Goal: Information Seeking & Learning: Check status

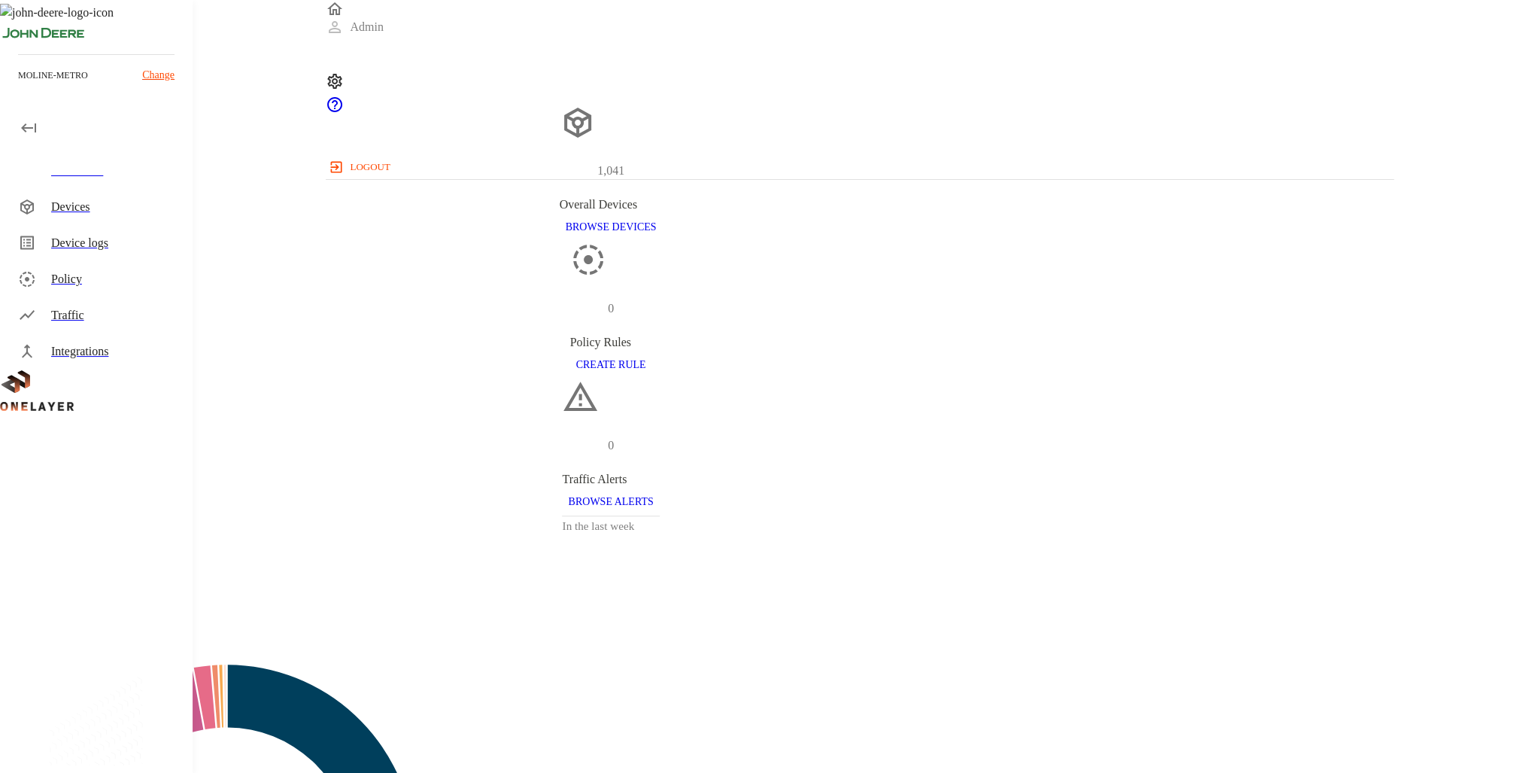
click at [174, 205] on div "Devices" at bounding box center [115, 207] width 129 height 18
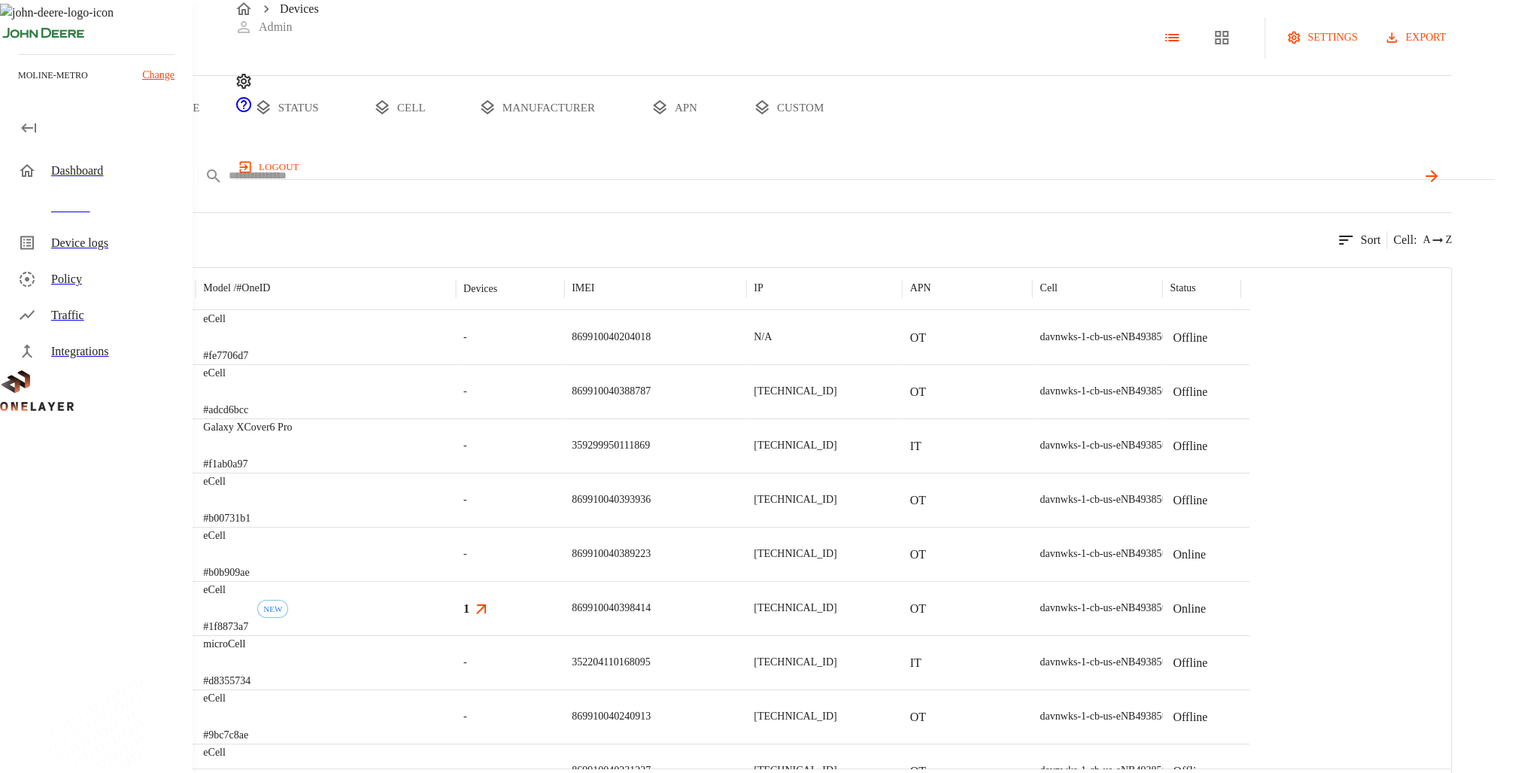
click at [399, 223] on body "Devices Admin logout moline-metro Change Dashboard Devices Device logs Policy T…" at bounding box center [768, 404] width 1536 height 808
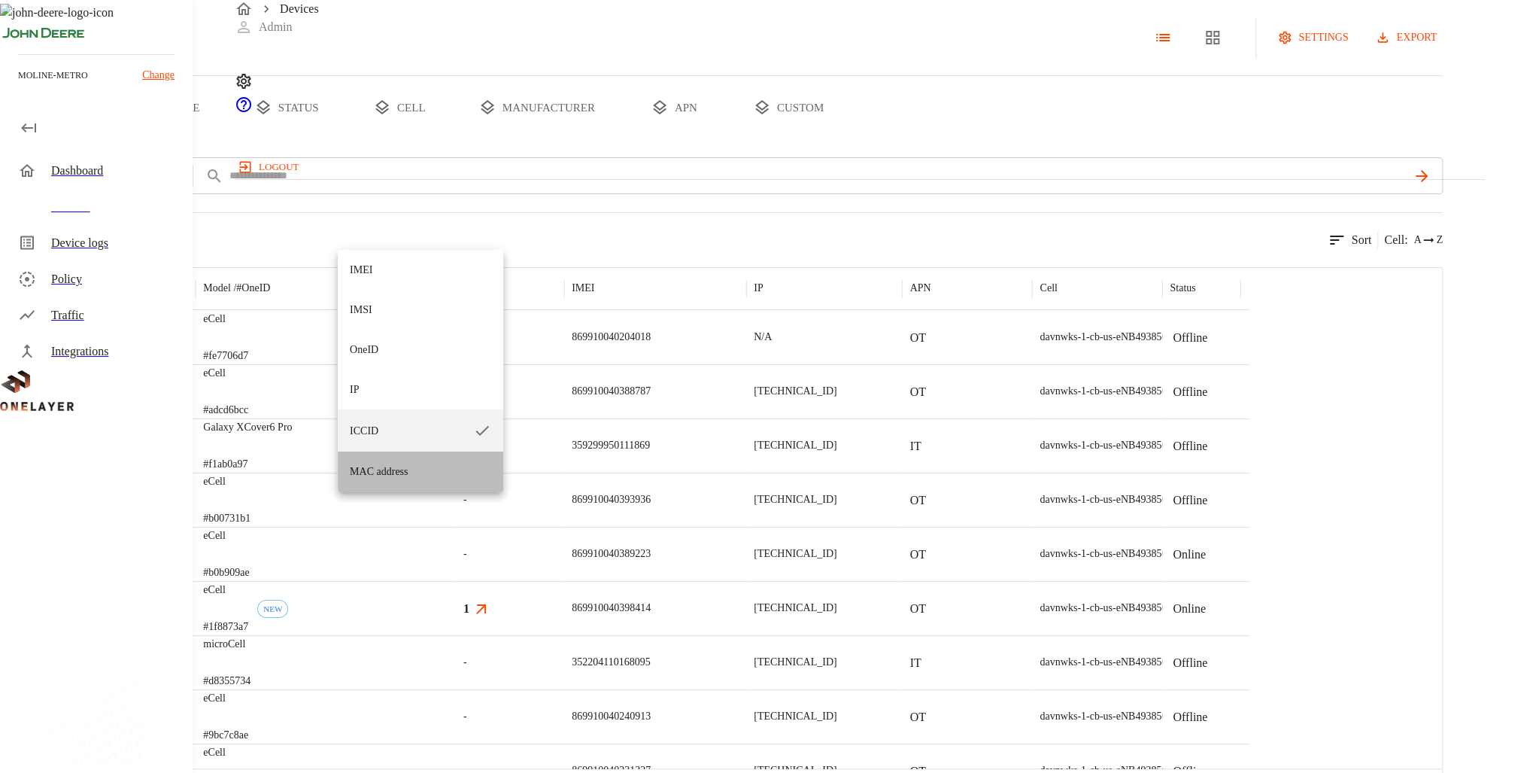
click at [402, 466] on li "MAC address" at bounding box center [421, 471] width 166 height 40
type input "**********"
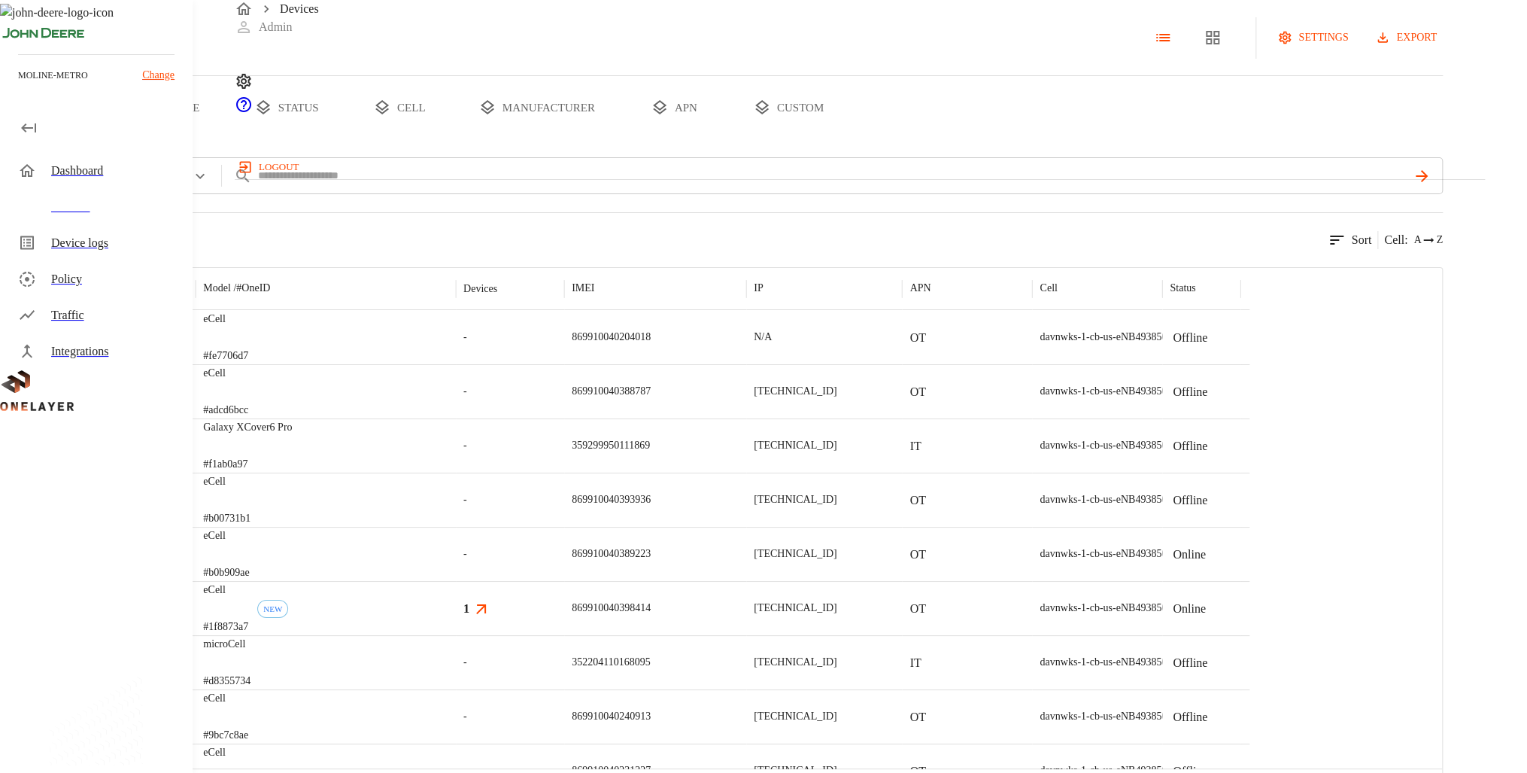
click at [535, 194] on div "**********" at bounding box center [775, 175] width 1335 height 37
click at [542, 187] on input "text" at bounding box center [833, 176] width 1152 height 22
paste input "**********"
type input "**********"
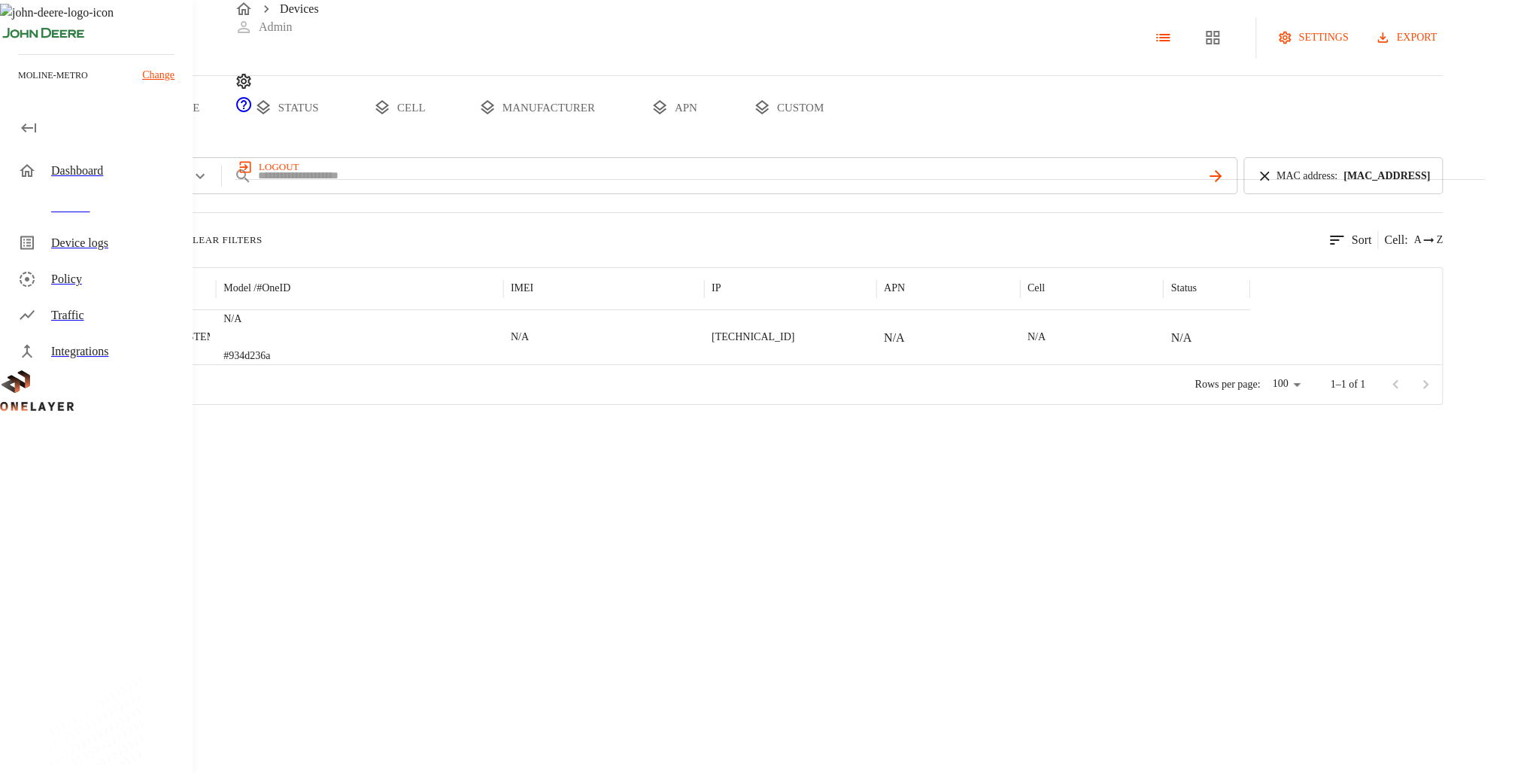
click at [503, 364] on div "N/A #934d236a" at bounding box center [359, 337] width 287 height 54
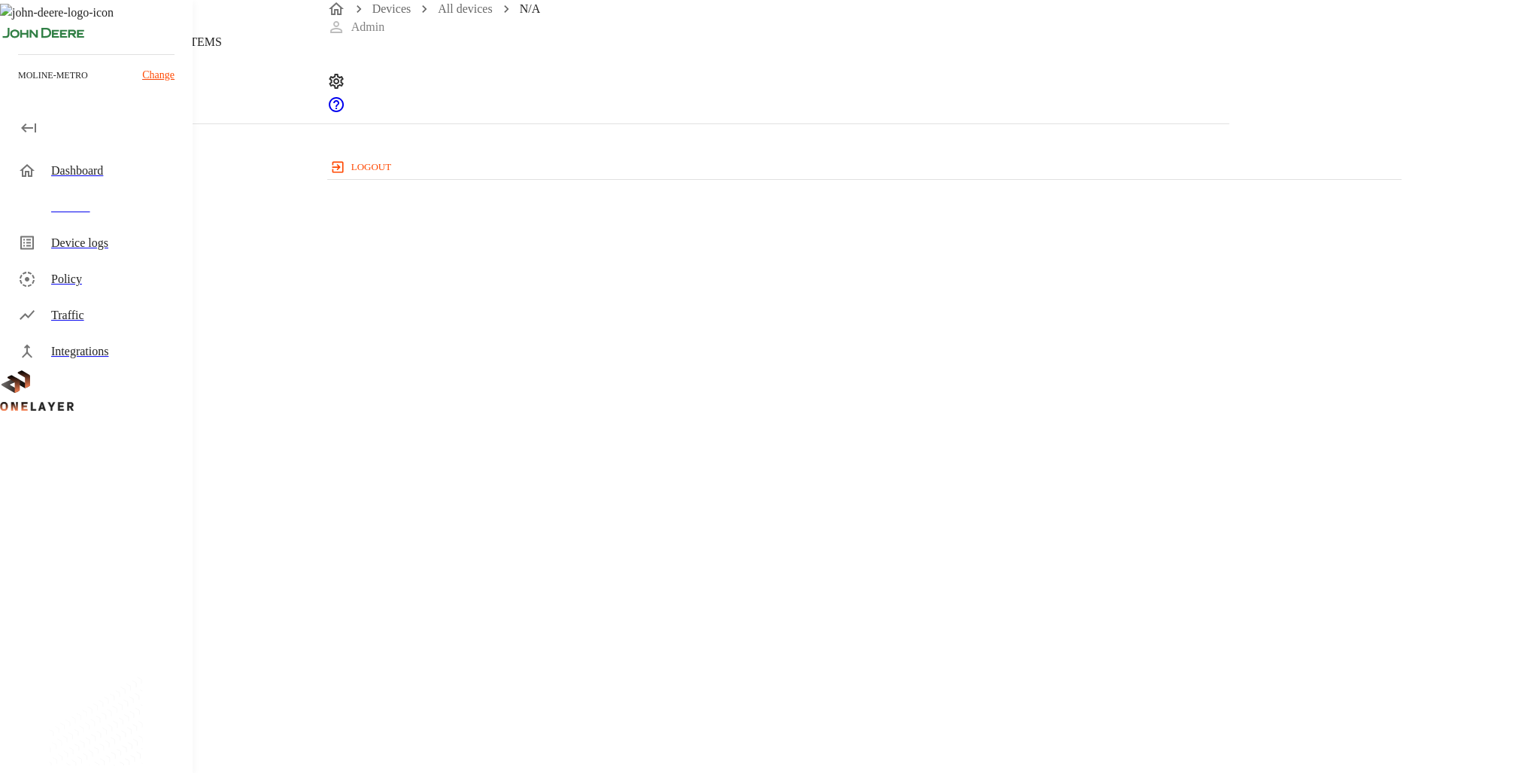
click at [506, 184] on p "eCell" at bounding box center [614, 175] width 1157 height 18
click at [509, 184] on p "eCell" at bounding box center [614, 175] width 1157 height 18
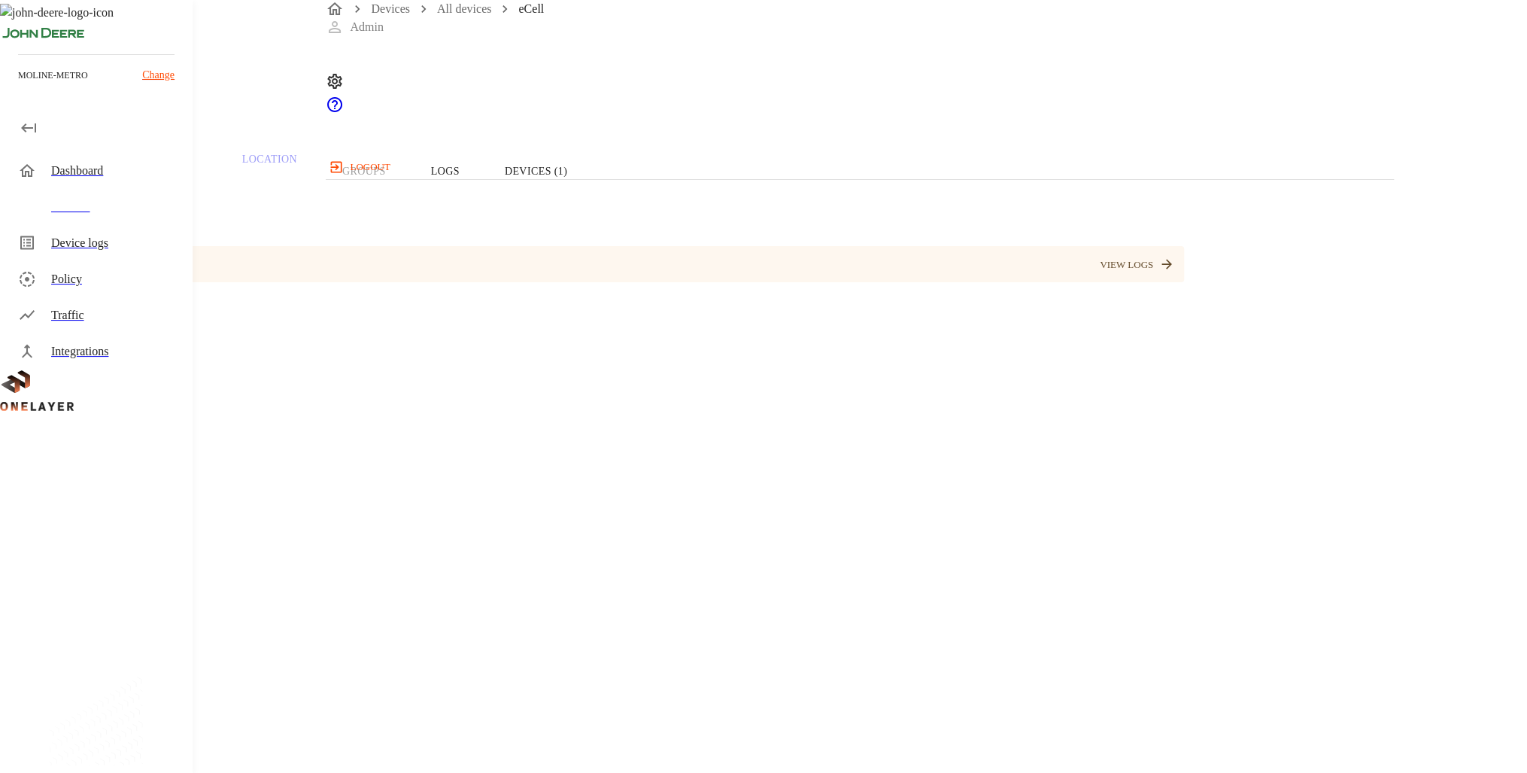
drag, startPoint x: 412, startPoint y: 295, endPoint x: 494, endPoint y: 289, distance: 82.2
click at [494, 282] on div "SIM Removed VIEW LOGS" at bounding box center [611, 264] width 1147 height 36
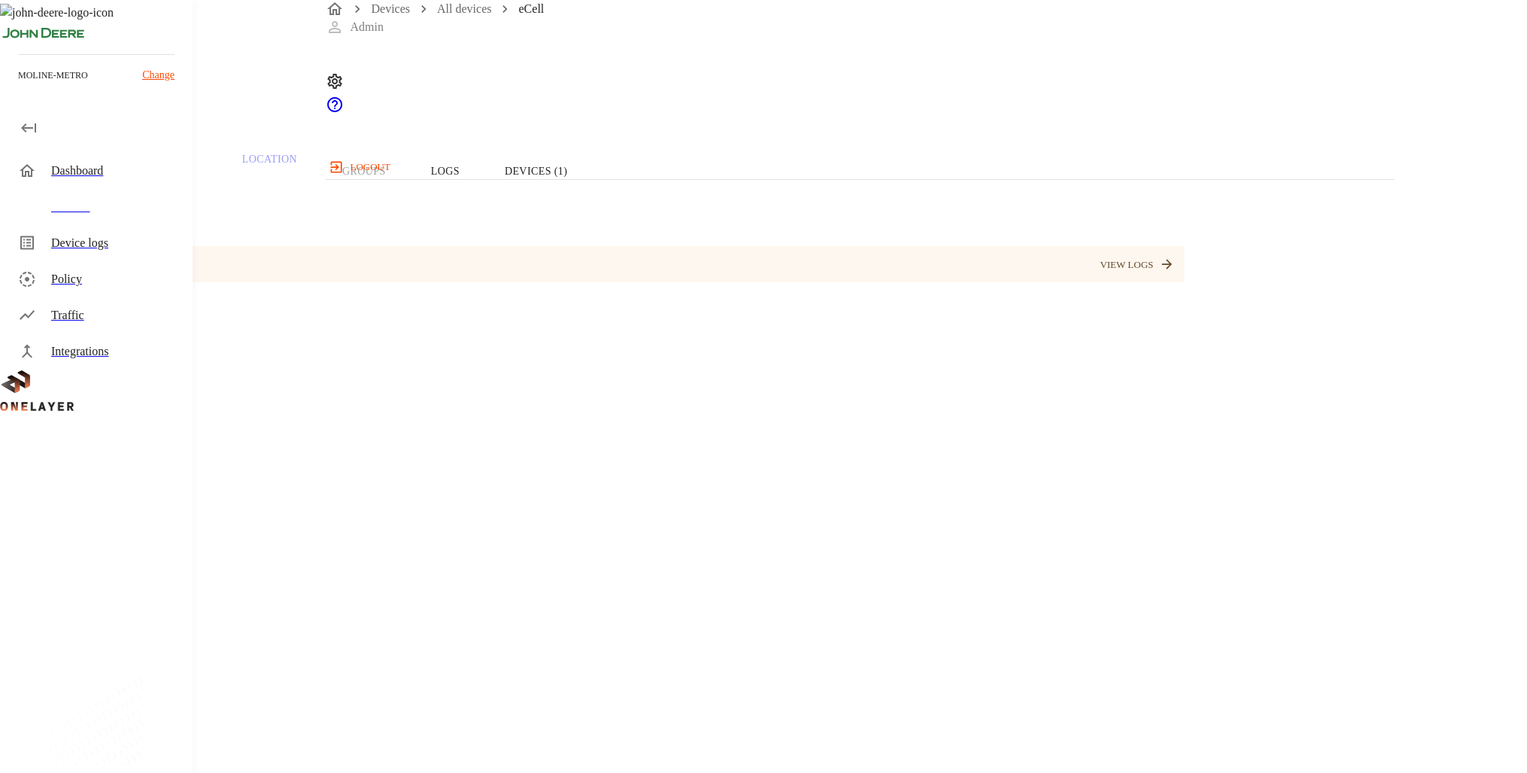
click at [1178, 277] on button "VIEW LOGS" at bounding box center [1137, 265] width 82 height 23
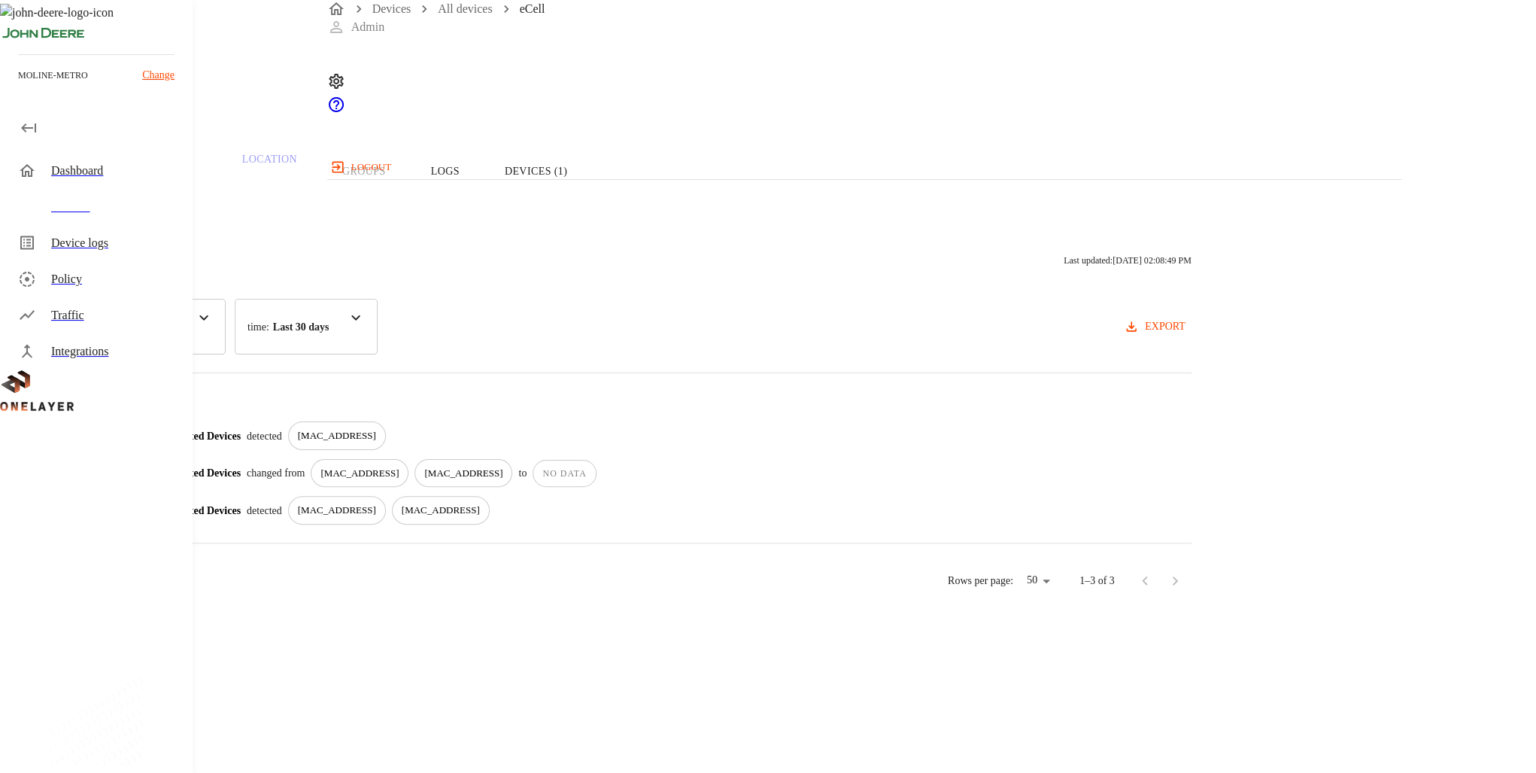
drag, startPoint x: 807, startPoint y: 429, endPoint x: 828, endPoint y: 419, distance: 23.2
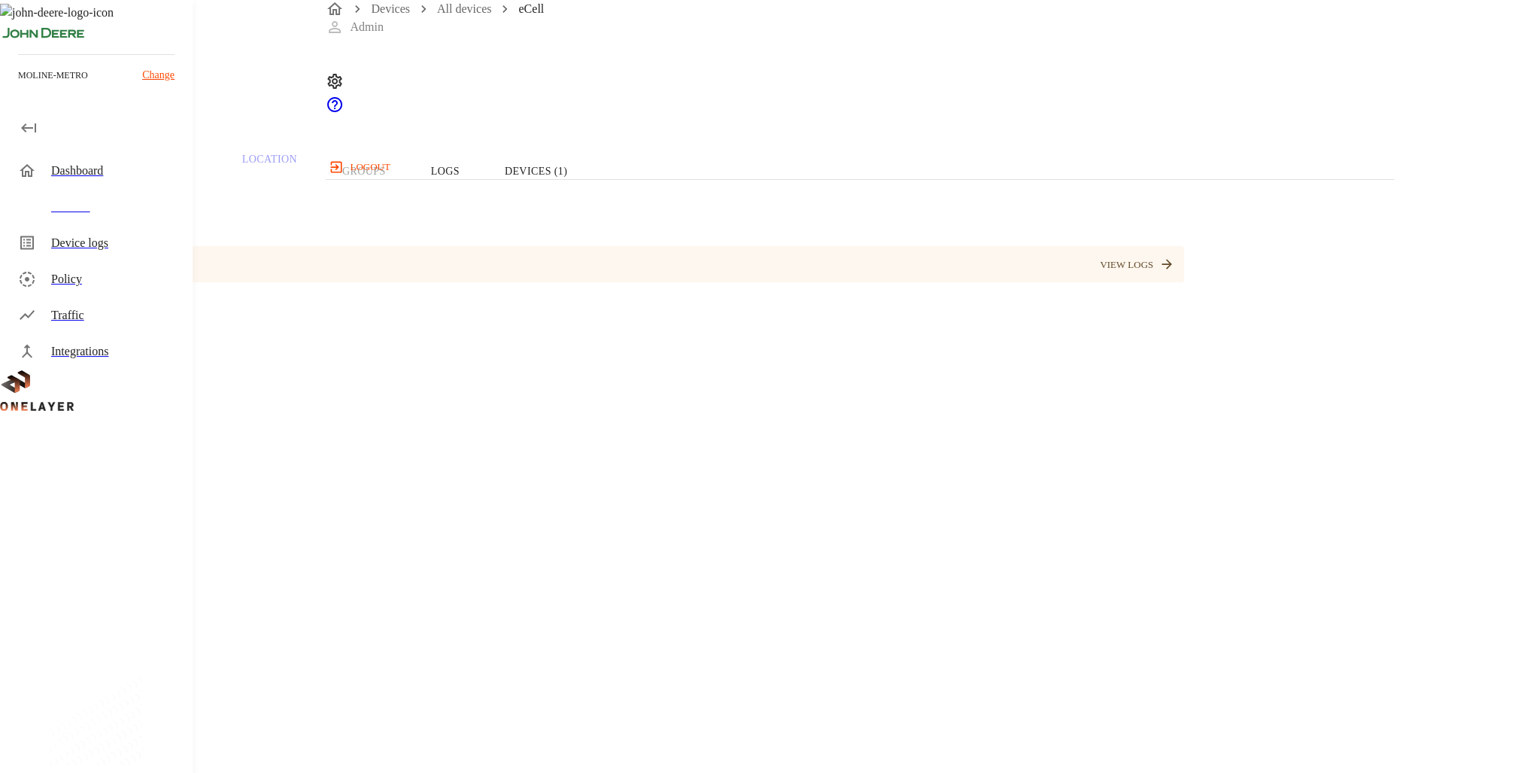
drag, startPoint x: 910, startPoint y: 439, endPoint x: 368, endPoint y: 371, distance: 546.6
click at [368, 371] on div "Device Type: Cellular Router Manufacturer: MultiTech Model: eCell Modem: N/A On…" at bounding box center [611, 734] width 1150 height 905
drag, startPoint x: 368, startPoint y: 371, endPoint x: 366, endPoint y: 355, distance: 15.9
click at [366, 312] on p "Device Type:" at bounding box center [611, 303] width 1150 height 18
drag, startPoint x: 530, startPoint y: 421, endPoint x: 1314, endPoint y: 460, distance: 785.6
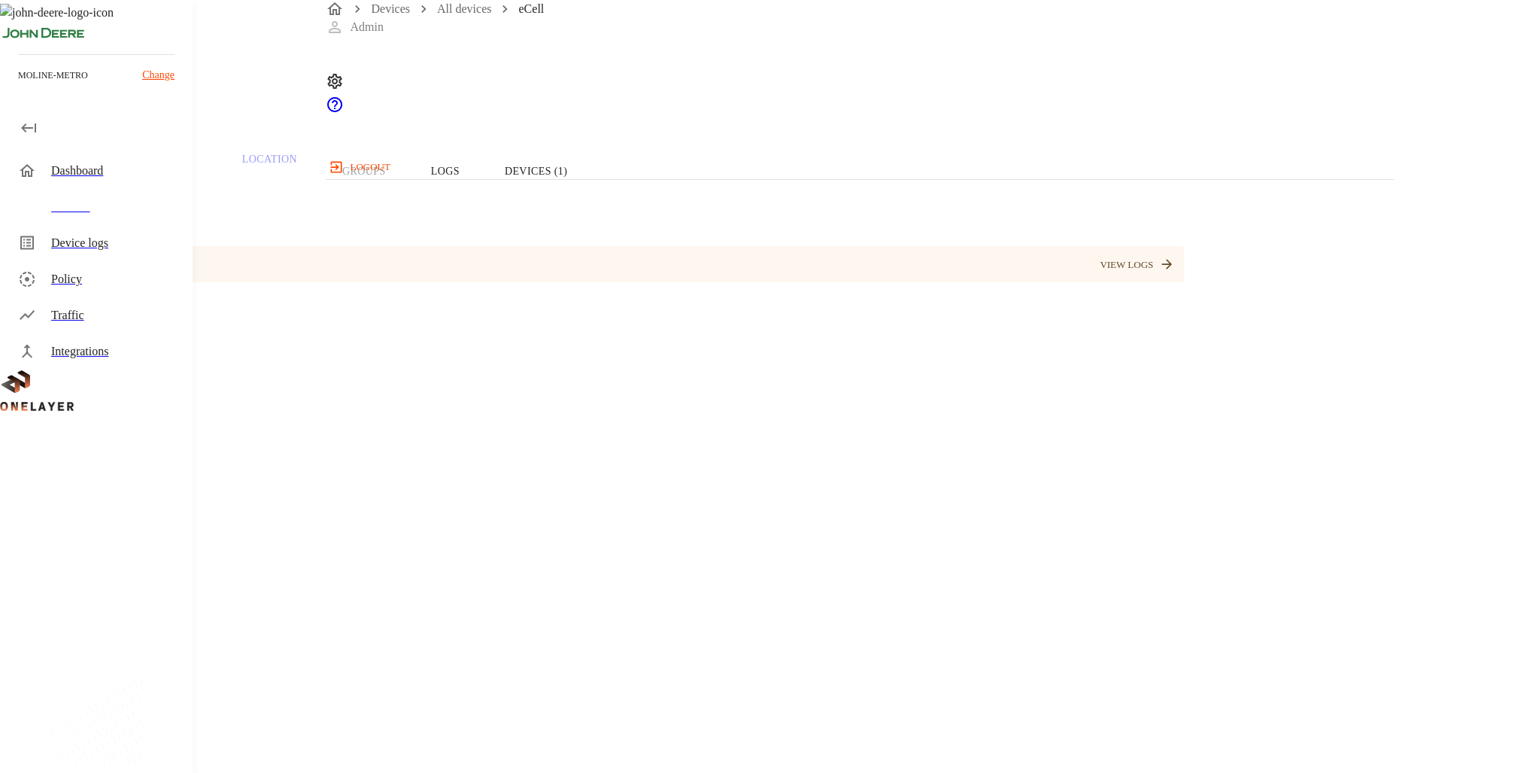
click at [1186, 460] on div "Device Type: Cellular Router Manufacturer: MultiTech Model: eCell Modem: N/A On…" at bounding box center [611, 734] width 1150 height 905
click at [29, 211] on icon at bounding box center [27, 206] width 14 height 15
click at [1178, 277] on button "VIEW LOGS" at bounding box center [1137, 265] width 82 height 23
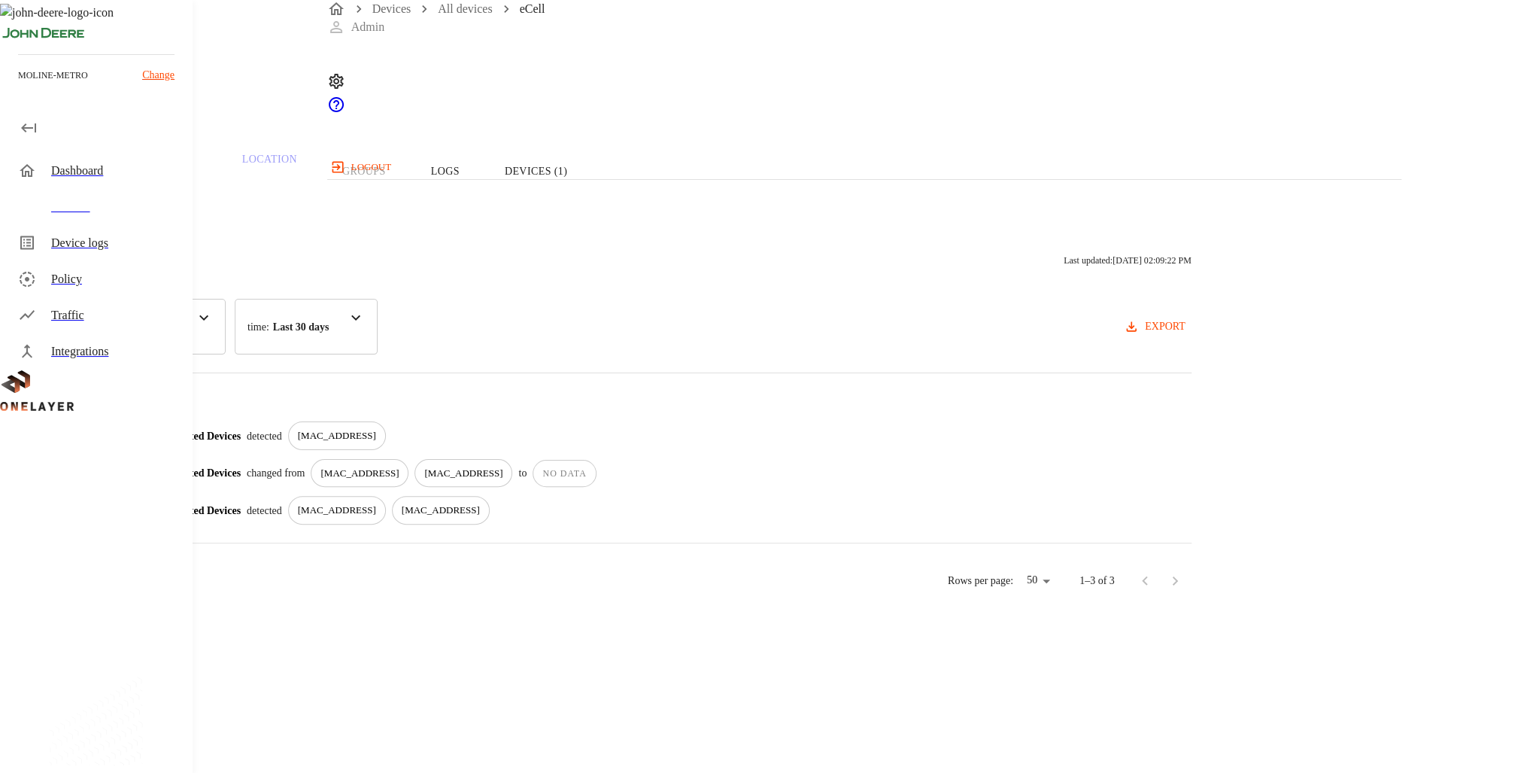
drag, startPoint x: 900, startPoint y: 542, endPoint x: 346, endPoint y: 411, distance: 569.2
click at [346, 411] on div "Activity Logs Last updated: 10/10/2025 02:09:22 PM category : All Connected Dev…" at bounding box center [614, 409] width 1229 height 381
drag, startPoint x: 346, startPoint y: 411, endPoint x: 907, endPoint y: 536, distance: 575.0
click at [907, 536] on div "Activity Logs Last updated: 10/10/2025 02:09:22 PM category : All Connected Dev…" at bounding box center [614, 409] width 1229 height 381
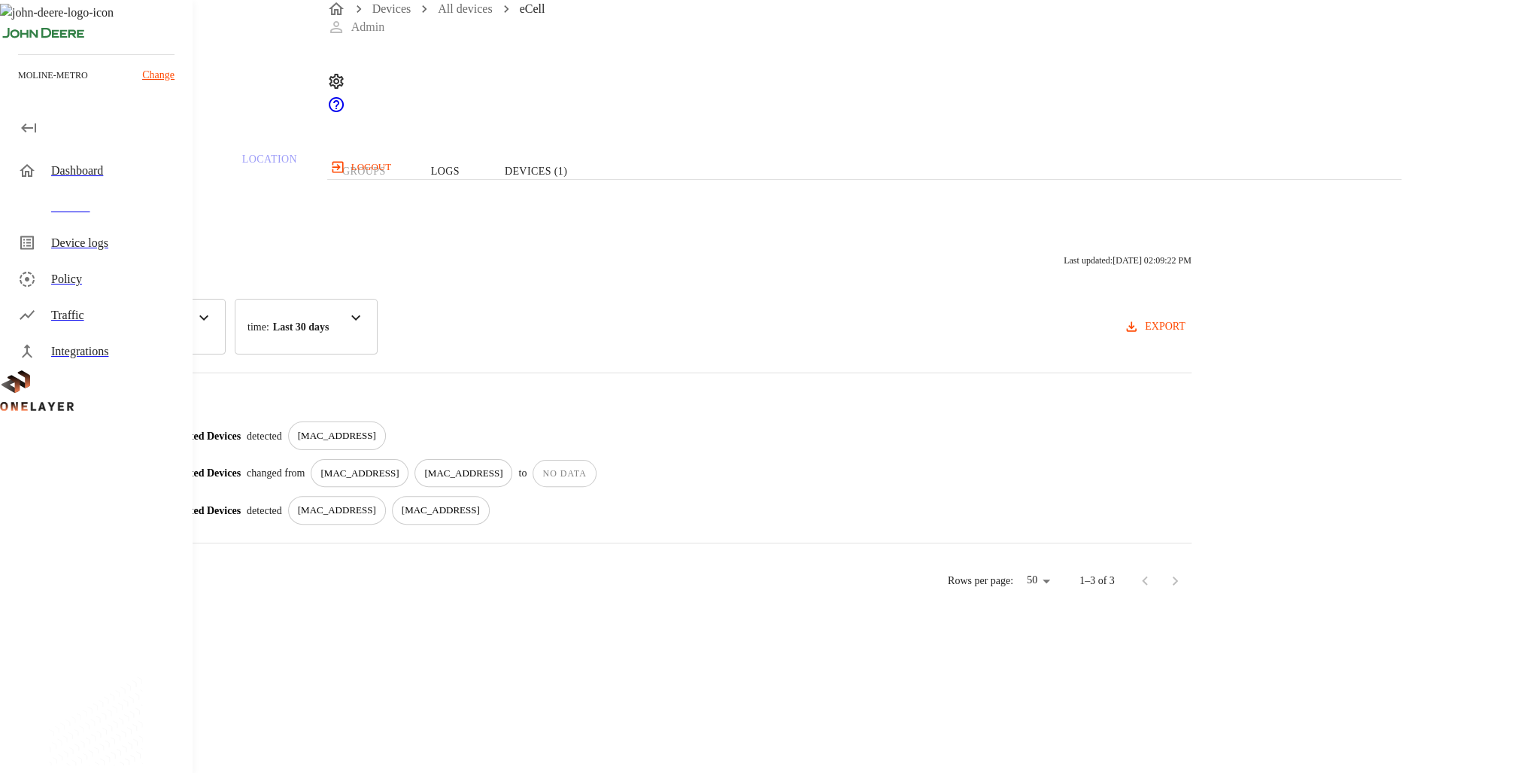
click at [907, 524] on div "Connected Devices detected [MAC_ADDRESS] [MAC_ADDRESS]" at bounding box center [673, 510] width 1035 height 29
drag, startPoint x: 820, startPoint y: 520, endPoint x: 376, endPoint y: 394, distance: 461.3
click at [376, 394] on div "Activity Logs Last updated: 10/10/2025 02:09:22 PM category : All Connected Dev…" at bounding box center [614, 409] width 1229 height 381
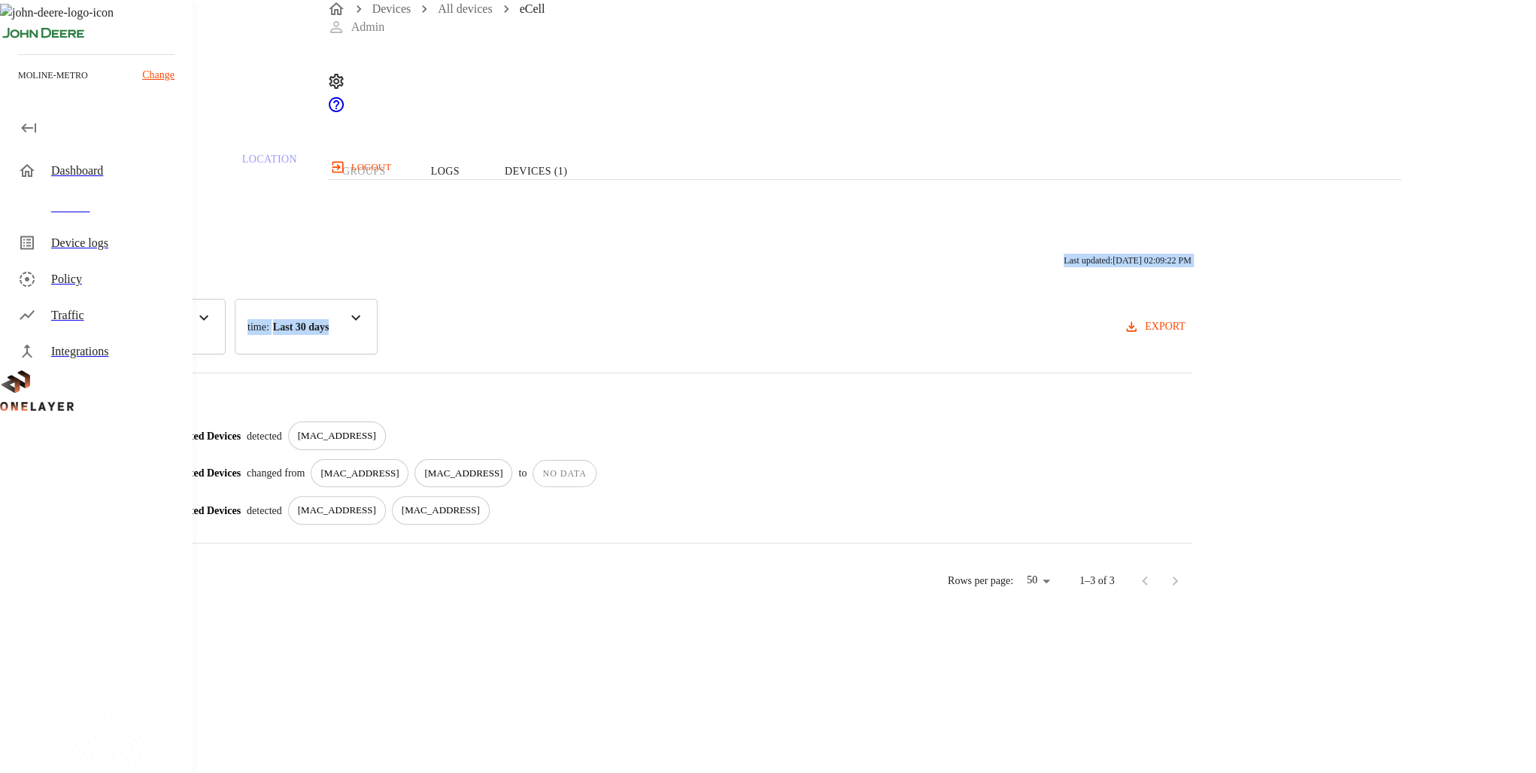
drag, startPoint x: 376, startPoint y: 394, endPoint x: 935, endPoint y: 533, distance: 576.1
click at [935, 533] on div "Activity Logs Last updated: 10/10/2025 02:09:22 PM category : All Connected Dev…" at bounding box center [614, 409] width 1229 height 381
click at [935, 524] on div "Connected Devices detected [MAC_ADDRESS] [MAC_ADDRESS]" at bounding box center [673, 510] width 1035 height 29
drag, startPoint x: 926, startPoint y: 530, endPoint x: 375, endPoint y: 409, distance: 564.6
click at [375, 409] on div "3 results 10/09/2025 08:46:10 AM Connected Devices detected 00:D0:69:56:1B:8D 1…" at bounding box center [615, 457] width 1154 height 133
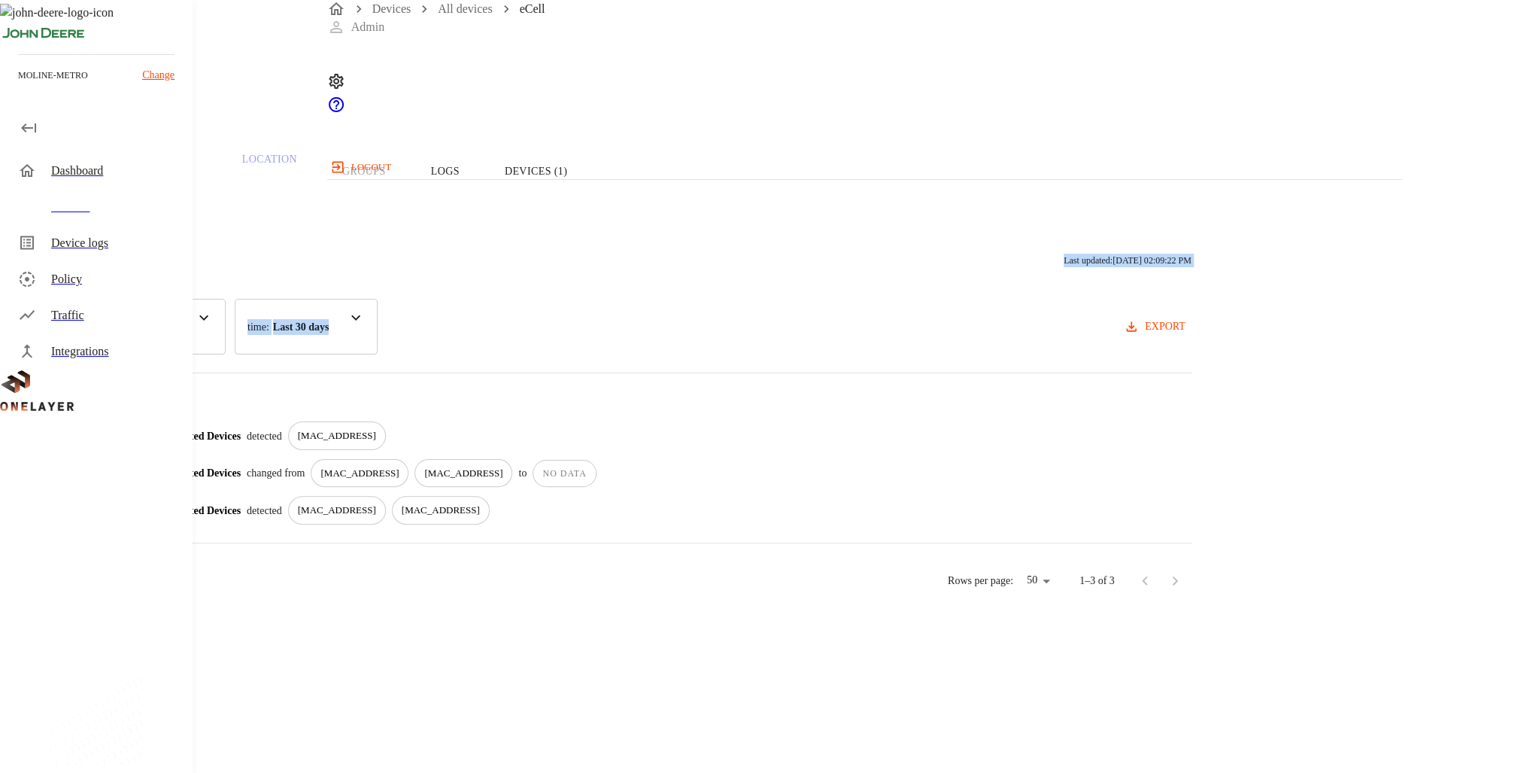
click at [373, 409] on p "3 results" at bounding box center [615, 400] width 1154 height 18
drag, startPoint x: 373, startPoint y: 409, endPoint x: 912, endPoint y: 533, distance: 552.6
click at [912, 524] on div "3 results 10/09/2025 08:46:10 AM Connected Devices detected 00:D0:69:56:1B:8D 1…" at bounding box center [615, 457] width 1154 height 133
click at [912, 524] on div "Connected Devices detected [MAC_ADDRESS] [MAC_ADDRESS]" at bounding box center [673, 510] width 1035 height 29
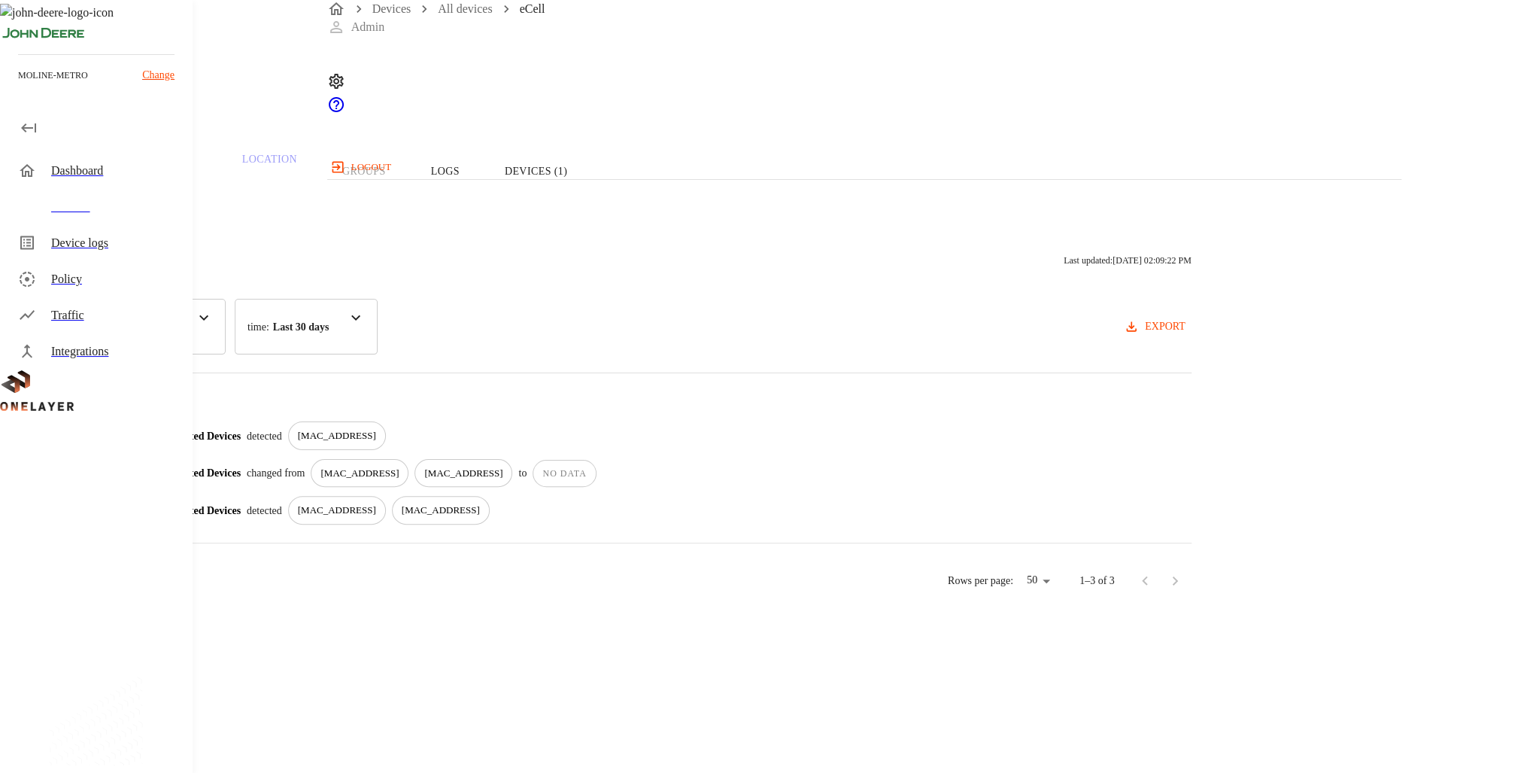
drag, startPoint x: 912, startPoint y: 533, endPoint x: 415, endPoint y: 421, distance: 509.0
click at [415, 421] on div "3 results 10/09/2025 08:46:10 AM Connected Devices detected 00:D0:69:56:1B:8D 1…" at bounding box center [615, 457] width 1154 height 133
click at [415, 409] on p "3 results" at bounding box center [615, 400] width 1154 height 18
drag, startPoint x: 415, startPoint y: 421, endPoint x: 956, endPoint y: 526, distance: 551.1
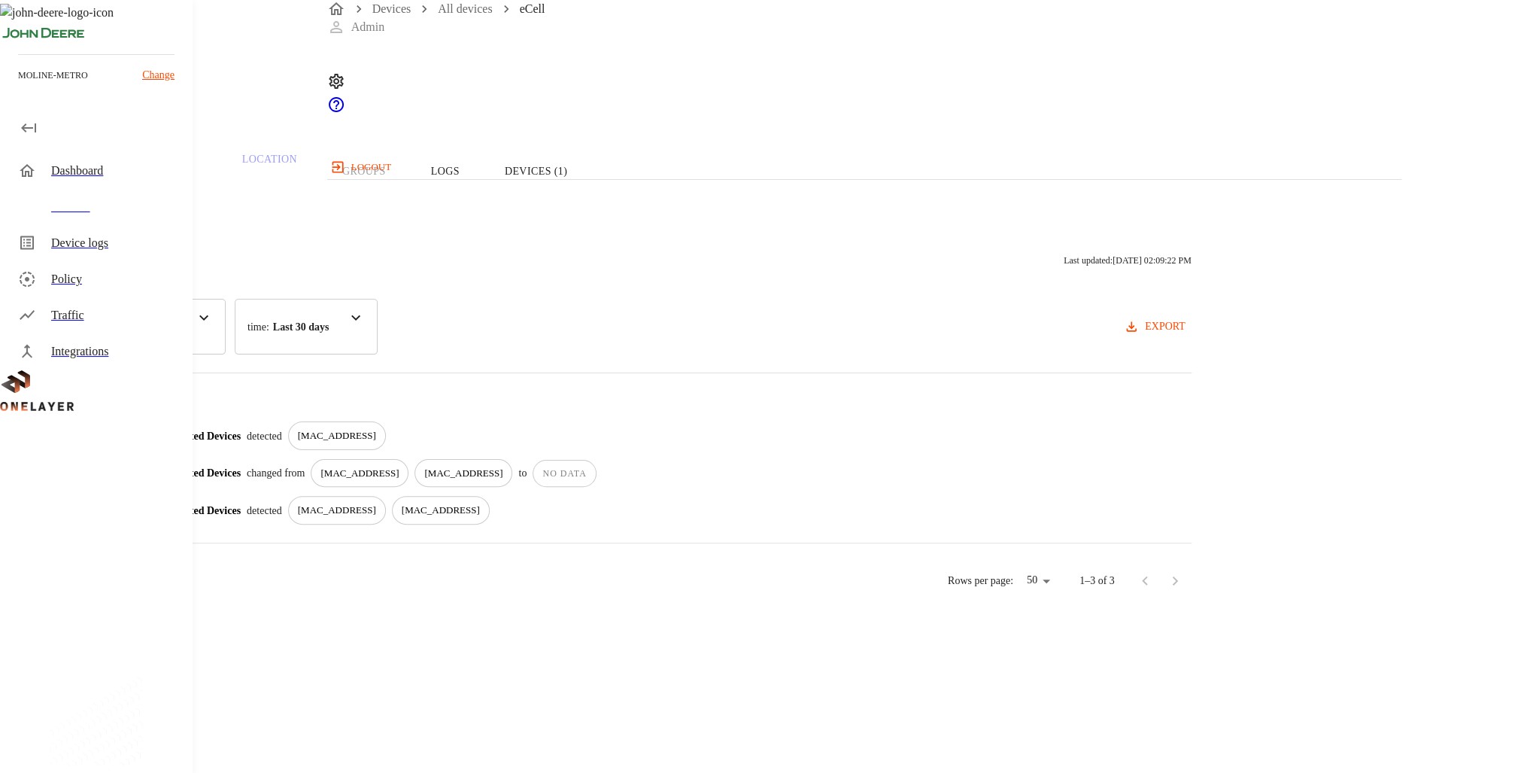
click at [956, 524] on div "3 results 10/09/2025 08:46:10 AM Connected Devices detected 00:D0:69:56:1B:8D 1…" at bounding box center [615, 457] width 1154 height 133
click at [956, 524] on div "Connected Devices detected [MAC_ADDRESS] [MAC_ADDRESS]" at bounding box center [673, 510] width 1035 height 29
drag, startPoint x: 956, startPoint y: 526, endPoint x: 567, endPoint y: 403, distance: 408.8
click at [567, 403] on div "Activity Logs Last updated: 10/10/2025 02:09:22 PM category : All Connected Dev…" at bounding box center [614, 409] width 1229 height 381
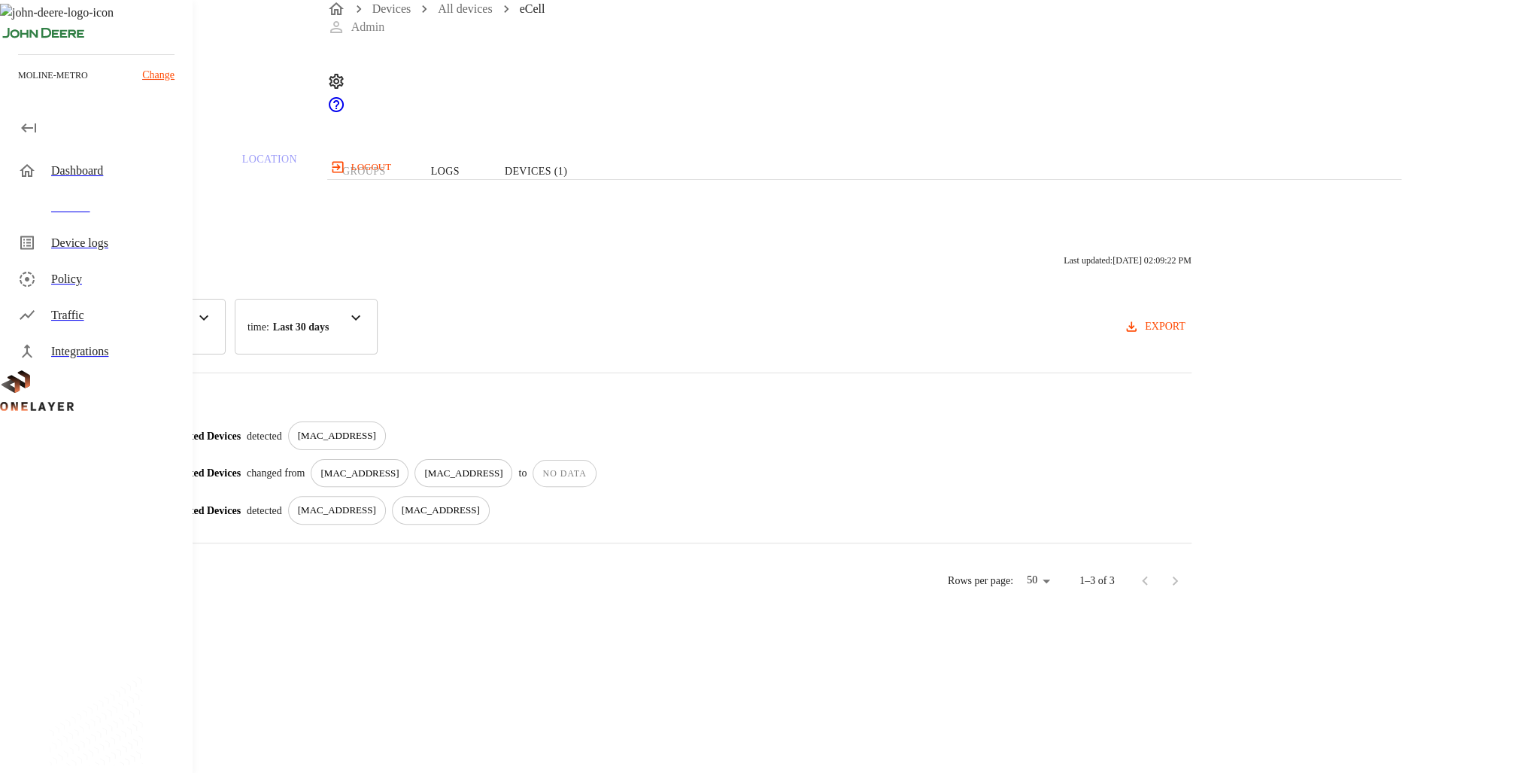
drag, startPoint x: 875, startPoint y: 533, endPoint x: 373, endPoint y: 412, distance: 516.2
click at [373, 412] on div "3 results 10/09/2025 08:46:10 AM Connected Devices detected 00:D0:69:56:1B:8D 1…" at bounding box center [615, 457] width 1154 height 133
click at [373, 409] on p "3 results" at bounding box center [615, 400] width 1154 height 18
drag, startPoint x: 373, startPoint y: 412, endPoint x: 824, endPoint y: 515, distance: 462.3
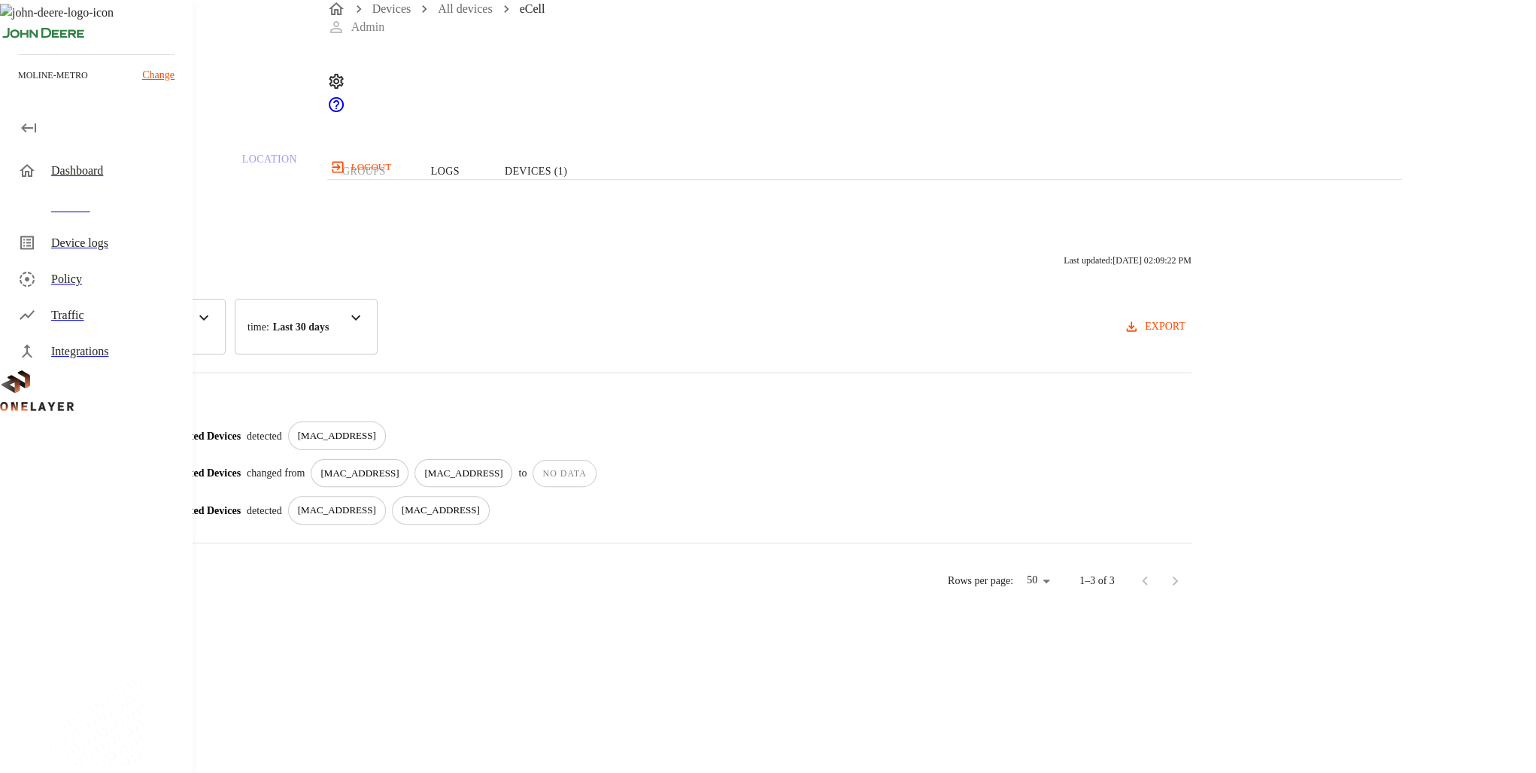
click at [824, 515] on div "3 results 10/09/2025 08:46:10 AM Connected Devices detected 00:D0:69:56:1B:8D 1…" at bounding box center [615, 457] width 1154 height 133
drag, startPoint x: 824, startPoint y: 515, endPoint x: 858, endPoint y: 521, distance: 35.1
click at [859, 521] on div "Connected Devices detected [MAC_ADDRESS] [MAC_ADDRESS]" at bounding box center [673, 510] width 1035 height 29
click at [623, 409] on p "3 results" at bounding box center [615, 400] width 1154 height 18
drag, startPoint x: 623, startPoint y: 421, endPoint x: 895, endPoint y: 518, distance: 289.1
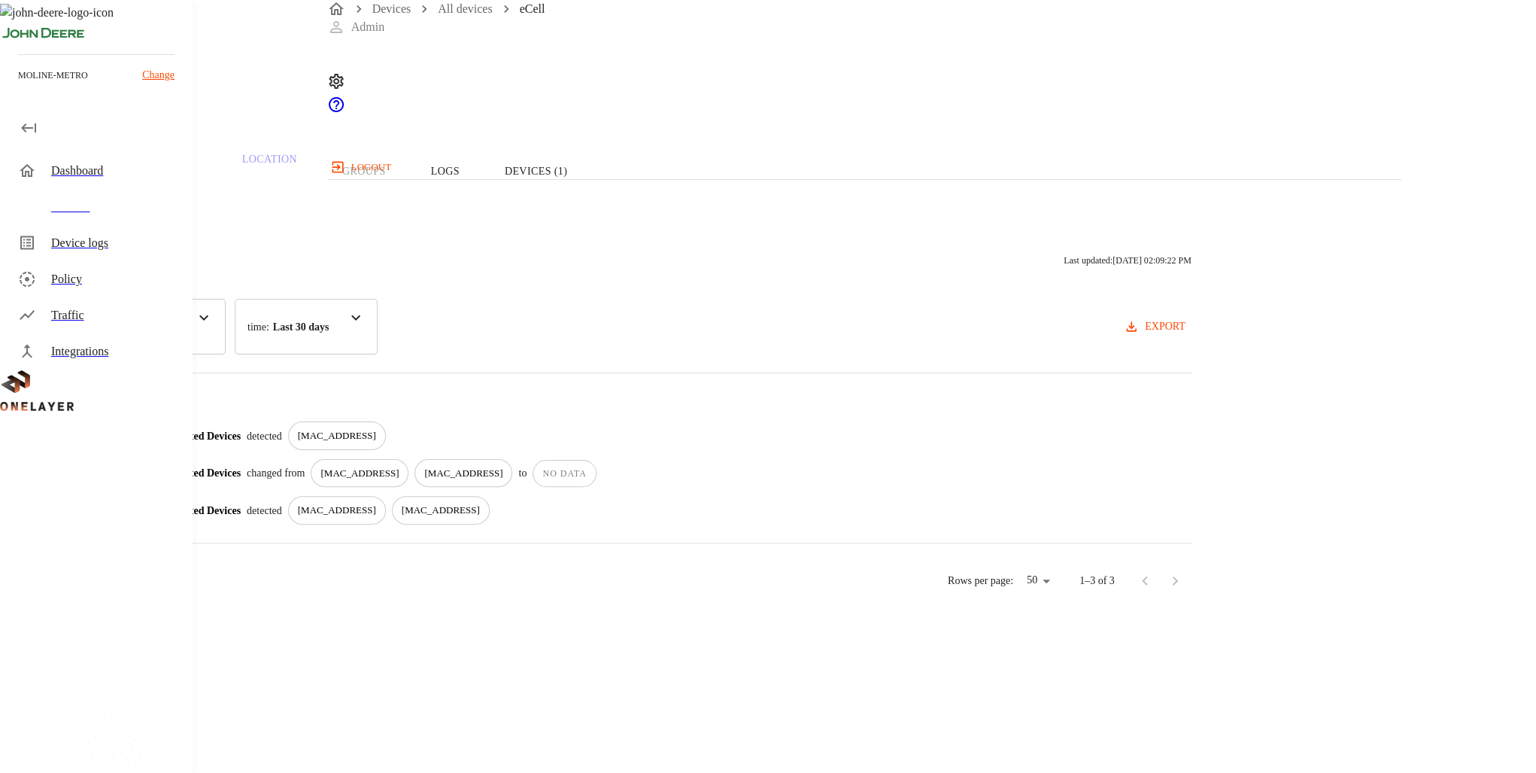
click at [895, 518] on div "3 results 10/09/2025 08:46:10 AM Connected Devices detected 00:D0:69:56:1B:8D 1…" at bounding box center [615, 457] width 1154 height 133
click at [895, 518] on div "Connected Devices detected [MAC_ADDRESS] [MAC_ADDRESS]" at bounding box center [673, 510] width 1035 height 29
drag, startPoint x: 895, startPoint y: 518, endPoint x: 590, endPoint y: 442, distance: 314.9
click at [590, 442] on div "10/09/2025 08:46:10 AM Connected Devices detected 00:D0:69:56:1B:8D 10/09/2025 …" at bounding box center [615, 472] width 1154 height 103
drag, startPoint x: 590, startPoint y: 442, endPoint x: 395, endPoint y: 468, distance: 196.6
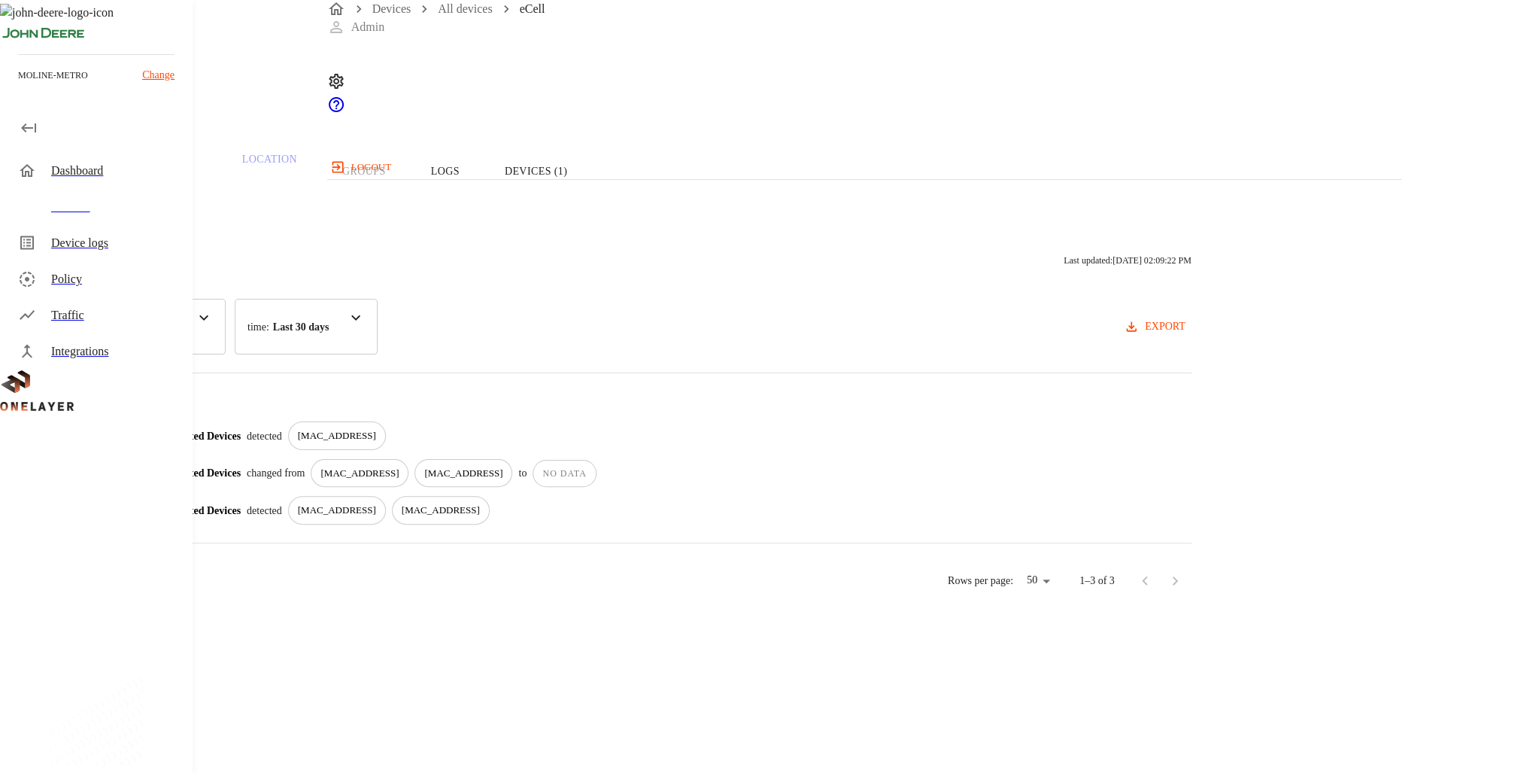
click at [395, 468] on div "10/09/2025 08:46:10 AM Connected Devices detected 00:D0:69:56:1B:8D 10/09/2025 …" at bounding box center [615, 472] width 1154 height 103
click at [53, 193] on div "Devices" at bounding box center [99, 207] width 187 height 36
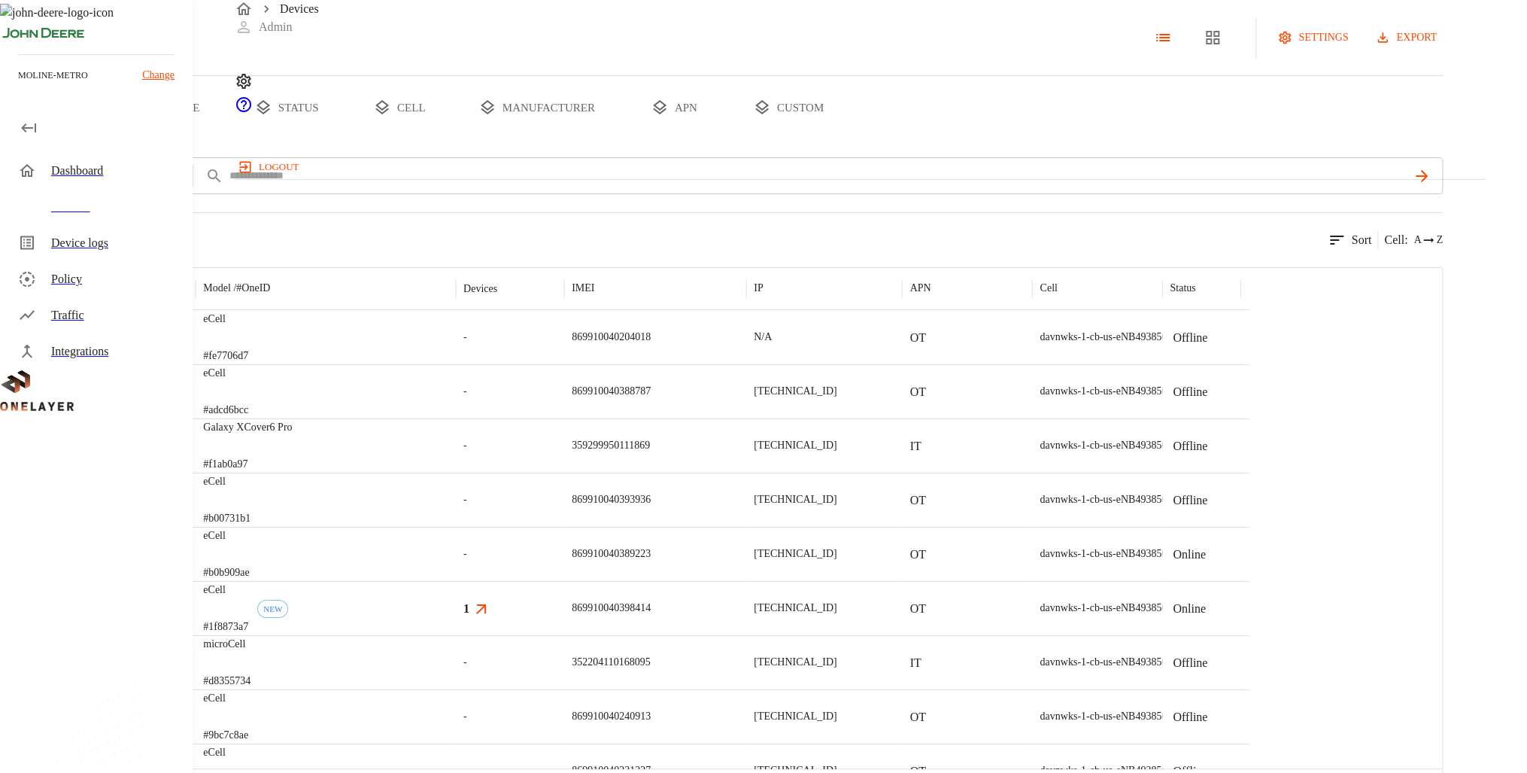
drag, startPoint x: 749, startPoint y: 261, endPoint x: 822, endPoint y: 262, distance: 73.0
drag, startPoint x: 868, startPoint y: 181, endPoint x: 872, endPoint y: 174, distance: 8.4
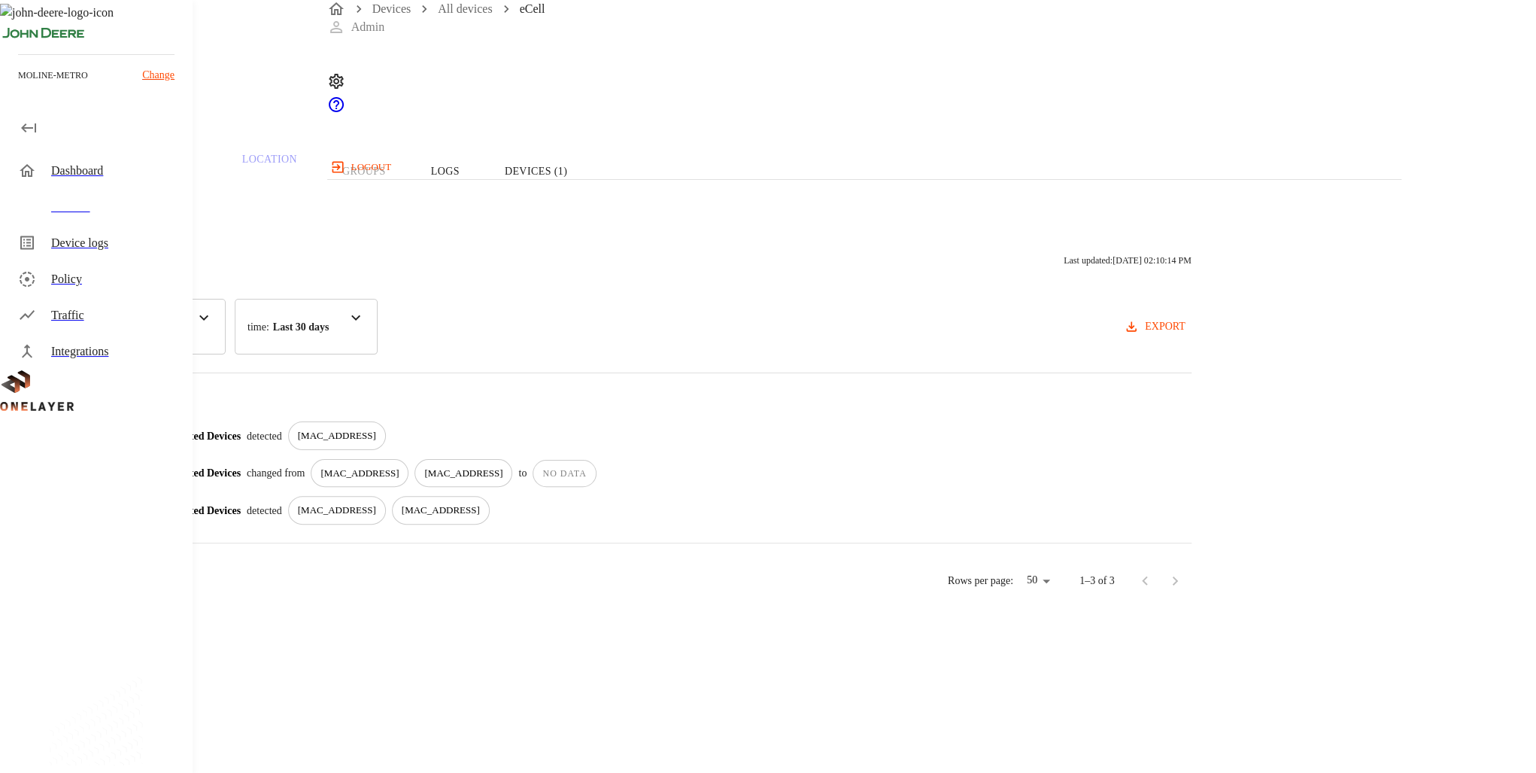
click at [376, 443] on p "[MAC_ADDRESS]" at bounding box center [337, 435] width 78 height 15
click at [18, 71] on icon at bounding box center [9, 62] width 18 height 18
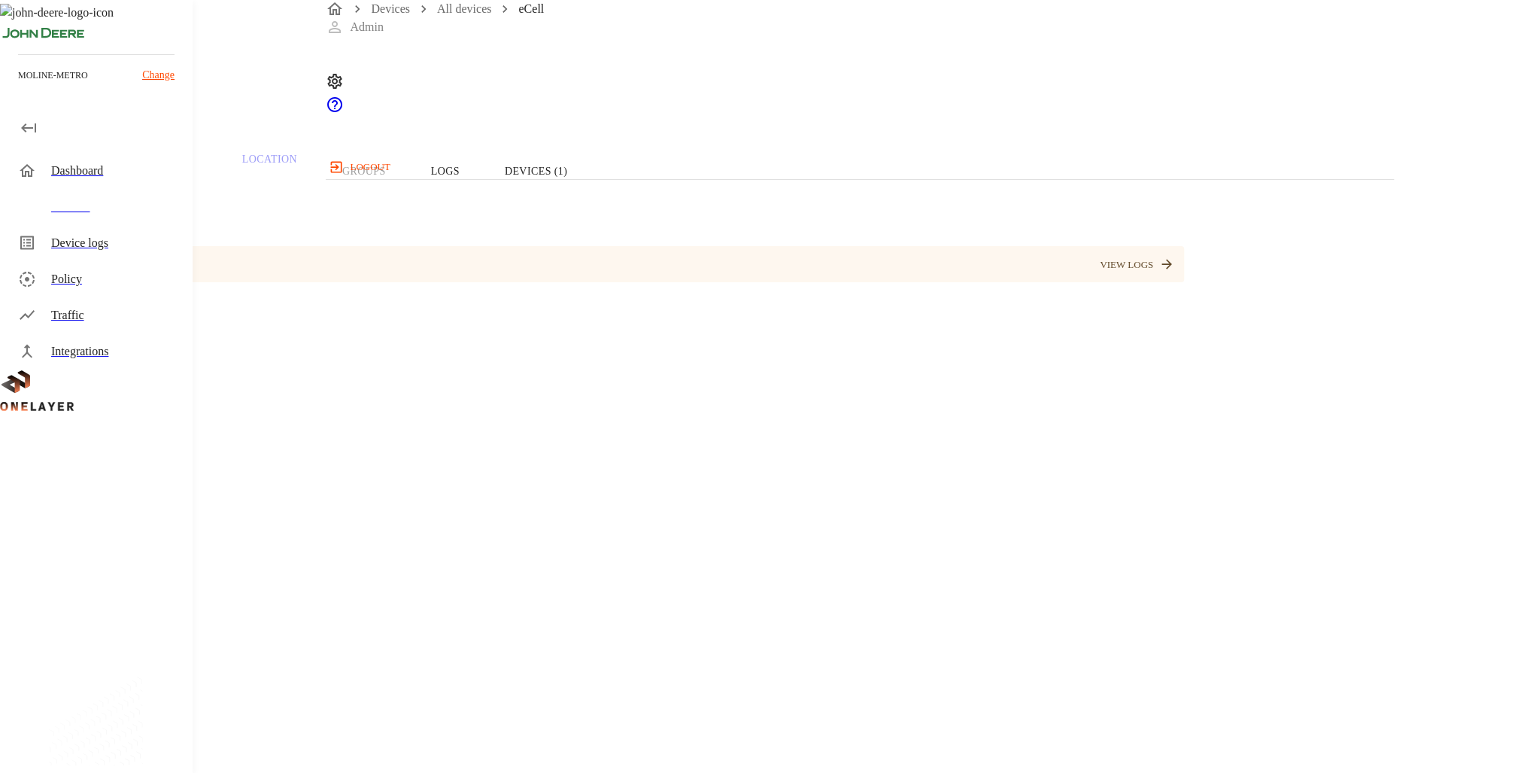
drag, startPoint x: 790, startPoint y: 314, endPoint x: 810, endPoint y: 327, distance: 24.0
click at [590, 219] on button "Devices (1)" at bounding box center [536, 171] width 108 height 96
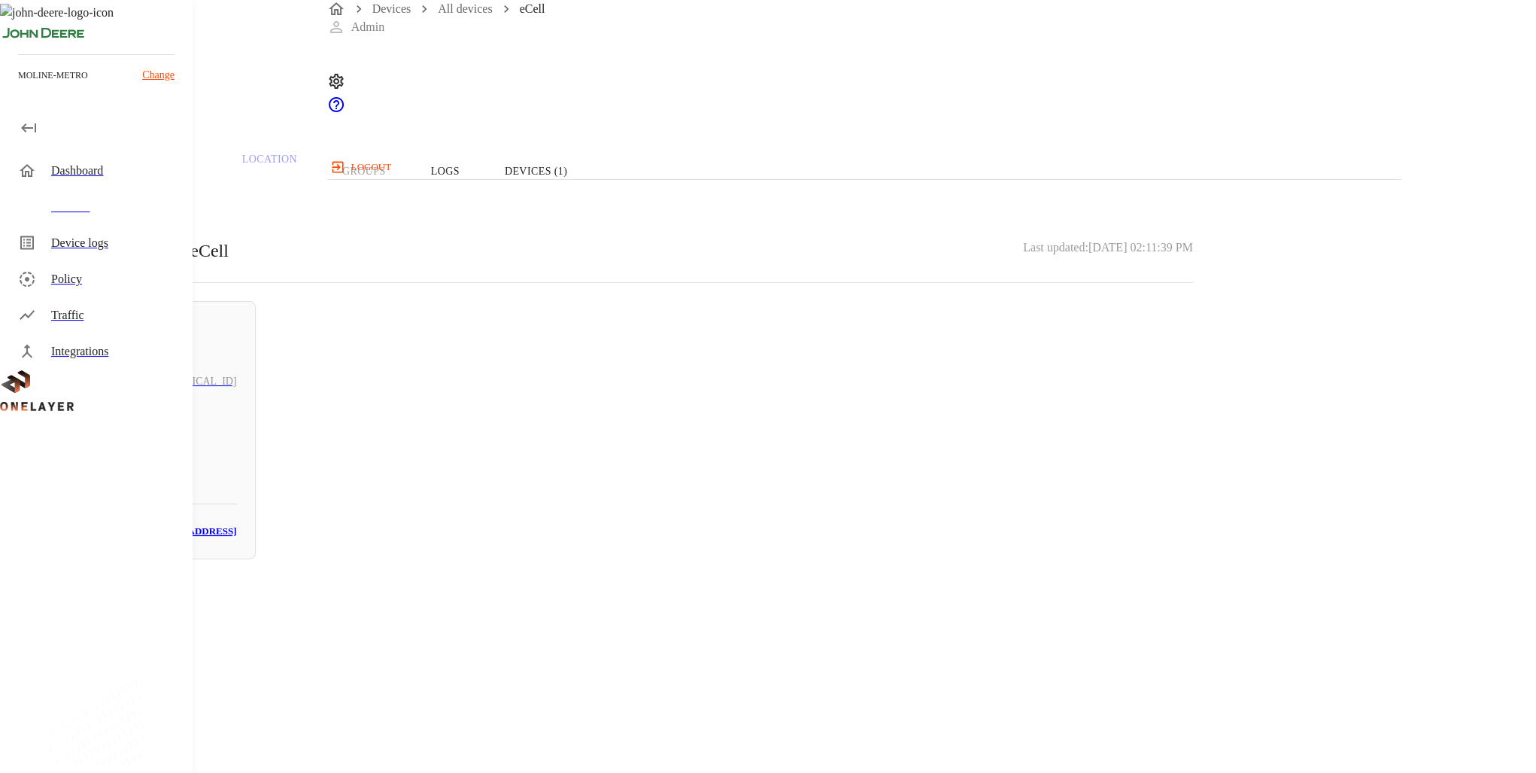
click at [256, 430] on div "N/A 10.137.77.130 N/A # 934d236a MAC: 00:D0:69:56:1B:8D" at bounding box center [146, 430] width 220 height 258
click at [393, 123] on div "eCell N/A #77e05258" at bounding box center [614, 61] width 1229 height 123
click at [18, 71] on icon at bounding box center [9, 62] width 18 height 18
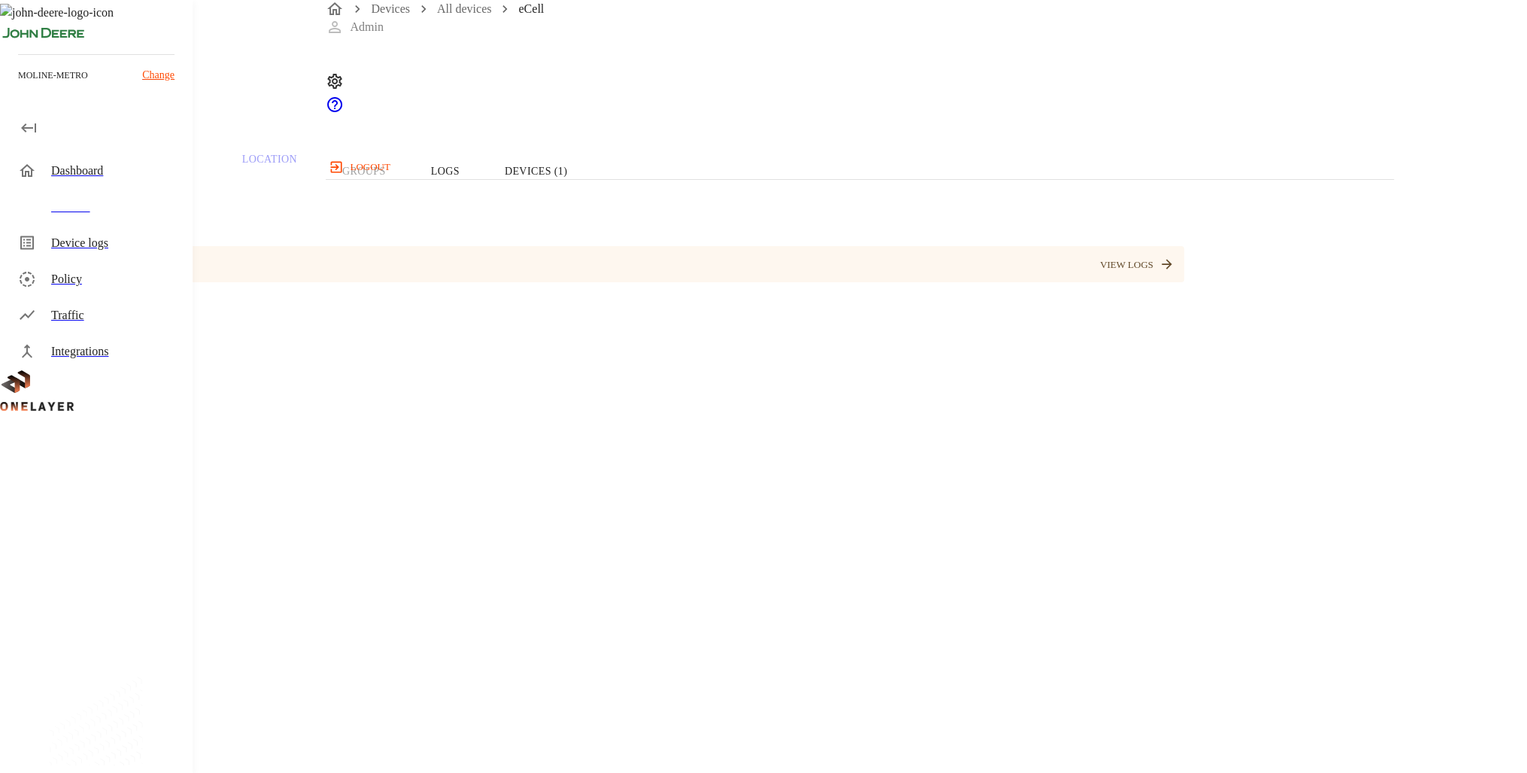
click at [482, 219] on button "Logs" at bounding box center [446, 171] width 74 height 96
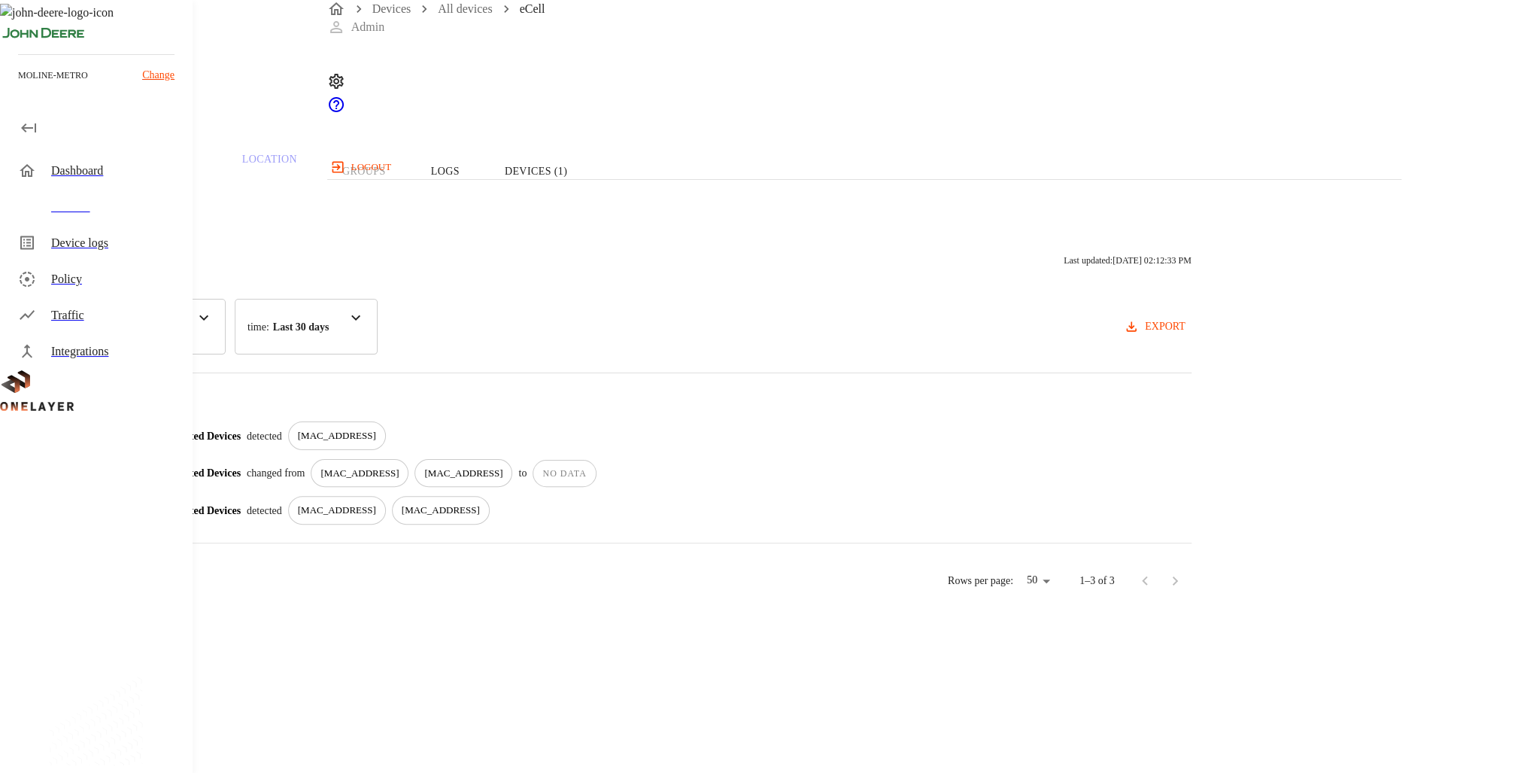
click at [376, 443] on p "[MAC_ADDRESS]" at bounding box center [337, 435] width 78 height 15
click at [386, 450] on div "[MAC_ADDRESS]" at bounding box center [337, 435] width 98 height 29
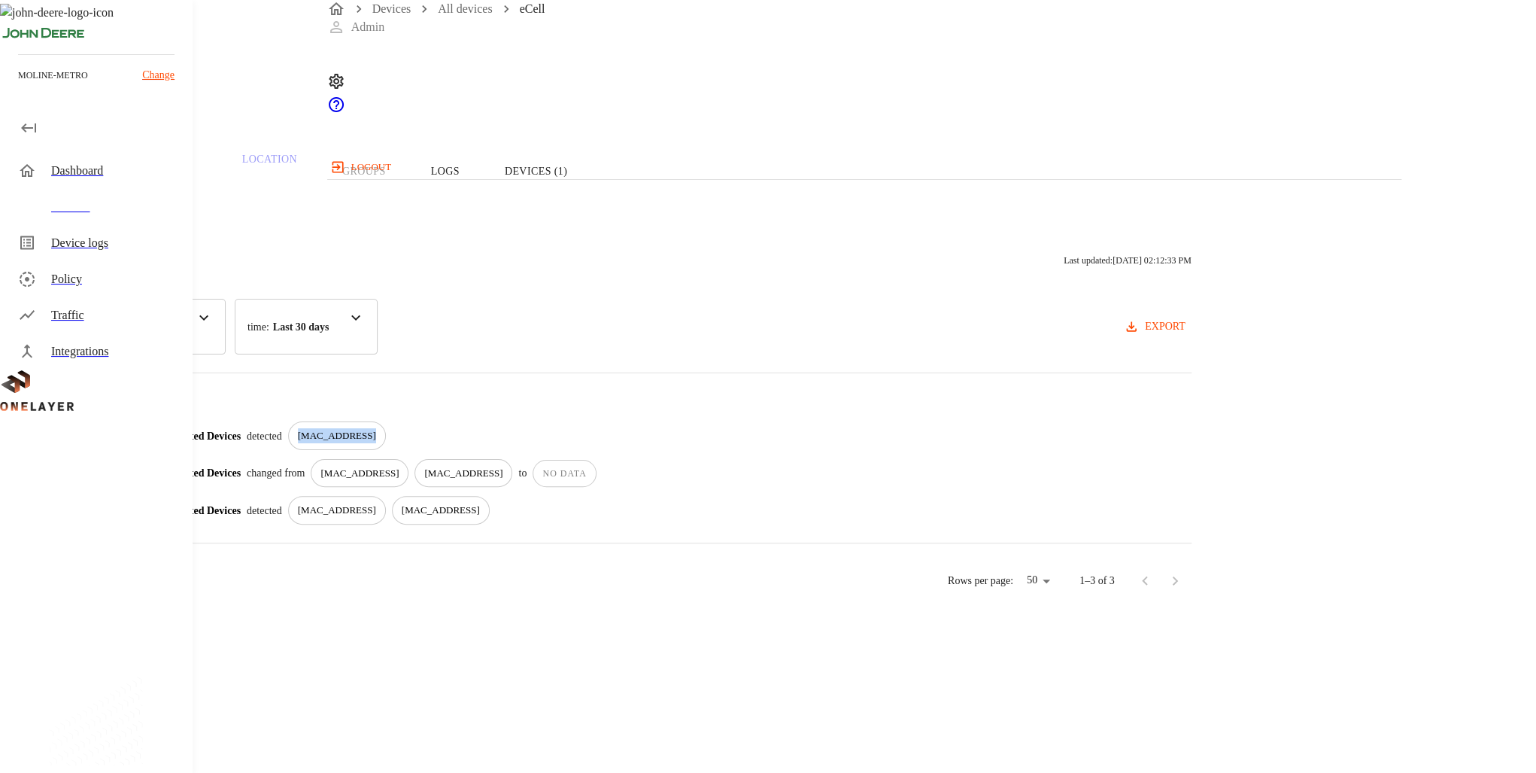
click at [386, 450] on div "[MAC_ADDRESS]" at bounding box center [337, 435] width 98 height 29
drag, startPoint x: 725, startPoint y: 463, endPoint x: 659, endPoint y: 458, distance: 65.7
click at [386, 450] on div "[MAC_ADDRESS]" at bounding box center [337, 435] width 98 height 29
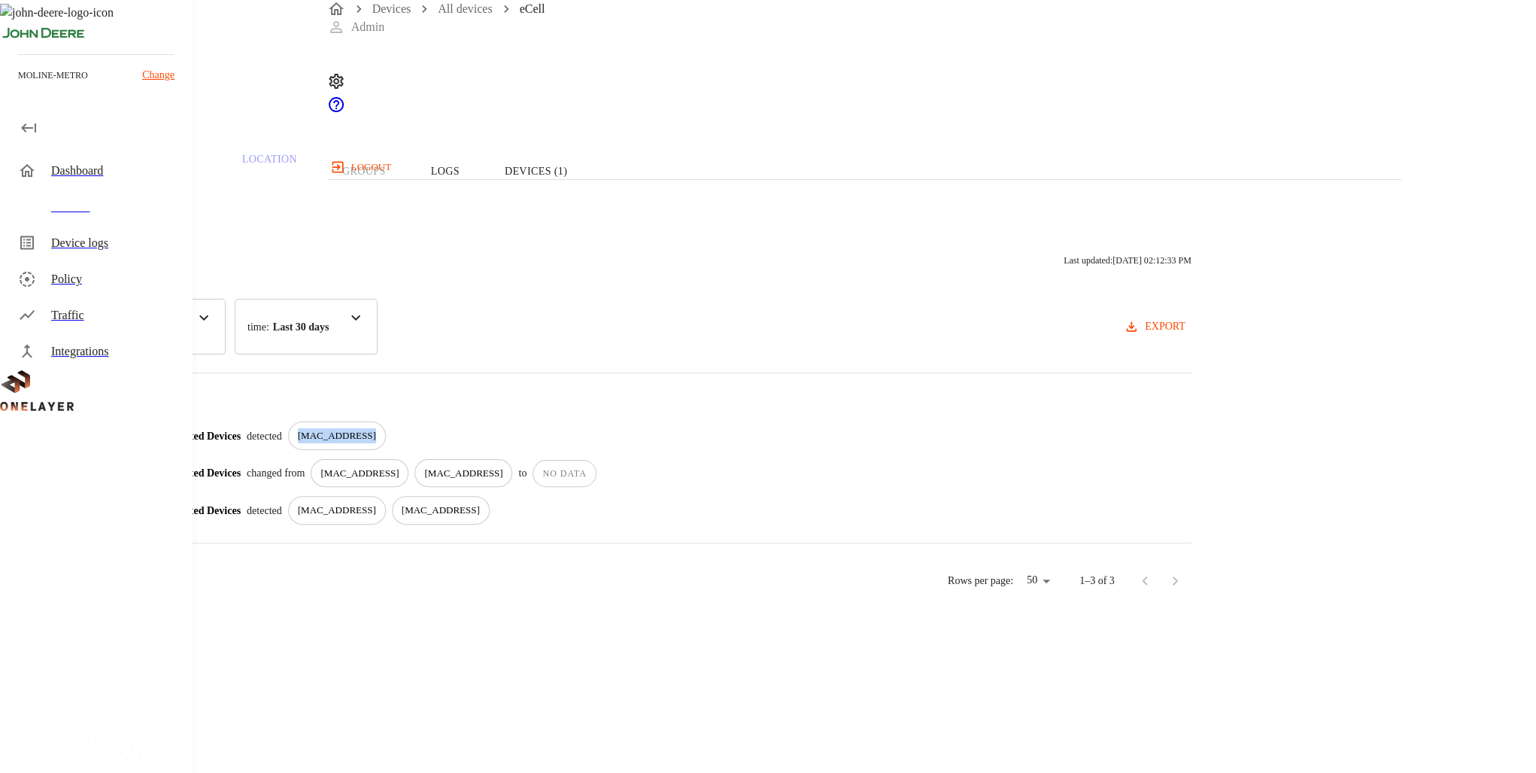
click at [386, 450] on div "[MAC_ADDRESS]" at bounding box center [337, 435] width 98 height 29
drag, startPoint x: 665, startPoint y: 458, endPoint x: 682, endPoint y: 458, distance: 17.3
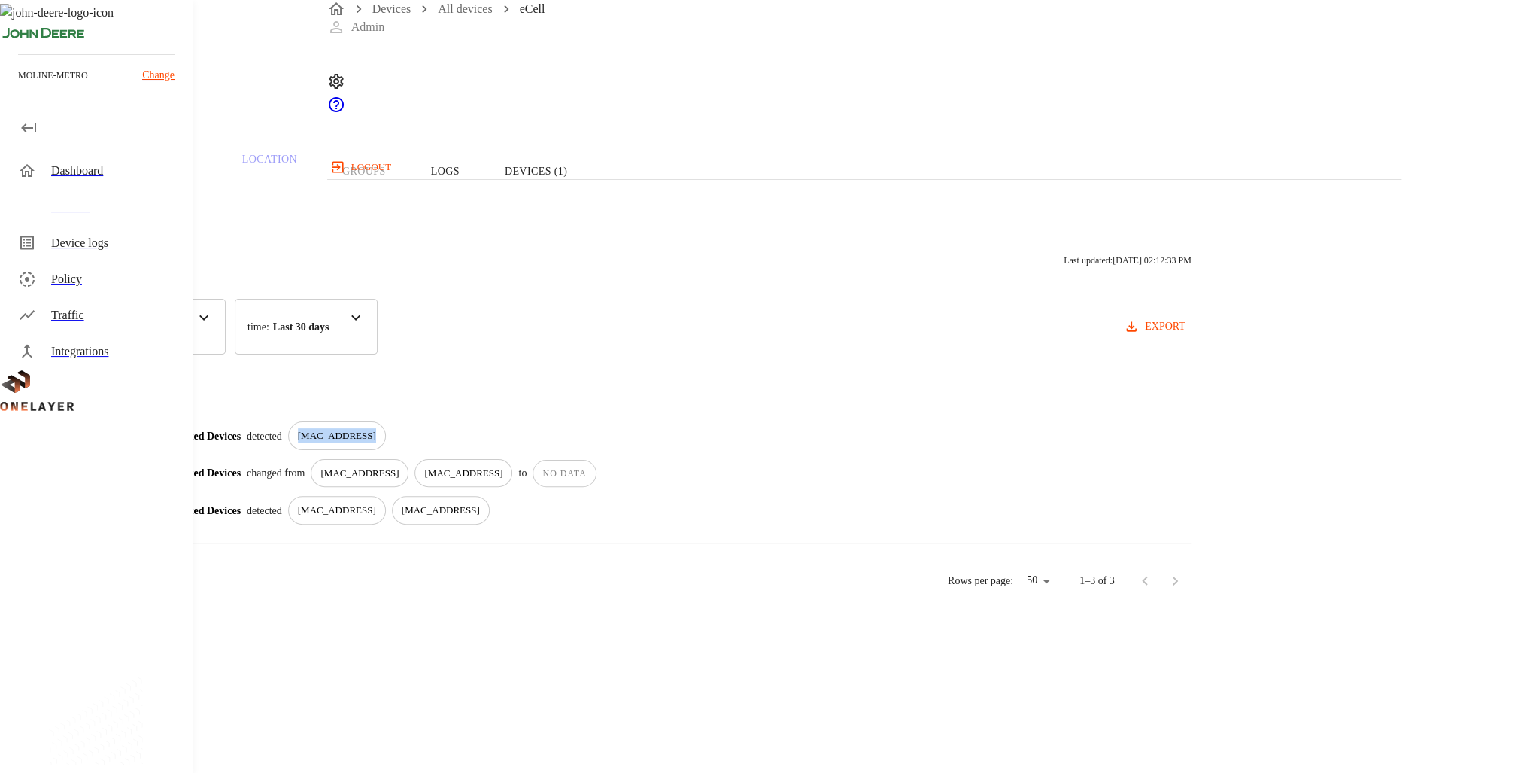
click at [386, 450] on div "[MAC_ADDRESS]" at bounding box center [337, 435] width 98 height 29
drag, startPoint x: 682, startPoint y: 458, endPoint x: 670, endPoint y: 475, distance: 21.1
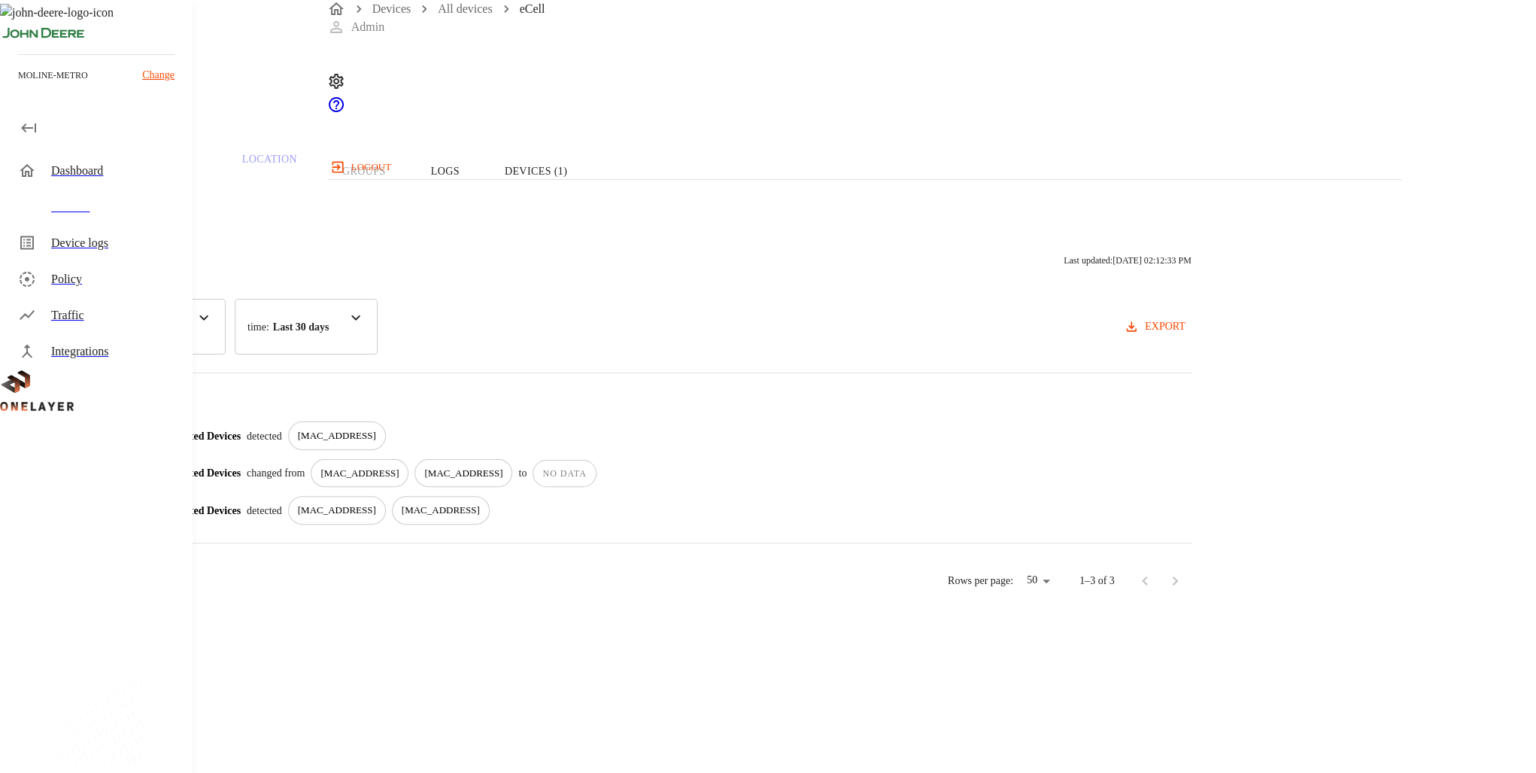
click at [670, 475] on div "Connected Devices changed from 00:D0:69:56:1B:8D 00:D0:69:56:1B:8D to NO DATA" at bounding box center [673, 473] width 1035 height 29
click at [721, 507] on div "10/09/2025 08:46:10 AM Connected Devices detected 00:D0:69:56:1B:8D 10/09/2025 …" at bounding box center [615, 472] width 1154 height 103
drag, startPoint x: 721, startPoint y: 507, endPoint x: 711, endPoint y: 529, distance: 24.2
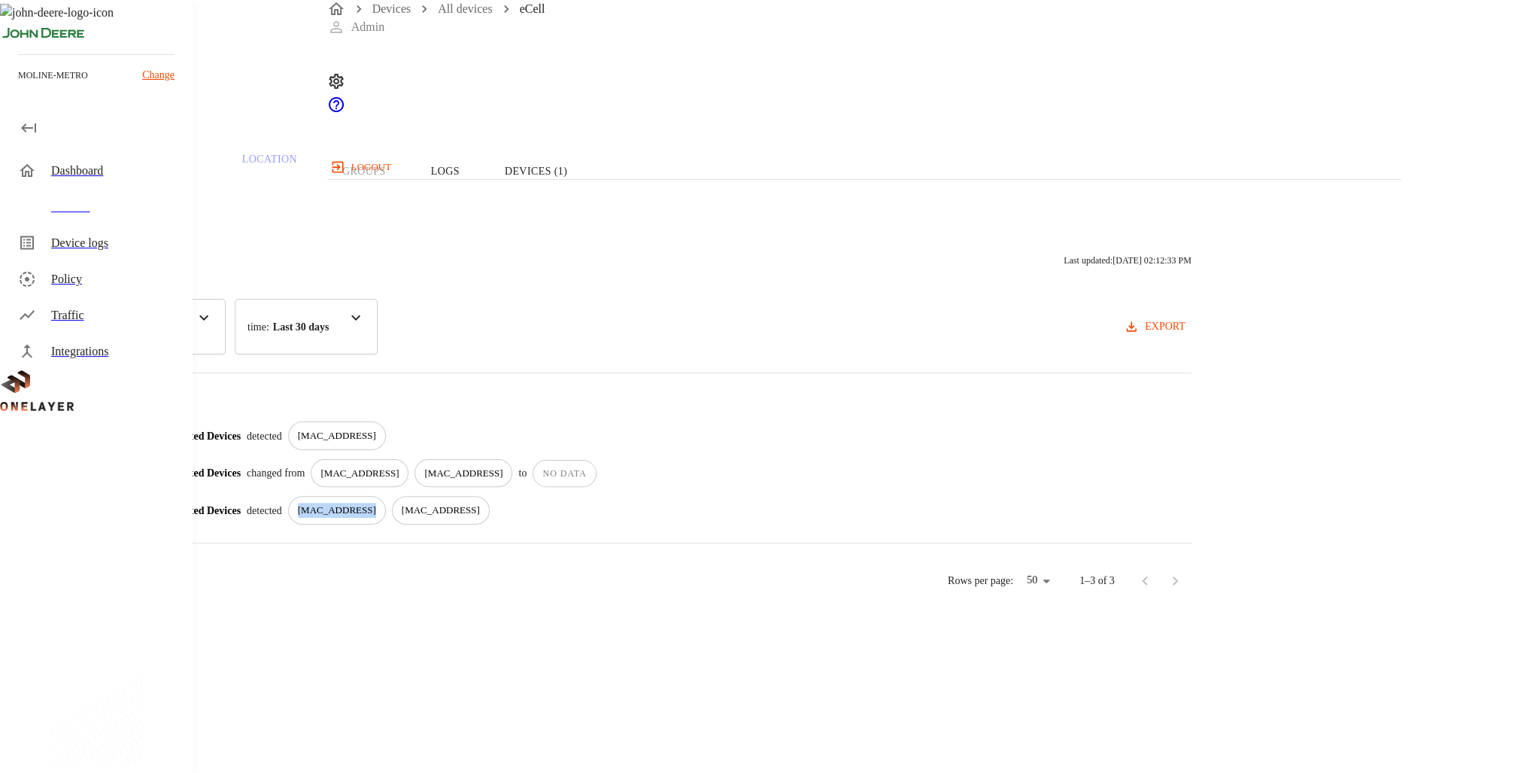
click at [376, 518] on p "[MAC_ADDRESS]" at bounding box center [337, 510] width 78 height 15
click at [882, 524] on div "Connected Devices detected [MAC_ADDRESS] [MAC_ADDRESS]" at bounding box center [673, 510] width 1035 height 29
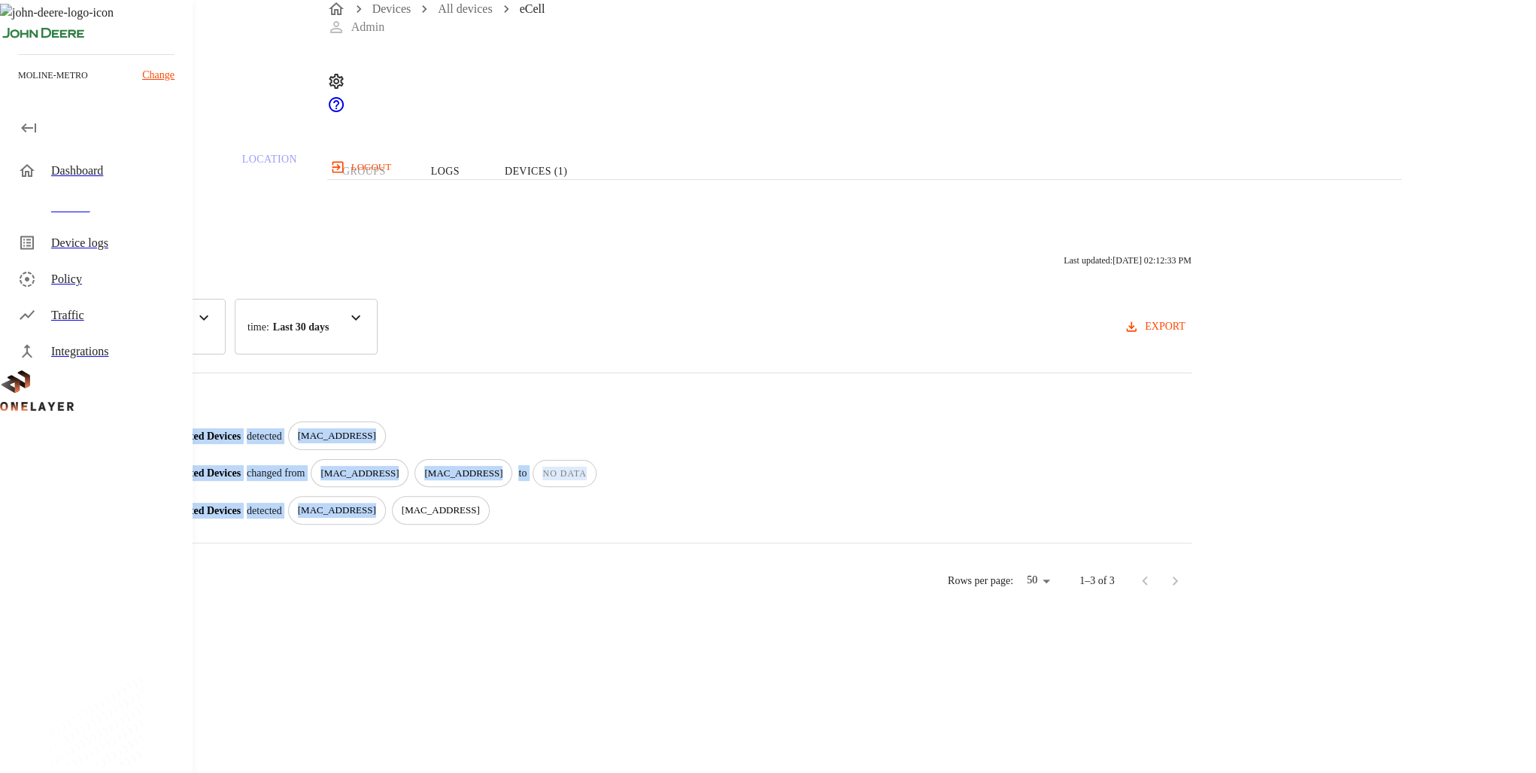
click at [882, 524] on div "Connected Devices detected [MAC_ADDRESS] [MAC_ADDRESS]" at bounding box center [673, 510] width 1035 height 29
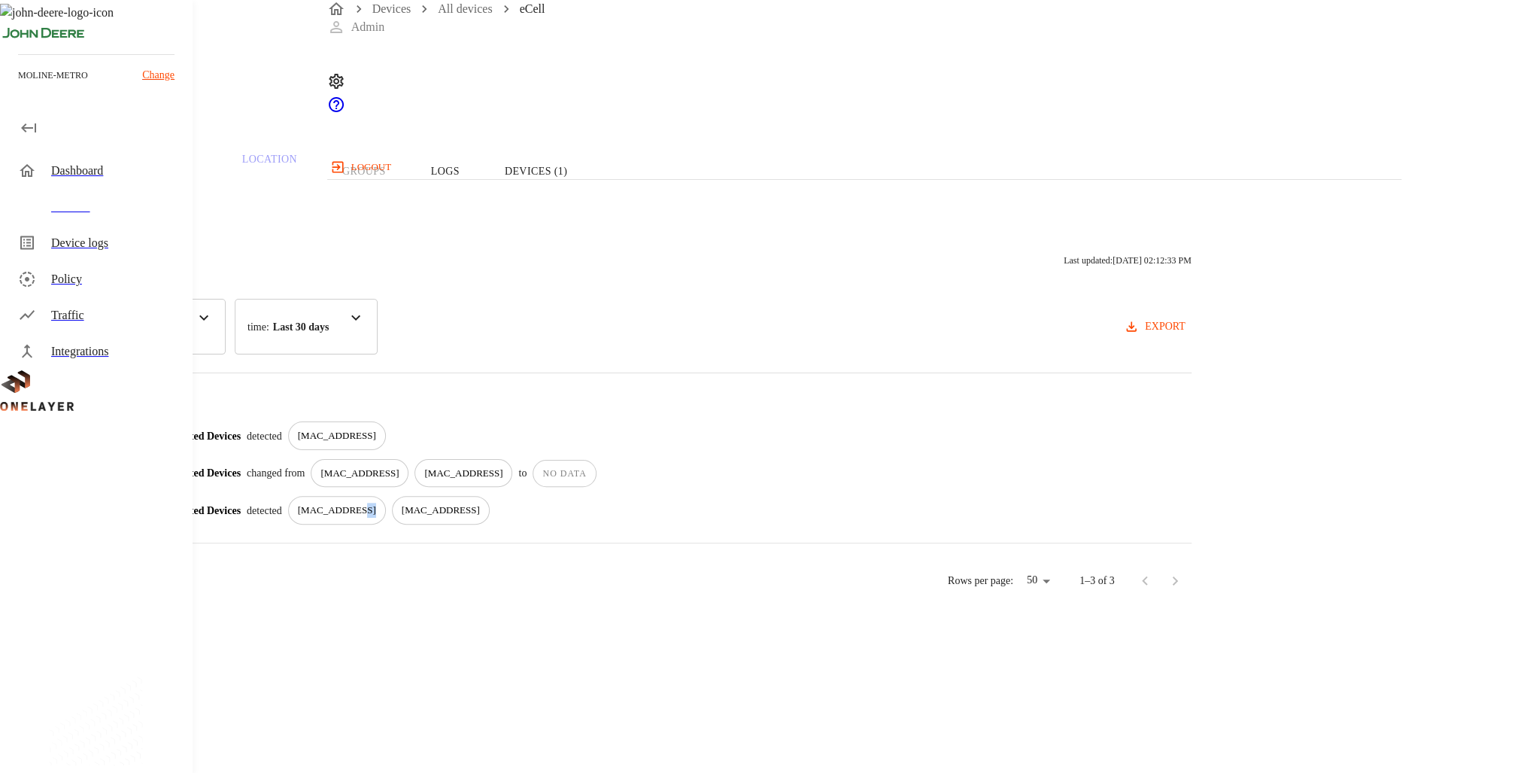
drag, startPoint x: 882, startPoint y: 528, endPoint x: 713, endPoint y: 519, distance: 168.8
click at [376, 518] on p "[MAC_ADDRESS]" at bounding box center [337, 510] width 78 height 15
drag, startPoint x: 713, startPoint y: 519, endPoint x: 965, endPoint y: 498, distance: 252.9
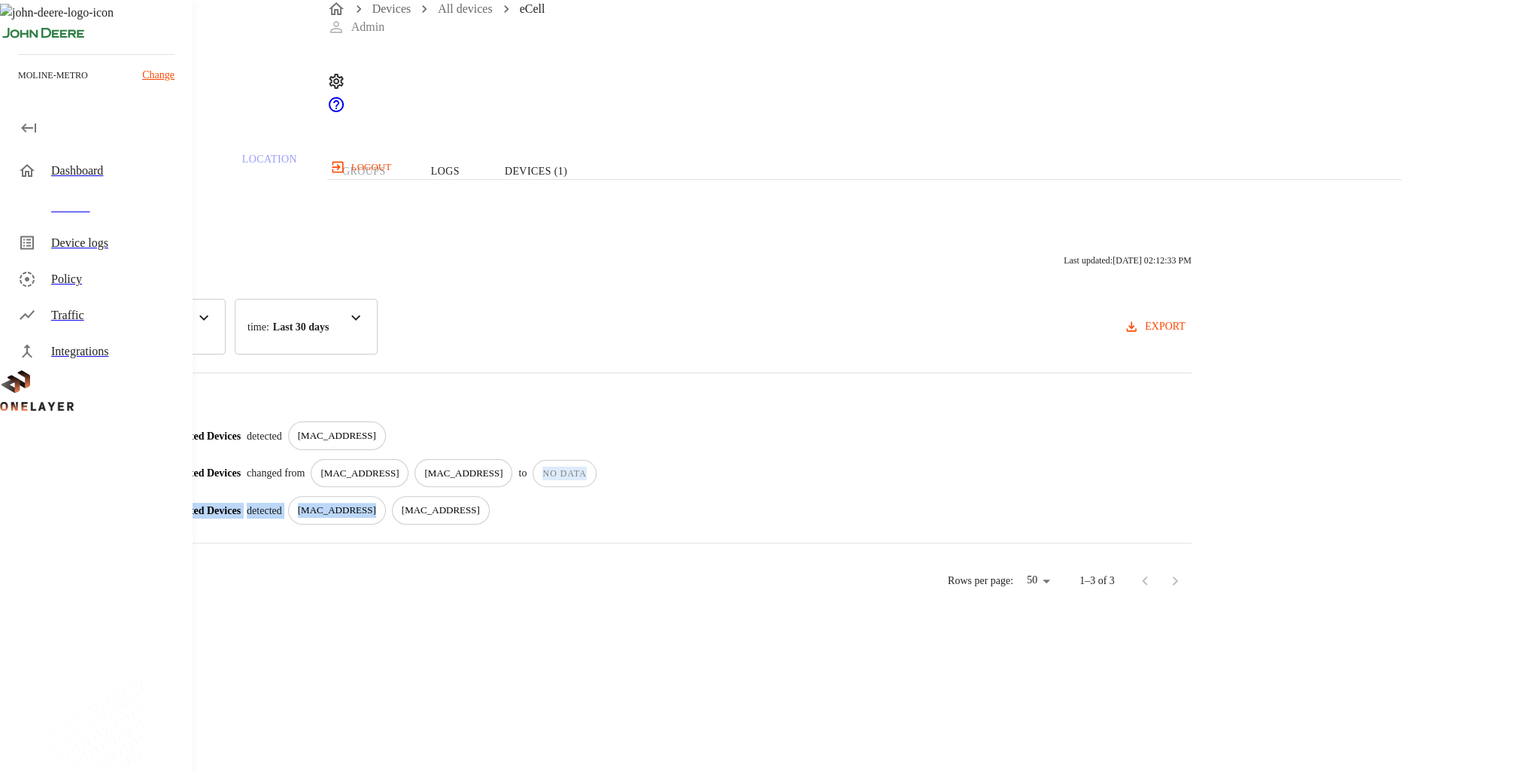
click at [965, 498] on div "10/09/2025 08:46:10 AM Connected Devices detected 00:D0:69:56:1B:8D 10/09/2025 …" at bounding box center [615, 472] width 1154 height 103
click at [965, 488] on div "Connected Devices changed from 00:D0:69:56:1B:8D 00:D0:69:56:1B:8D to NO DATA" at bounding box center [673, 473] width 1035 height 29
drag, startPoint x: 872, startPoint y: 521, endPoint x: 624, endPoint y: 485, distance: 250.9
click at [624, 485] on div "10/09/2025 08:46:10 AM Connected Devices detected 00:D0:69:56:1B:8D 10/09/2025 …" at bounding box center [615, 472] width 1154 height 103
drag, startPoint x: 624, startPoint y: 485, endPoint x: 612, endPoint y: 506, distance: 23.2
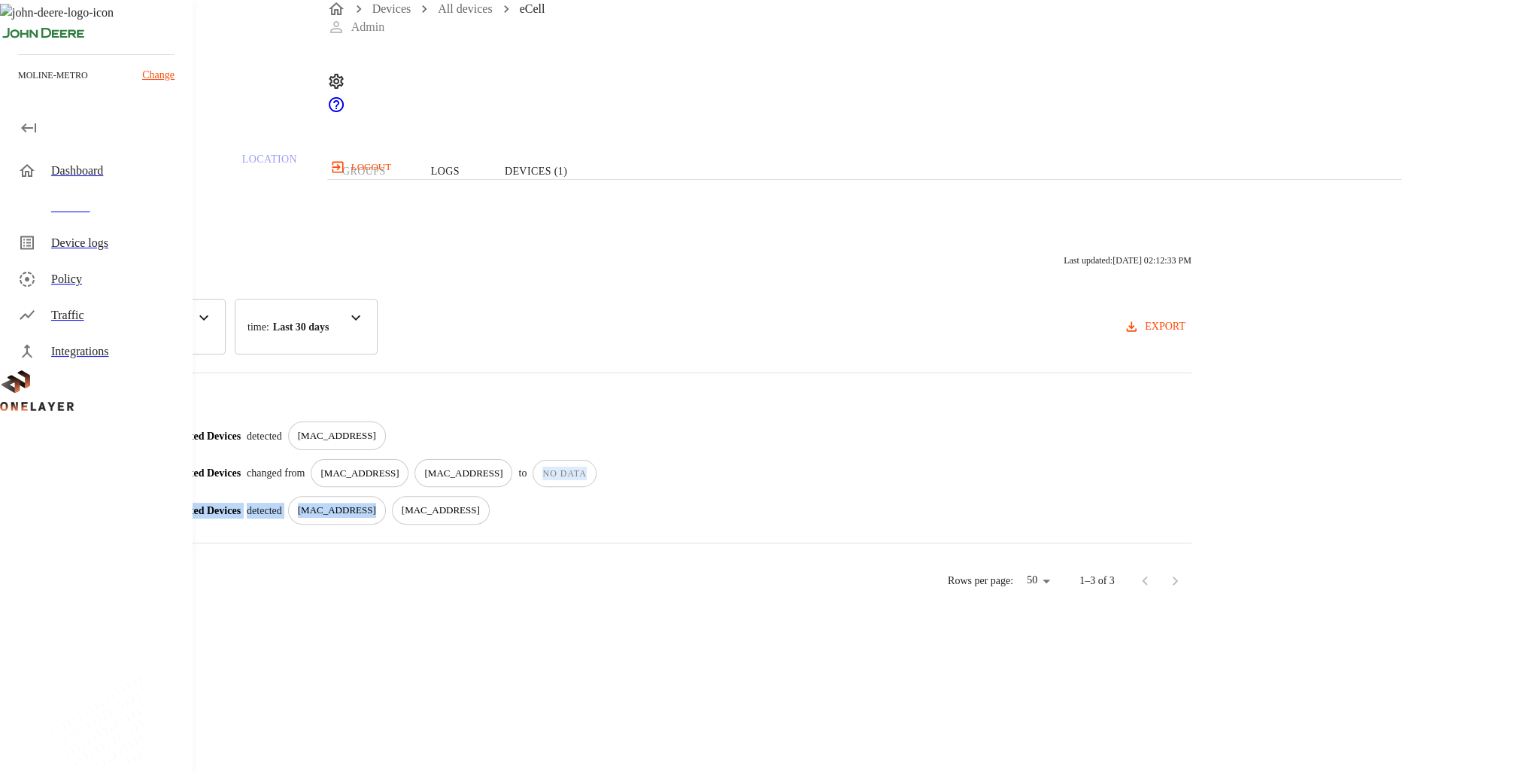
click at [612, 506] on div "10/09/2025 08:46:10 AM Connected Devices detected 00:D0:69:56:1B:8D 10/09/2025 …" at bounding box center [615, 472] width 1154 height 103
drag, startPoint x: 647, startPoint y: 518, endPoint x: 973, endPoint y: 506, distance: 326.0
click at [973, 506] on div "10/09/2025 08:46:10 AM Connected Devices detected 00:D0:69:56:1B:8D 10/09/2025 …" at bounding box center [615, 472] width 1154 height 103
drag, startPoint x: 855, startPoint y: 534, endPoint x: 357, endPoint y: 451, distance: 504.9
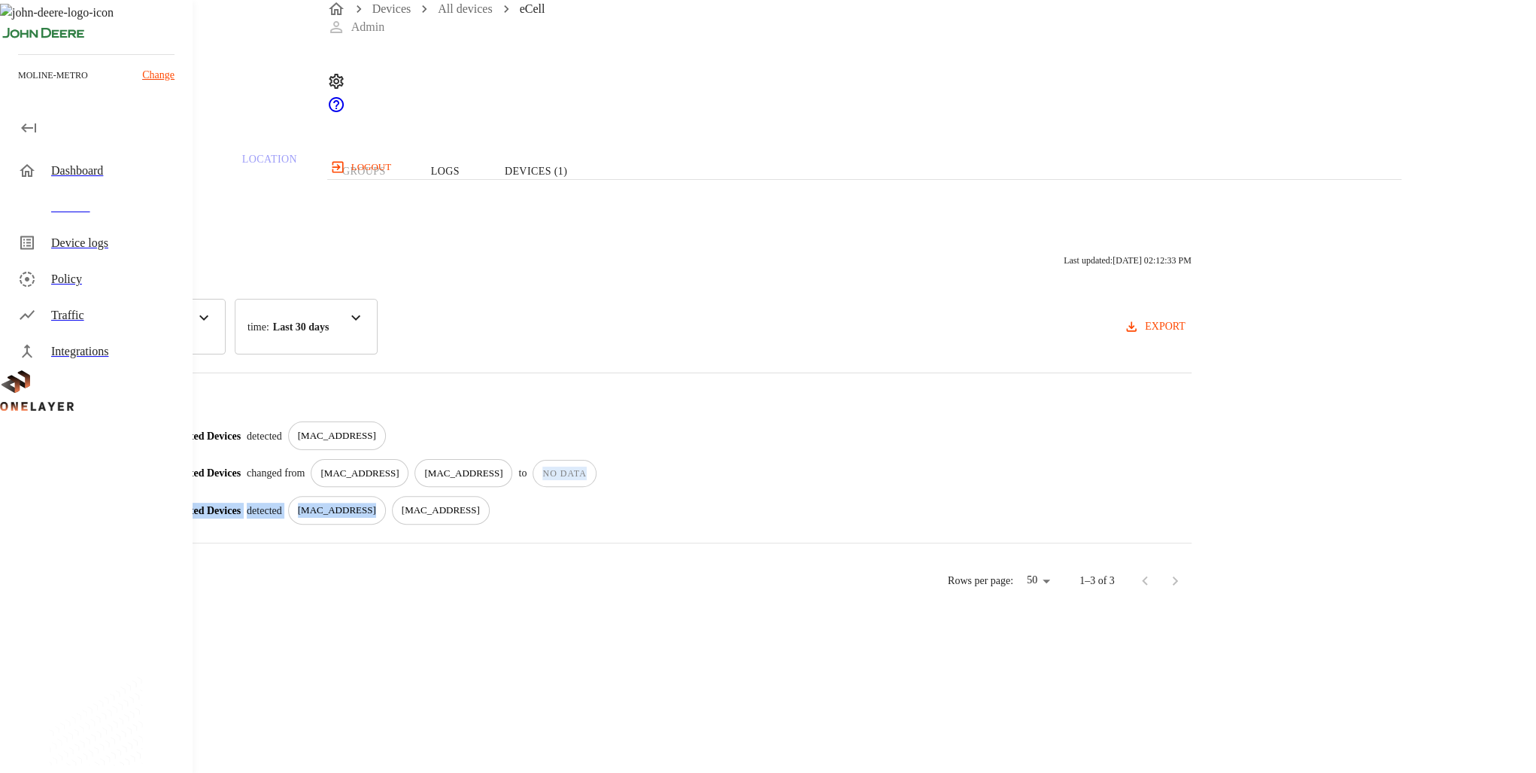
click at [357, 451] on div "Activity Logs Last updated: 10/10/2025 02:12:33 PM category : All Connected Dev…" at bounding box center [614, 409] width 1229 height 381
click at [894, 557] on div "Activity Logs Last updated: 10/10/2025 02:12:33 PM category : All Connected Dev…" at bounding box center [614, 409] width 1229 height 381
drag, startPoint x: 915, startPoint y: 537, endPoint x: 345, endPoint y: 464, distance: 574.2
click at [345, 464] on div "Activity Logs Last updated: 10/10/2025 02:12:33 PM category : All Connected Dev…" at bounding box center [614, 409] width 1229 height 381
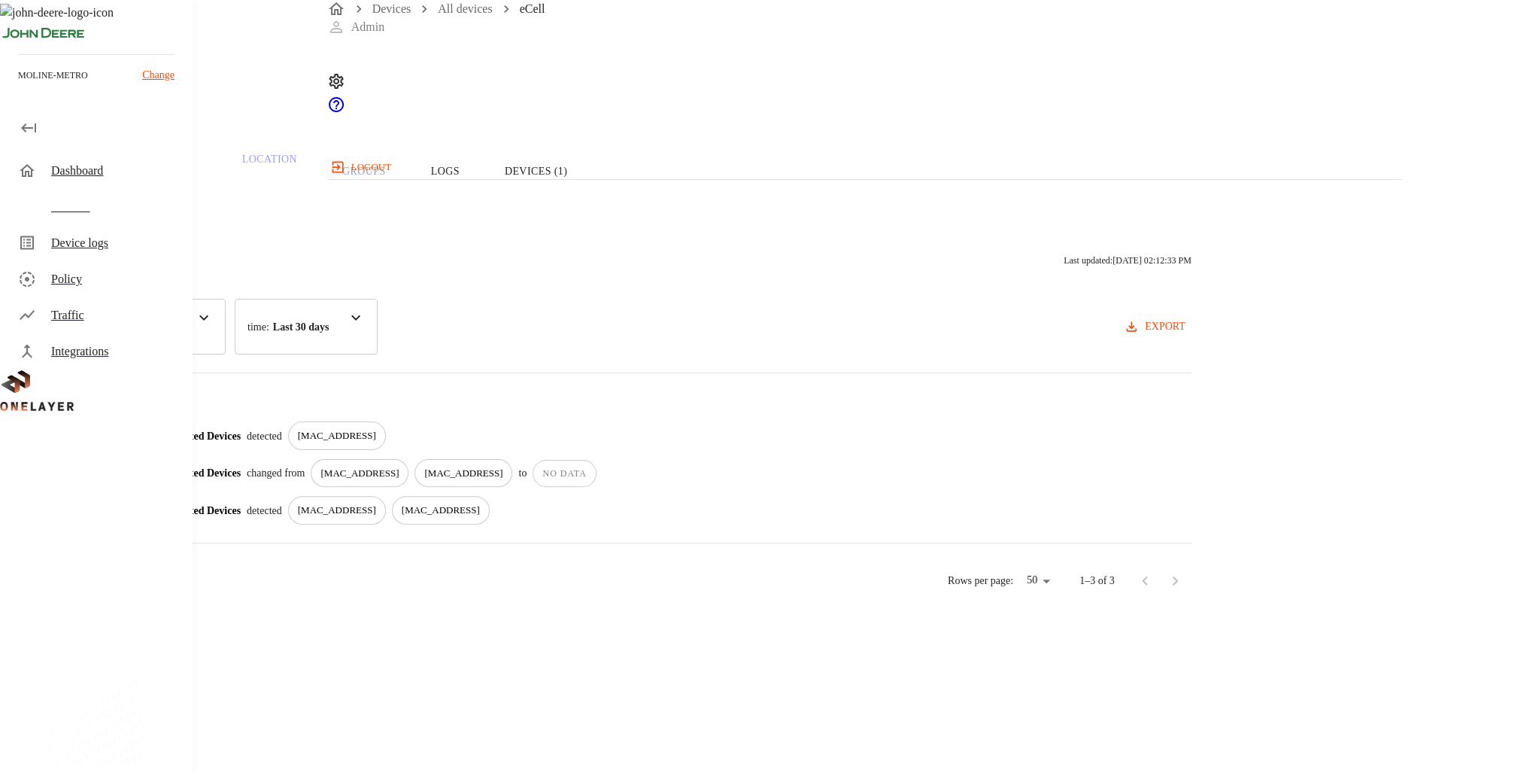
click at [376, 443] on p "[MAC_ADDRESS]" at bounding box center [337, 435] width 78 height 15
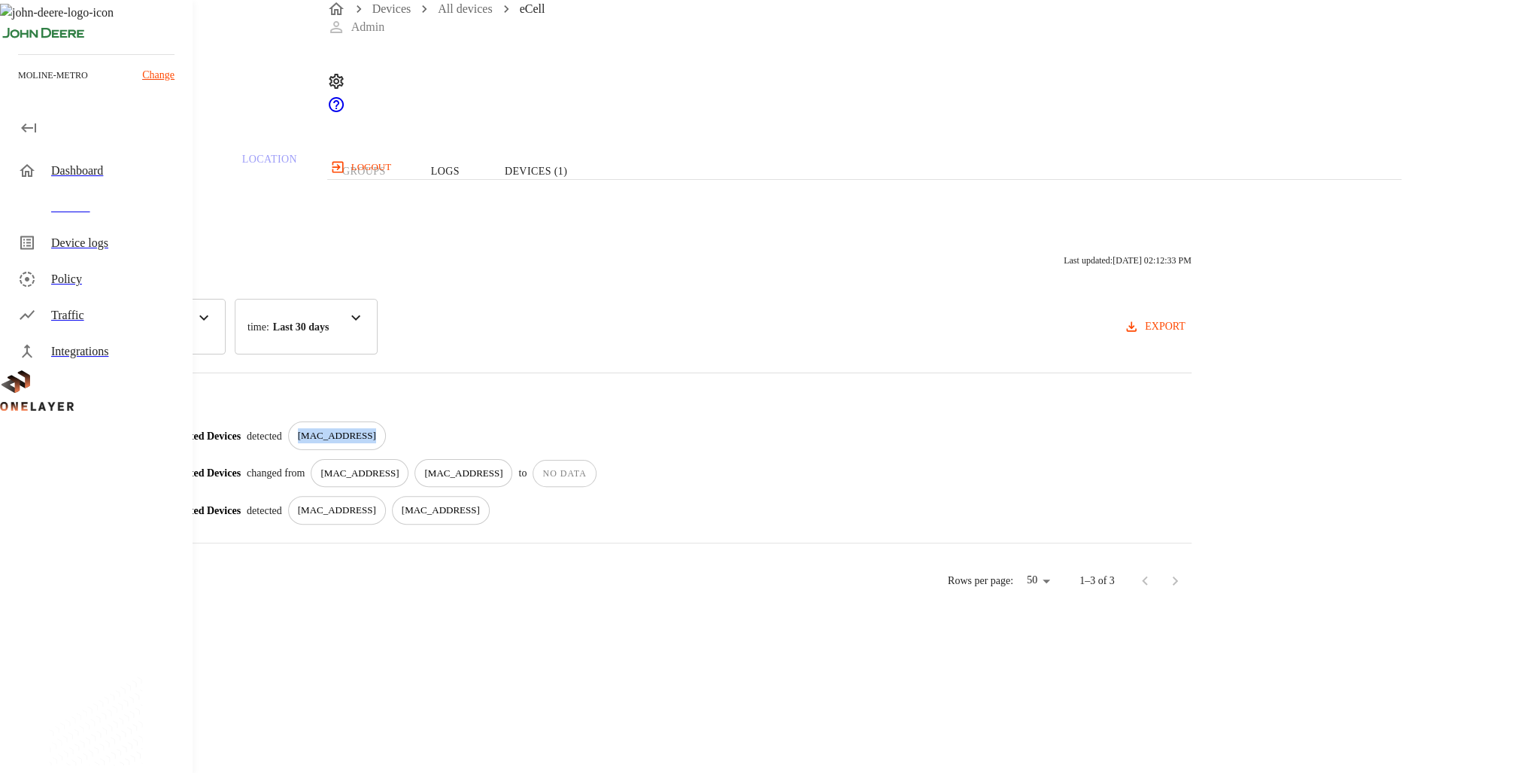
drag, startPoint x: 725, startPoint y: 457, endPoint x: 661, endPoint y: 460, distance: 64.0
click at [386, 450] on div "[MAC_ADDRESS]" at bounding box center [337, 435] width 98 height 29
drag, startPoint x: 664, startPoint y: 450, endPoint x: 779, endPoint y: 444, distance: 115.3
click at [779, 444] on div "Connected Devices detected 00:D0:69:56:1B:8D" at bounding box center [673, 435] width 1035 height 29
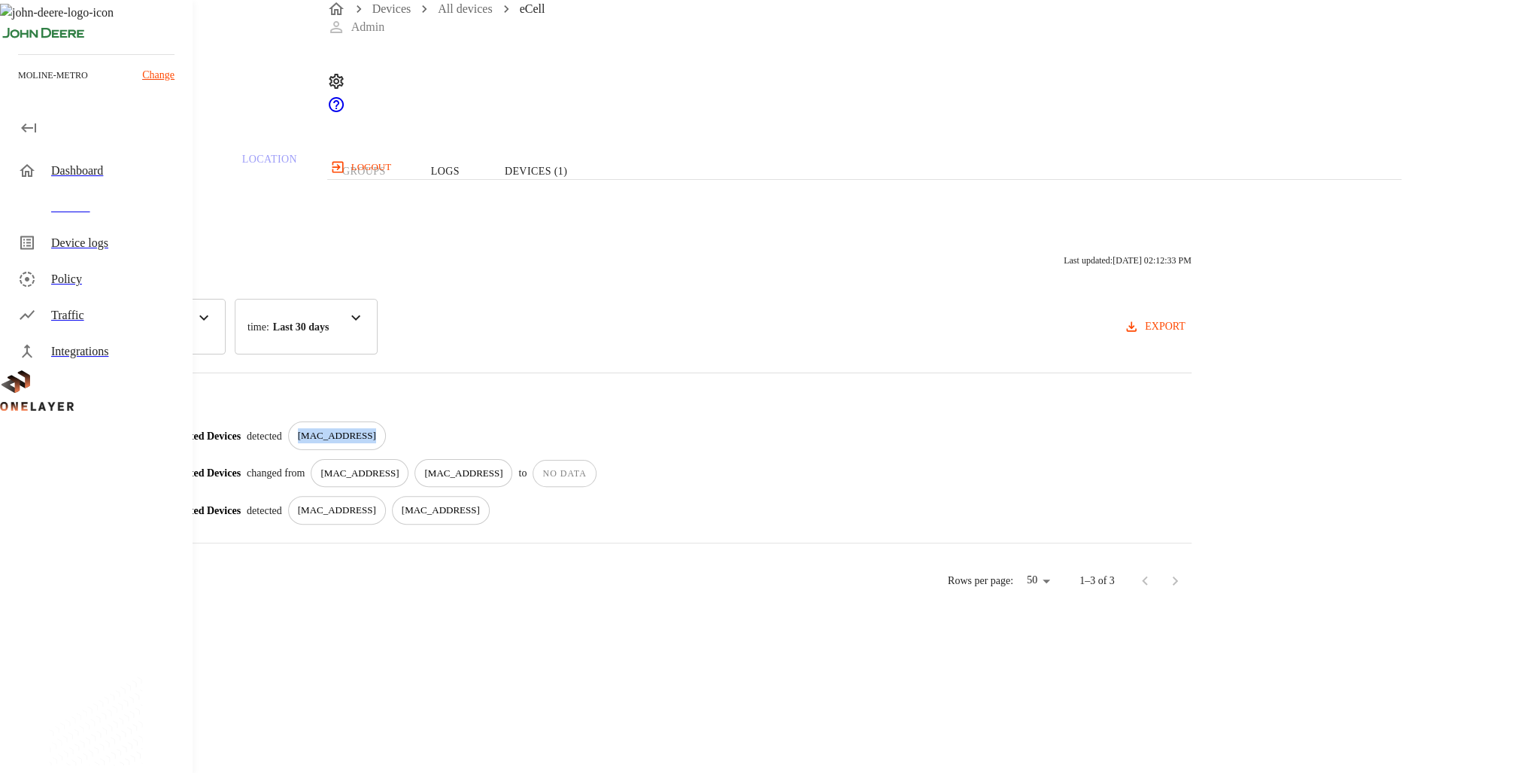
click at [103, 219] on button "Overview" at bounding box center [51, 171] width 103 height 96
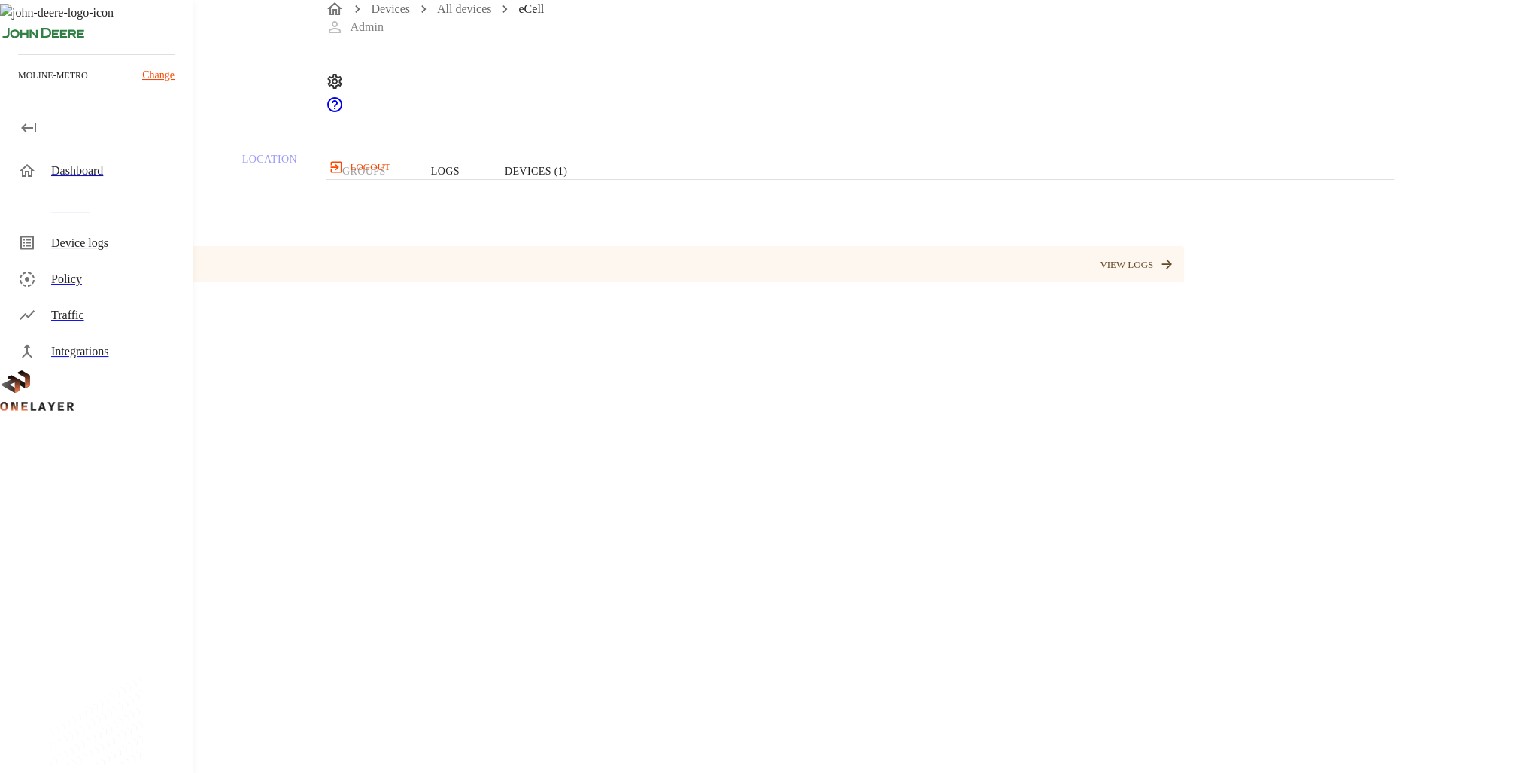
drag, startPoint x: 792, startPoint y: 451, endPoint x: 786, endPoint y: 424, distance: 27.7
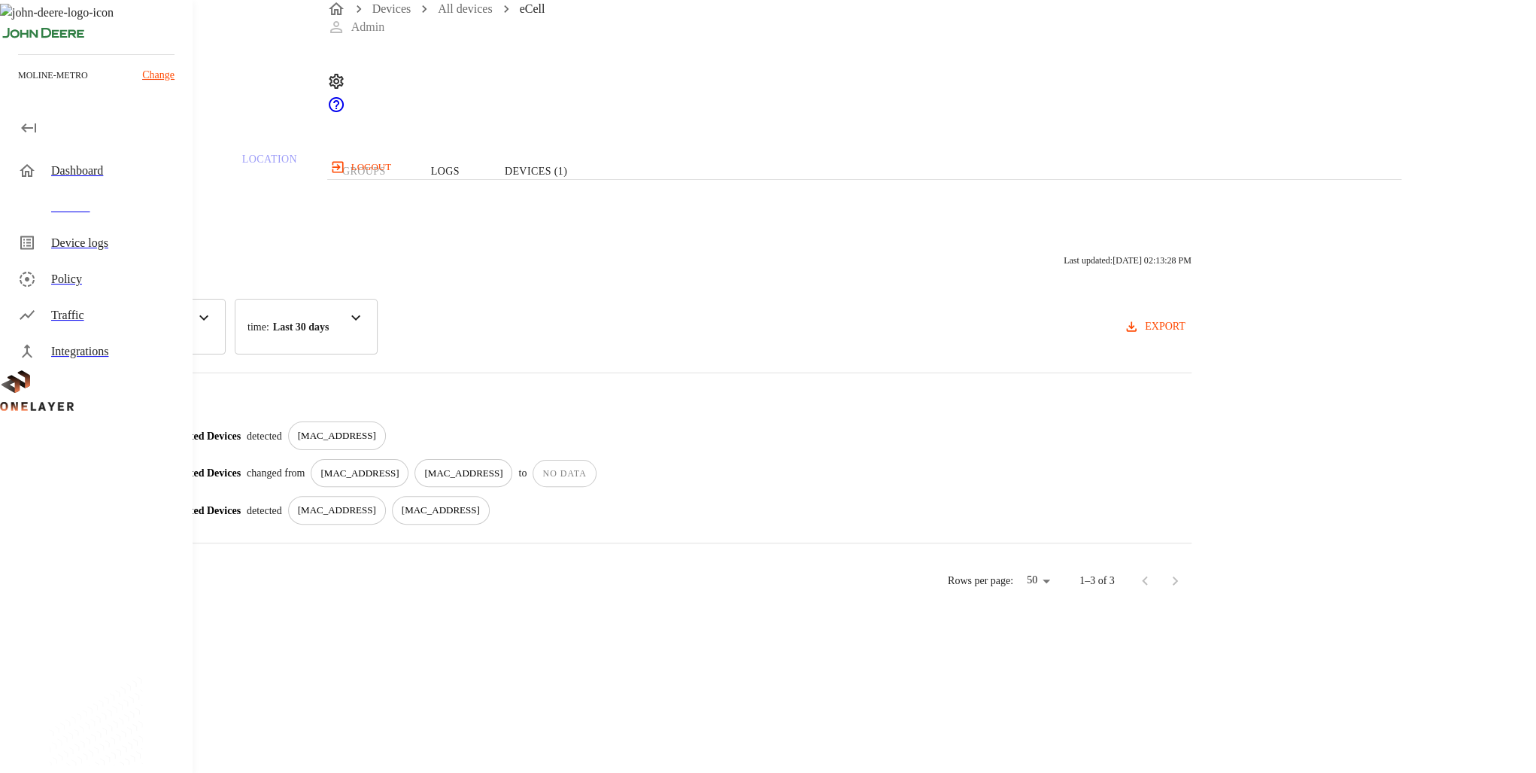
click at [376, 443] on p "[MAC_ADDRESS]" at bounding box center [337, 435] width 78 height 15
click at [103, 217] on button "Overview" at bounding box center [51, 171] width 103 height 96
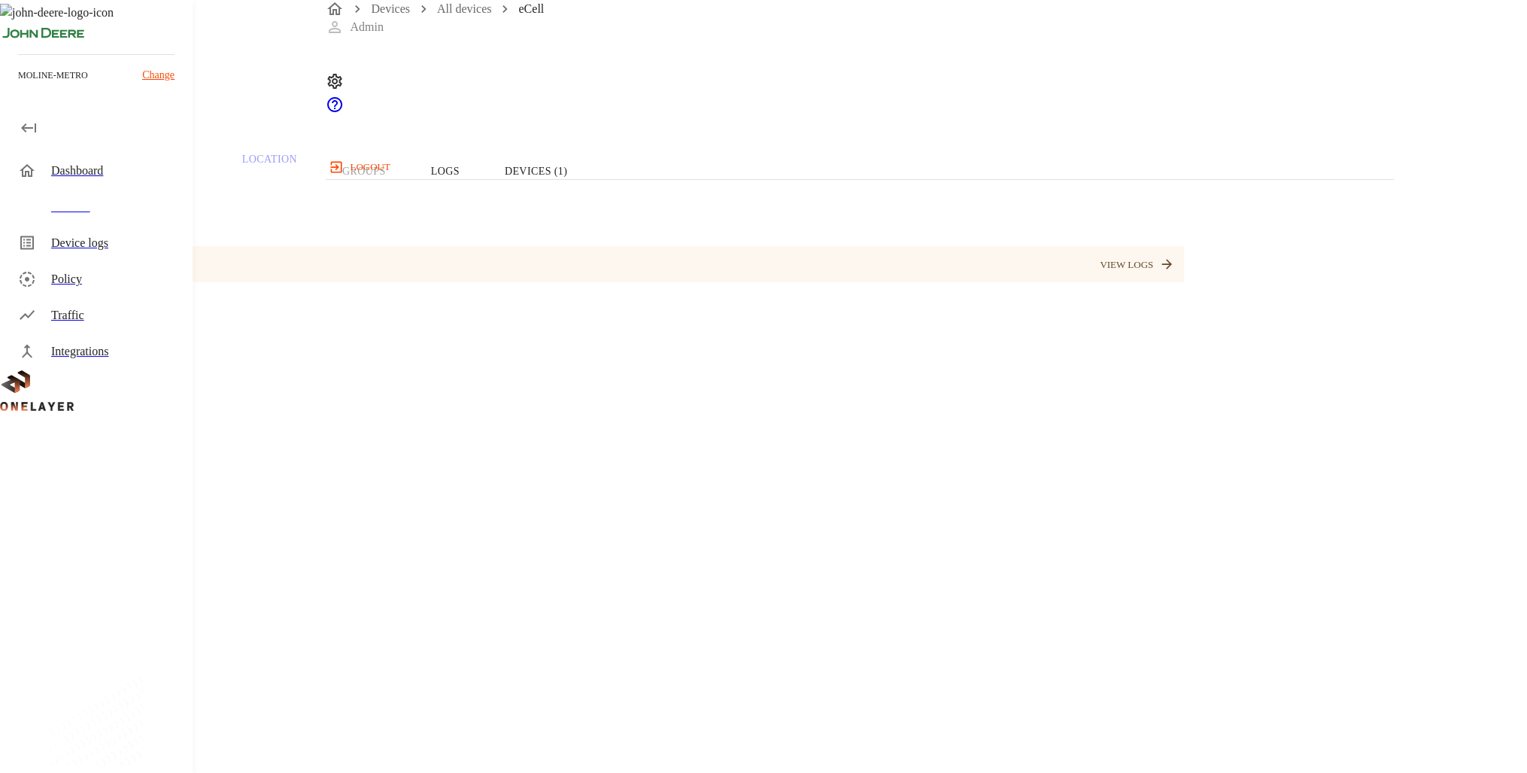
click at [482, 219] on button "Logs" at bounding box center [446, 171] width 74 height 96
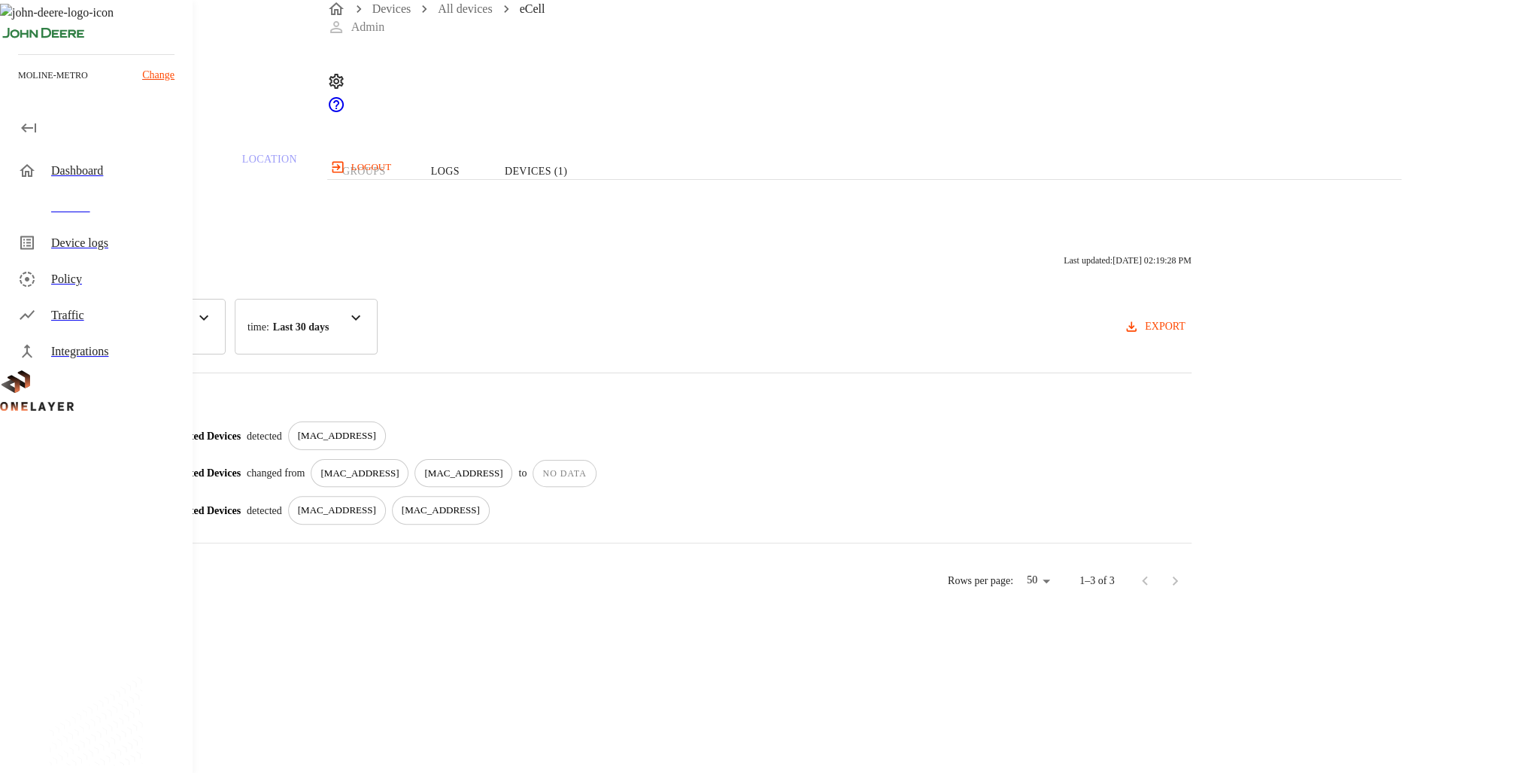
click at [376, 443] on p "[MAC_ADDRESS]" at bounding box center [337, 435] width 78 height 15
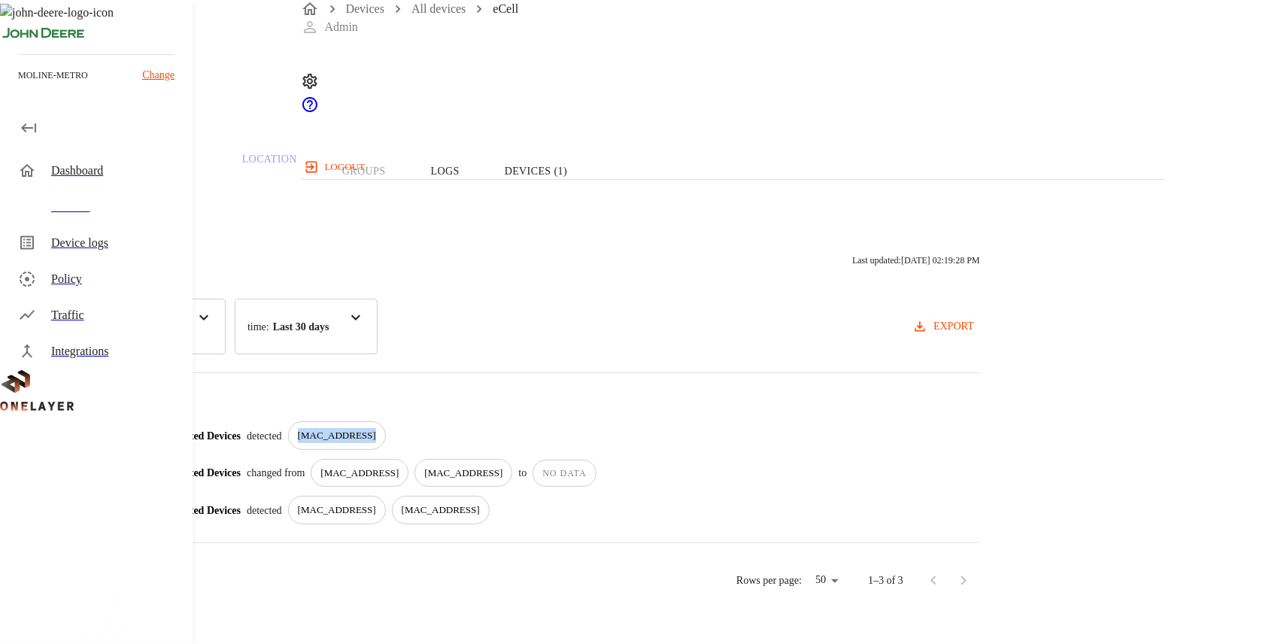
copy p "[MAC_ADDRESS]"
click at [103, 219] on button "Overview" at bounding box center [51, 171] width 103 height 96
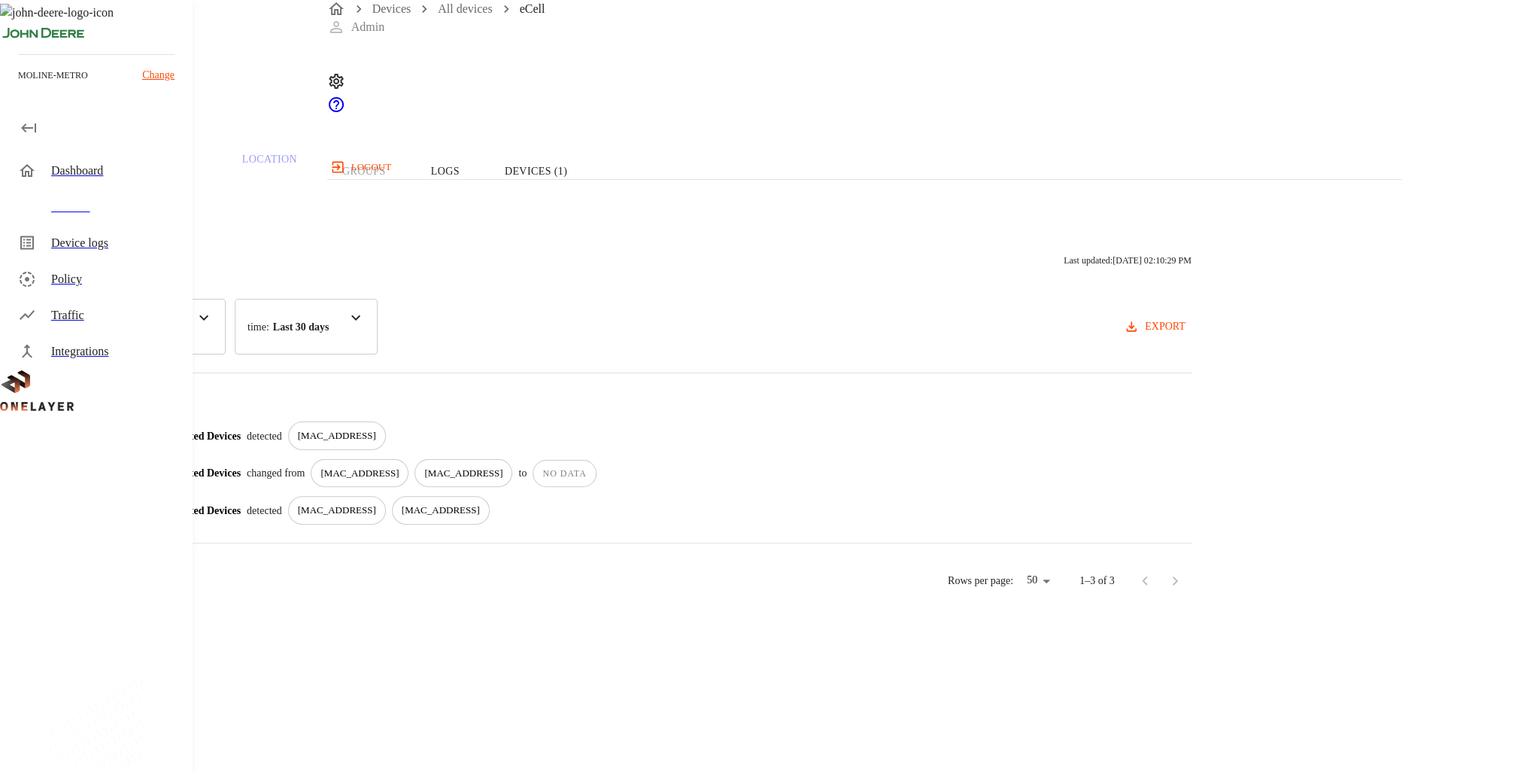
click at [120, 212] on div "Devices" at bounding box center [115, 207] width 129 height 18
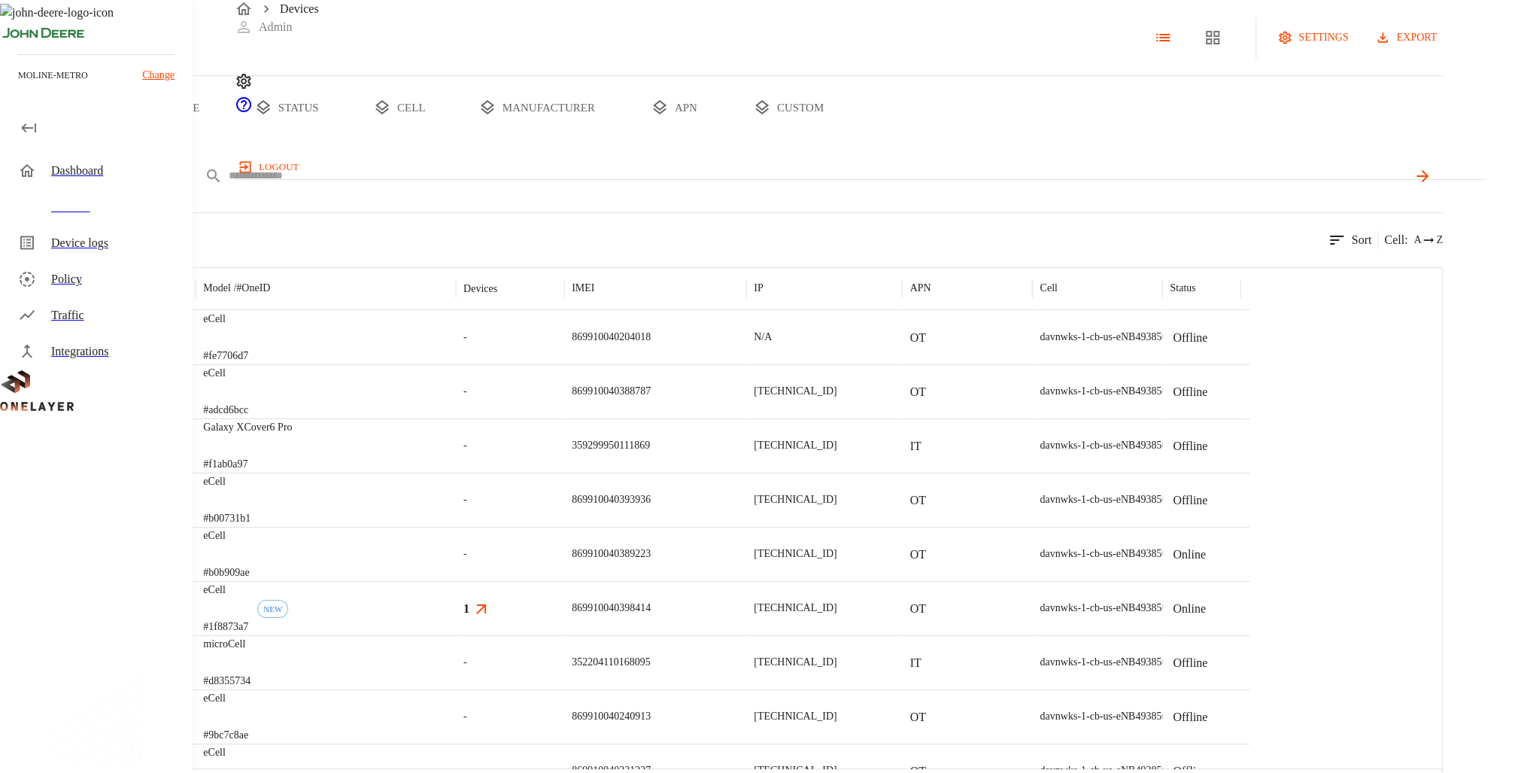
click at [381, 229] on body "Devices Admin logout moline-metro Change Dashboard Devices Device logs Policy T…" at bounding box center [763, 404] width 1527 height 808
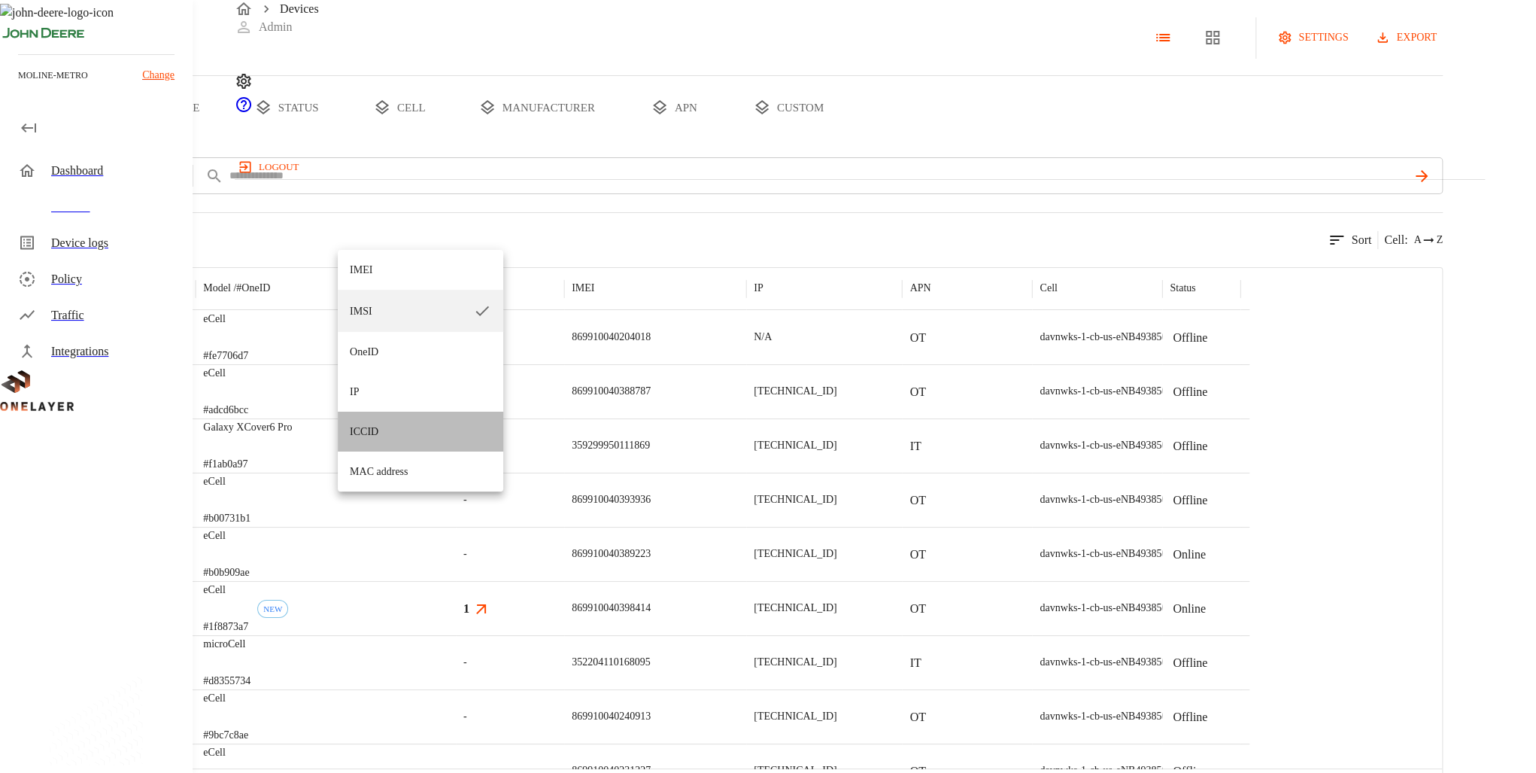
click at [390, 433] on li "ICCID" at bounding box center [421, 432] width 166 height 40
type input "*****"
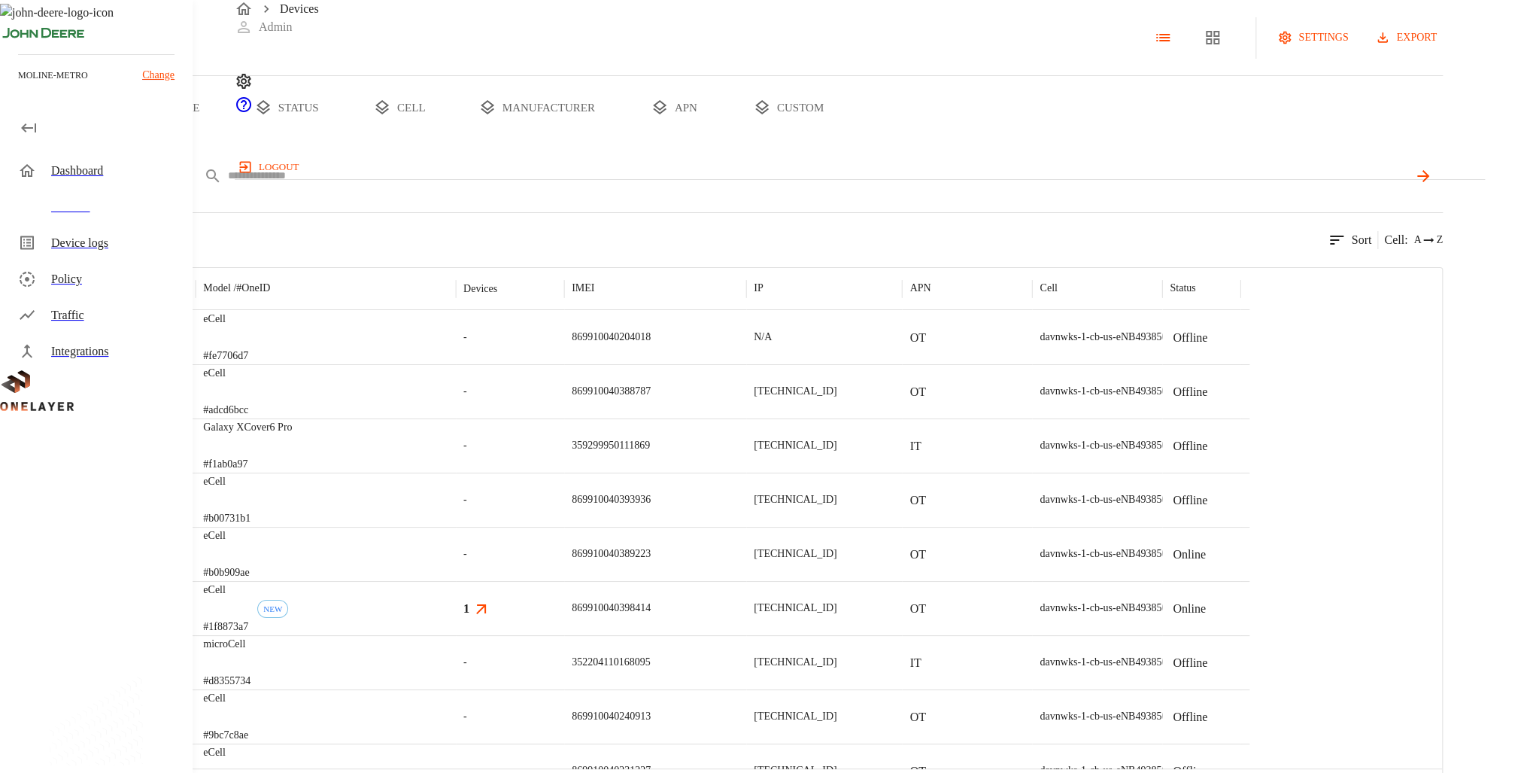
click at [524, 187] on input "text" at bounding box center [818, 176] width 1180 height 22
paste input "**********"
type input "**********"
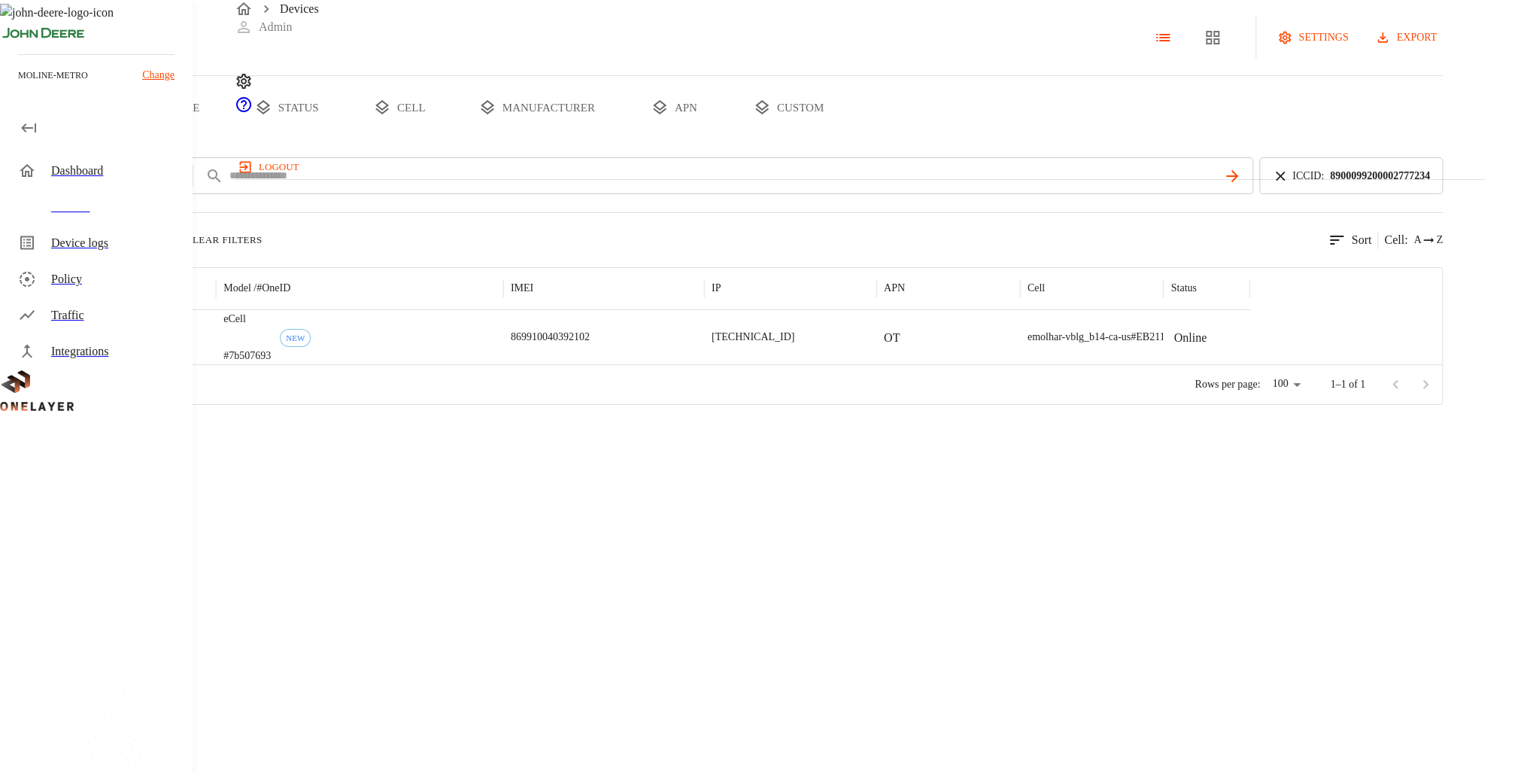
click at [503, 364] on div "eCell #7b507693 NEW" at bounding box center [359, 337] width 287 height 54
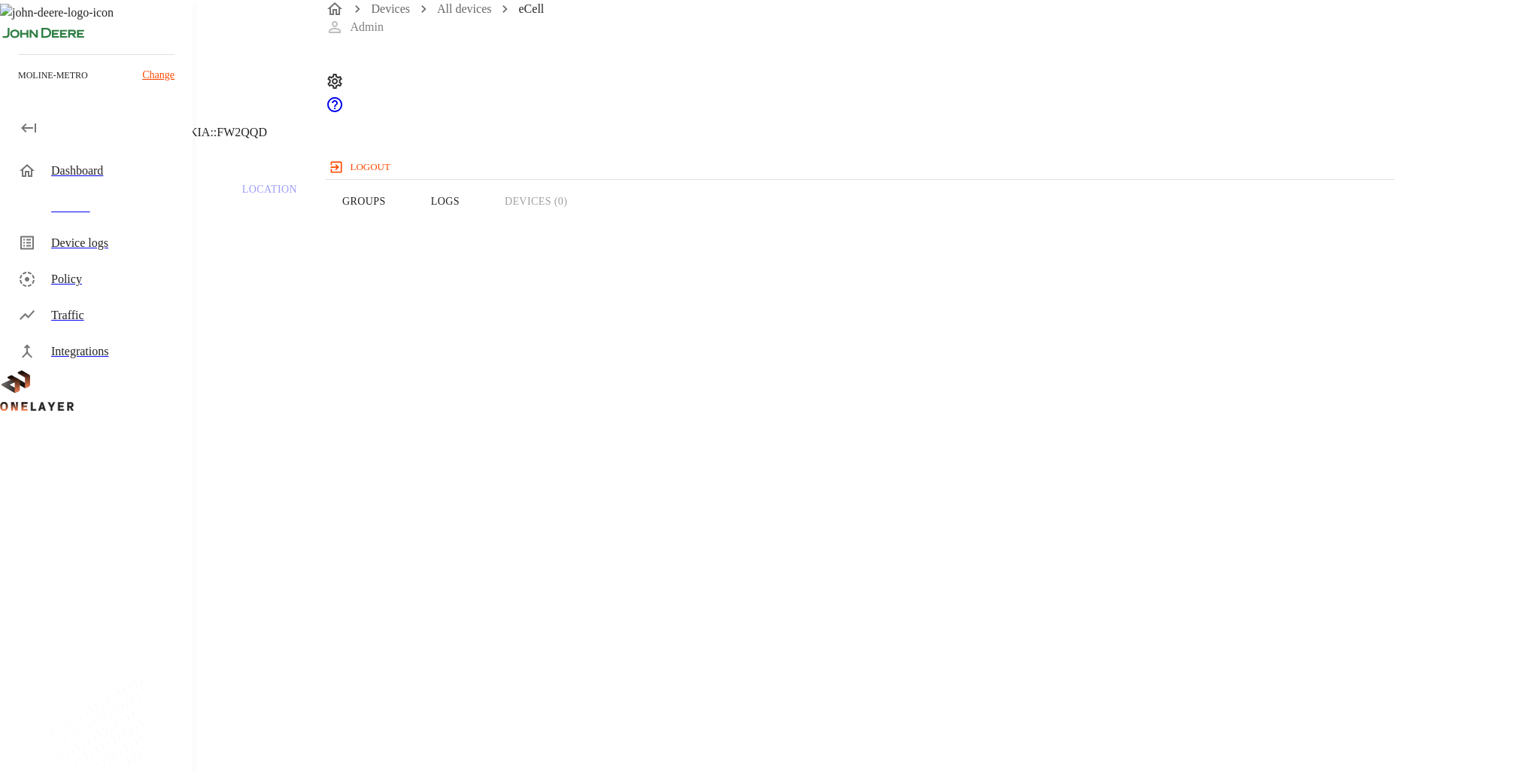
click at [482, 249] on button "Logs" at bounding box center [446, 201] width 74 height 96
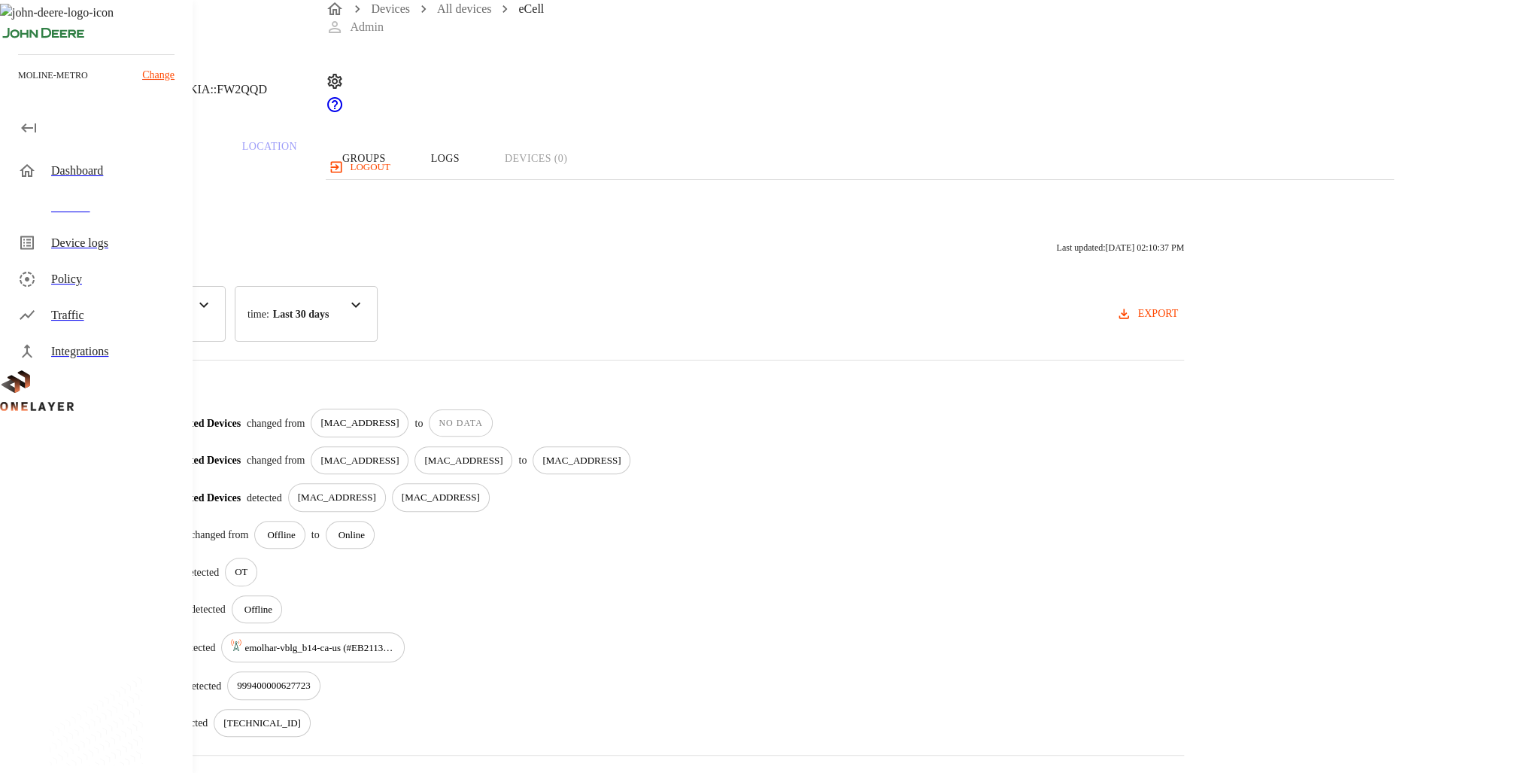
scroll to position [87, 0]
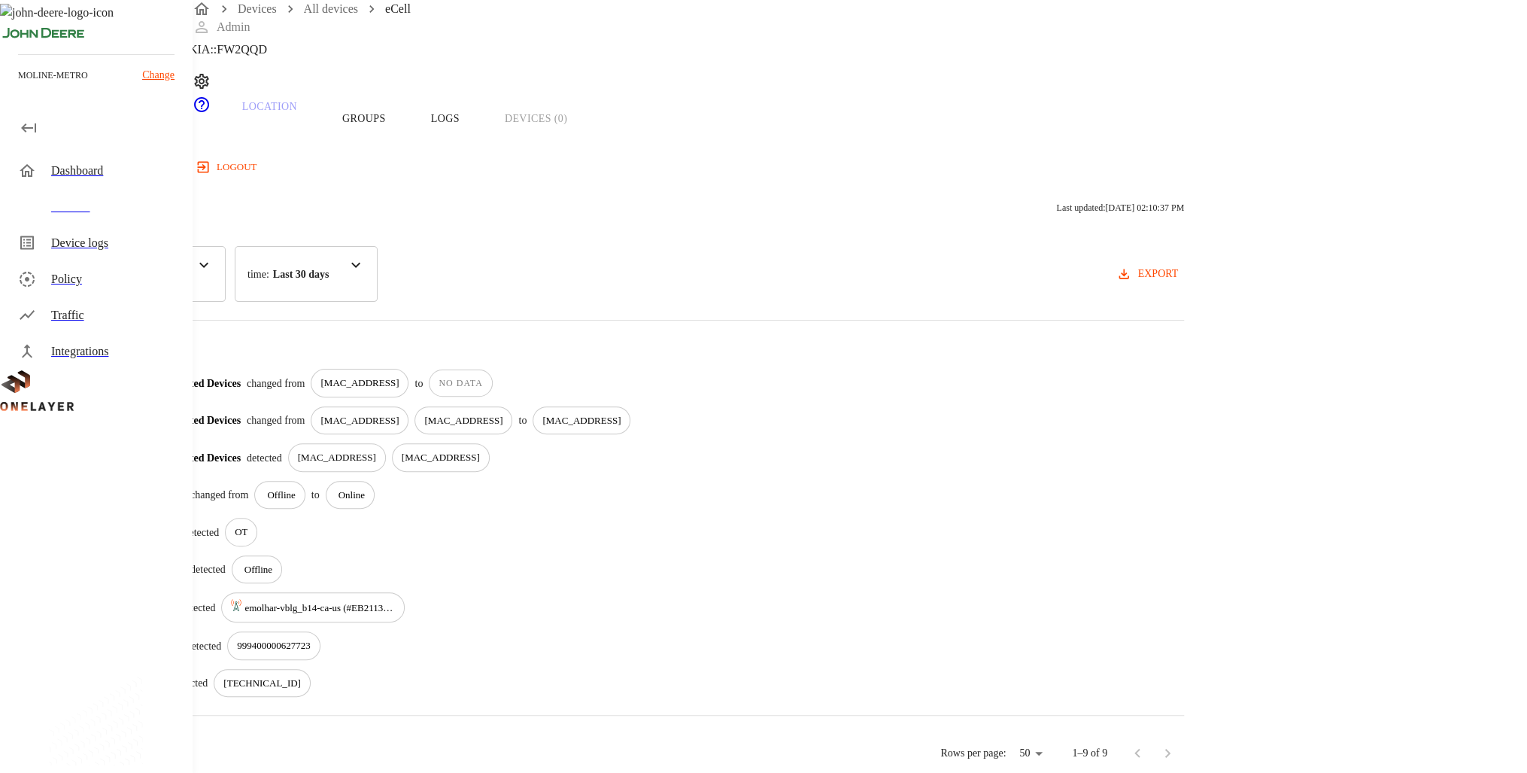
click at [399, 375] on p "[MAC_ADDRESS]" at bounding box center [359, 382] width 78 height 15
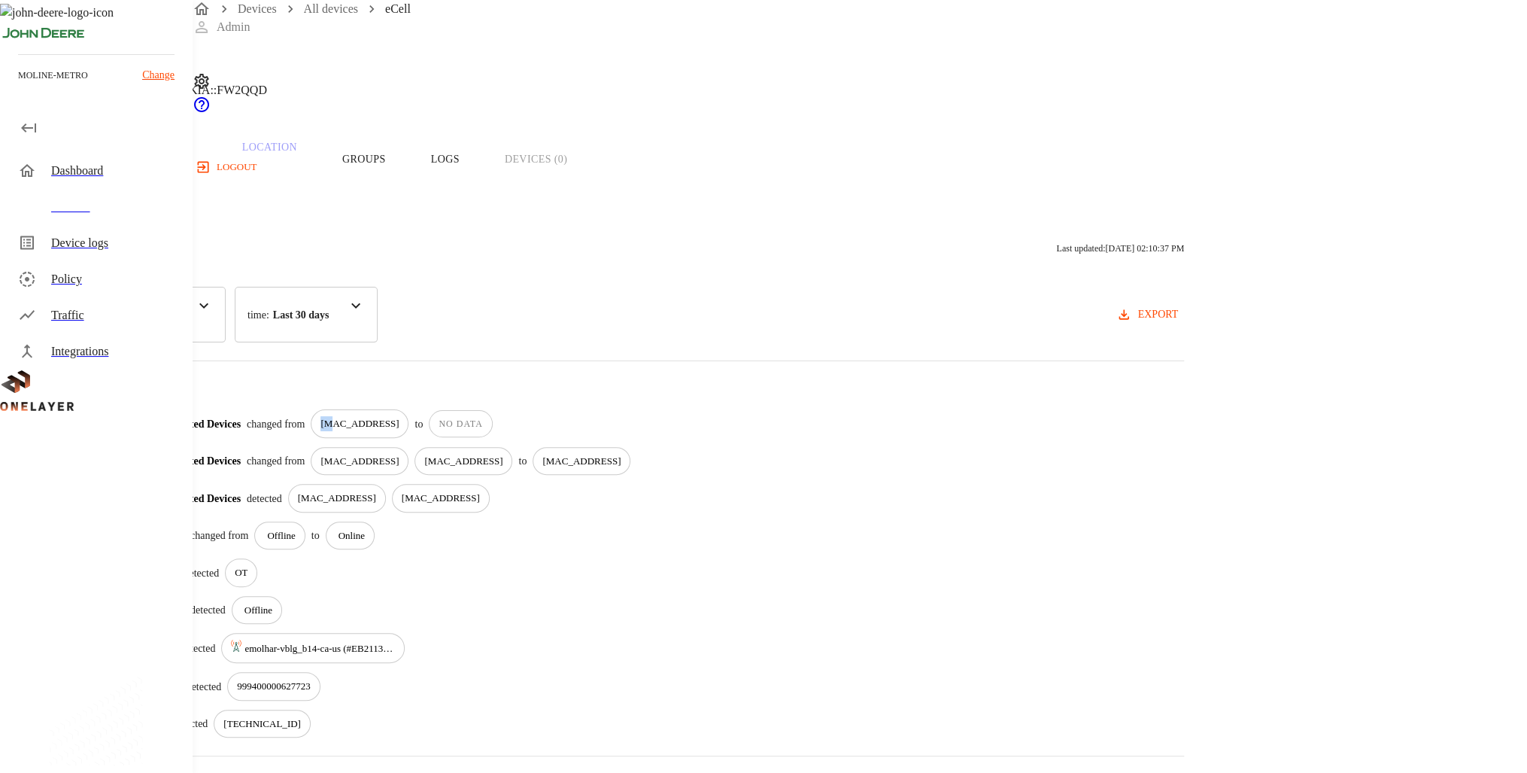
scroll to position [0, 0]
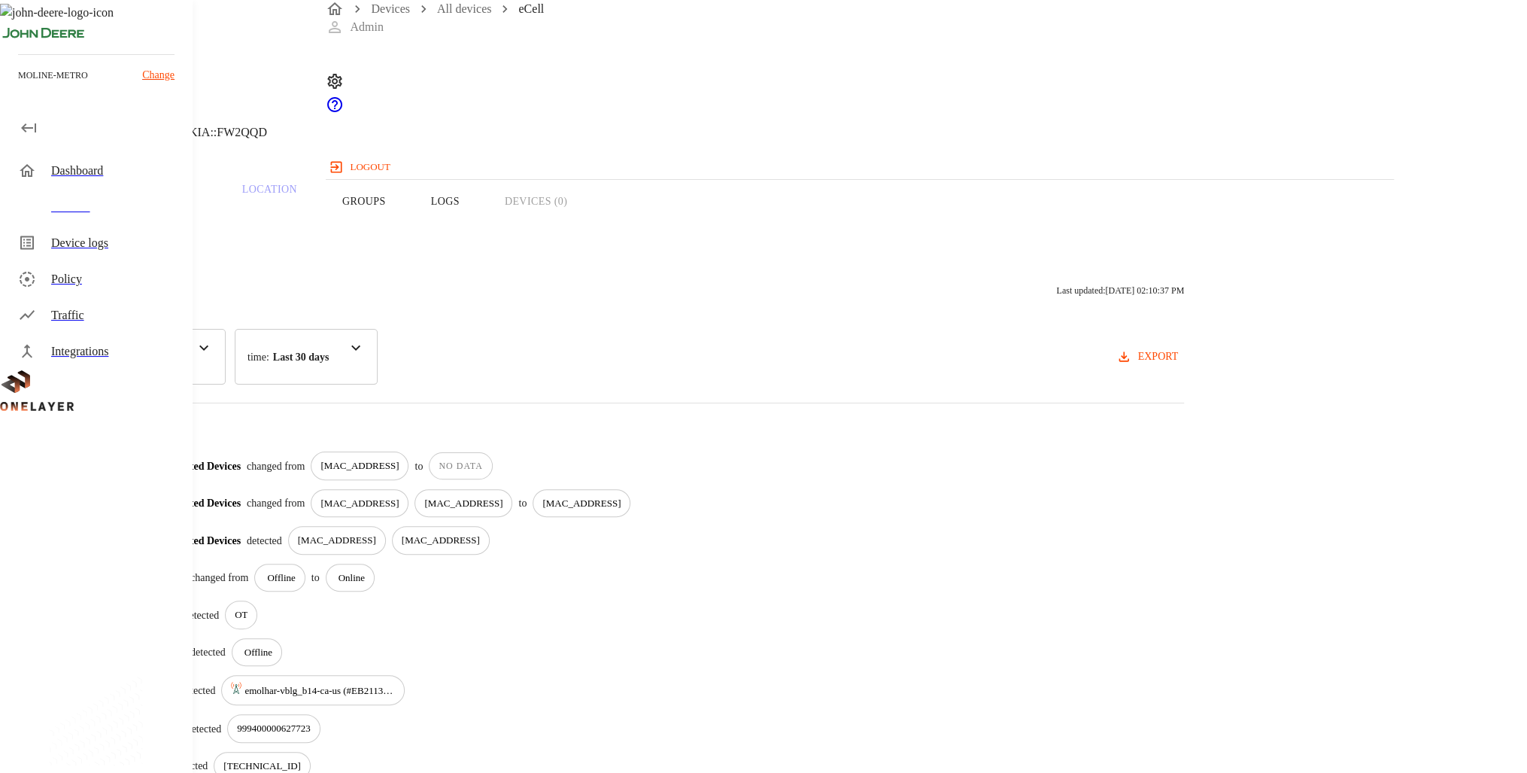
click at [409, 489] on div "[MAC_ADDRESS]" at bounding box center [360, 503] width 98 height 29
drag, startPoint x: 679, startPoint y: 488, endPoint x: 833, endPoint y: 496, distance: 154.5
click at [512, 496] on div "[MAC_ADDRESS]" at bounding box center [464, 503] width 98 height 29
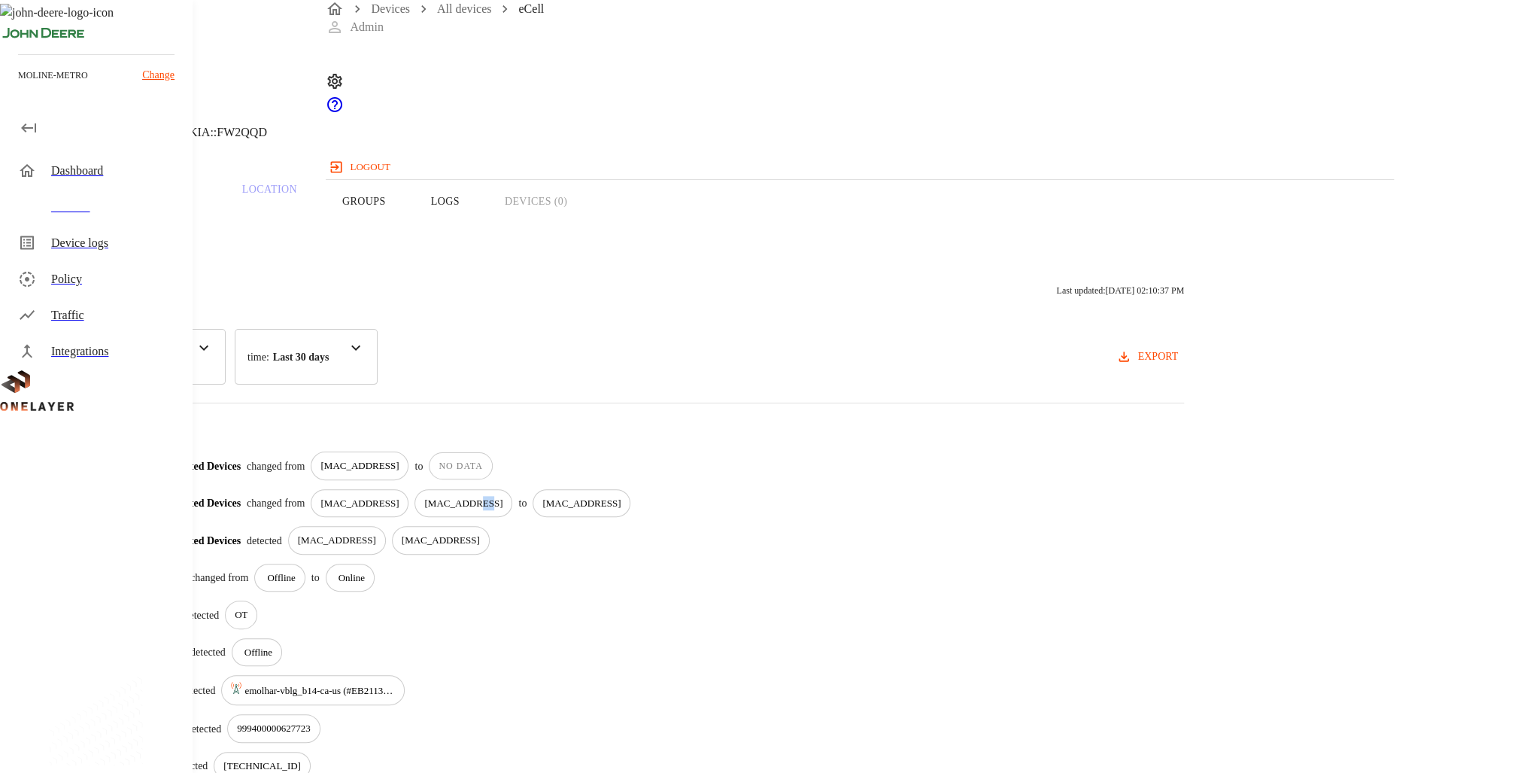
click at [512, 496] on div "[MAC_ADDRESS]" at bounding box center [464, 503] width 98 height 29
click at [512, 497] on div "[MAC_ADDRESS]" at bounding box center [464, 503] width 98 height 29
click at [409, 495] on div "[MAC_ADDRESS]" at bounding box center [360, 503] width 98 height 29
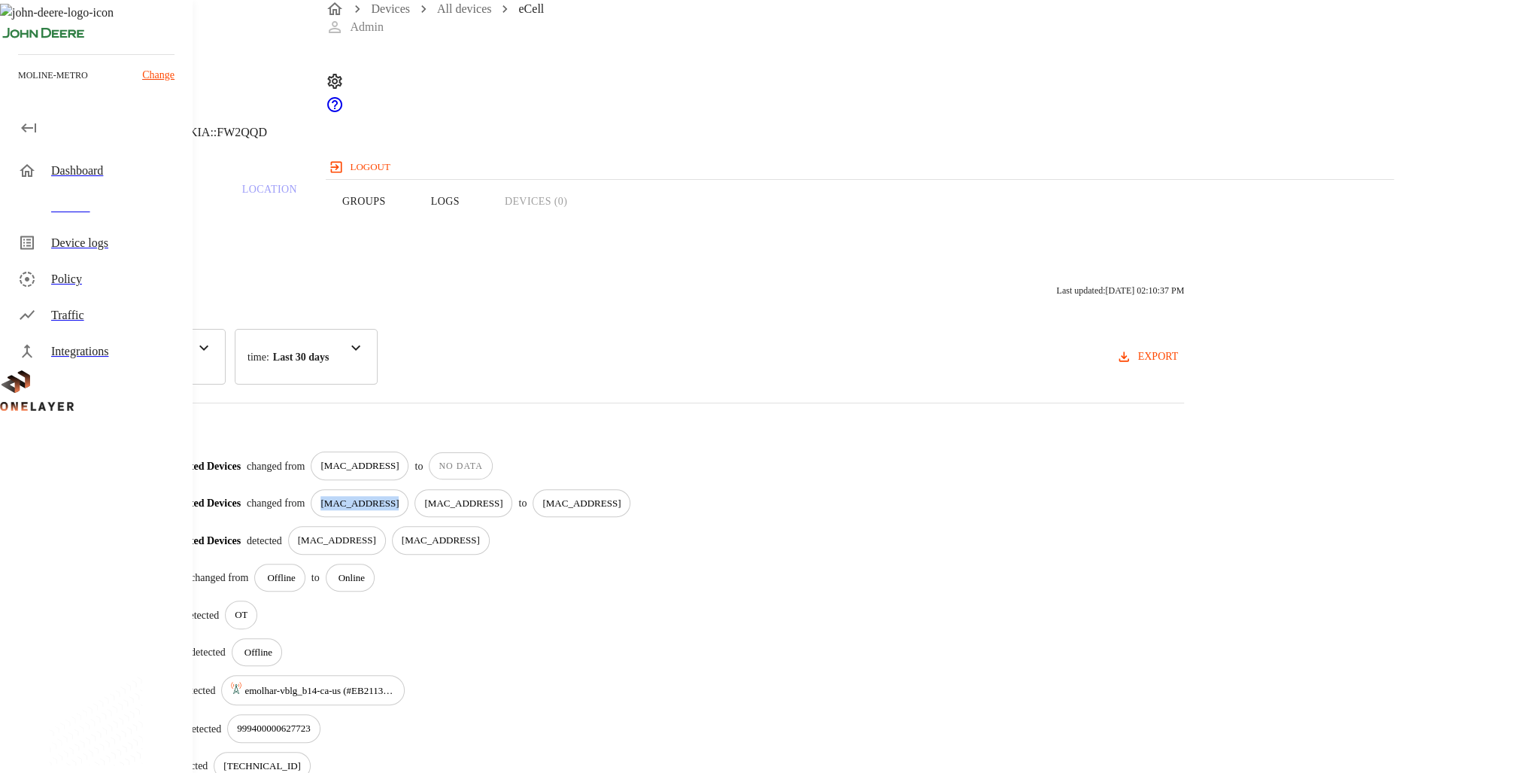
click at [409, 495] on div "[MAC_ADDRESS]" at bounding box center [360, 503] width 98 height 29
drag, startPoint x: 705, startPoint y: 495, endPoint x: 867, endPoint y: 481, distance: 162.3
click at [503, 496] on p "[MAC_ADDRESS]" at bounding box center [463, 503] width 78 height 15
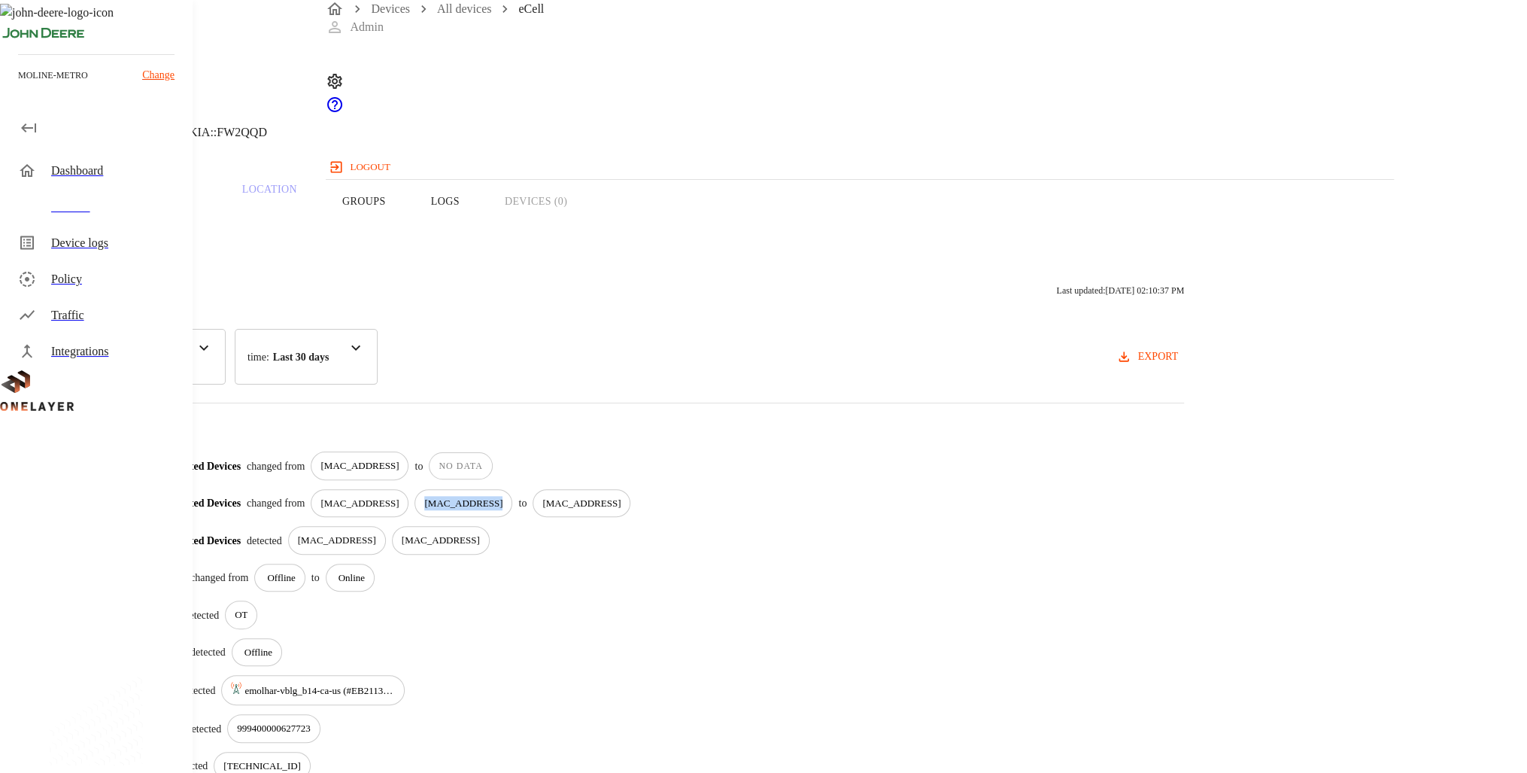
click at [503, 496] on p "[MAC_ADDRESS]" at bounding box center [463, 503] width 78 height 15
drag, startPoint x: 867, startPoint y: 481, endPoint x: 712, endPoint y: 489, distance: 155.2
click at [399, 496] on p "[MAC_ADDRESS]" at bounding box center [359, 503] width 78 height 15
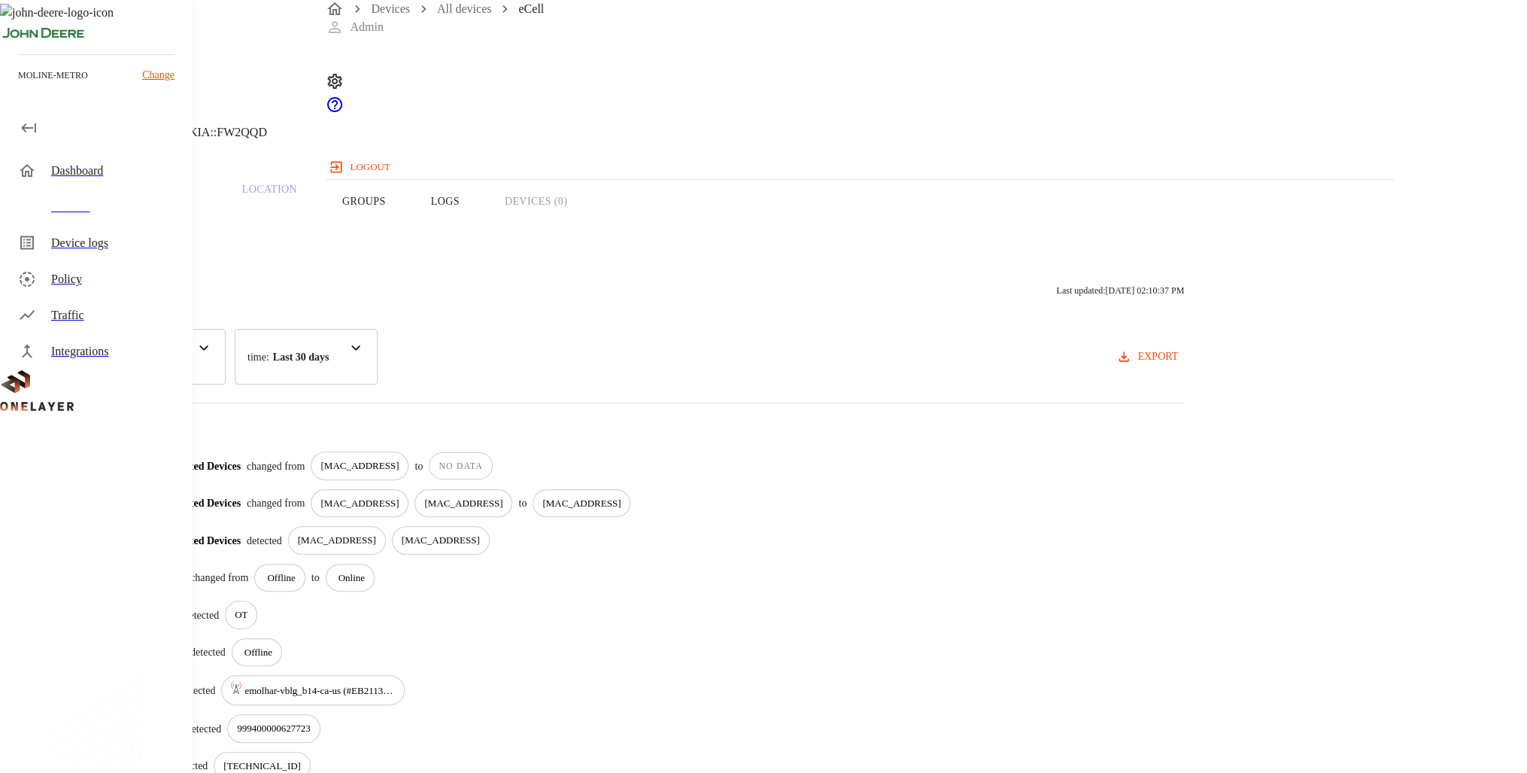
drag, startPoint x: 712, startPoint y: 489, endPoint x: 650, endPoint y: 488, distance: 61.7
click at [305, 495] on p "changed from" at bounding box center [276, 503] width 58 height 16
drag, startPoint x: 650, startPoint y: 488, endPoint x: 757, endPoint y: 488, distance: 106.8
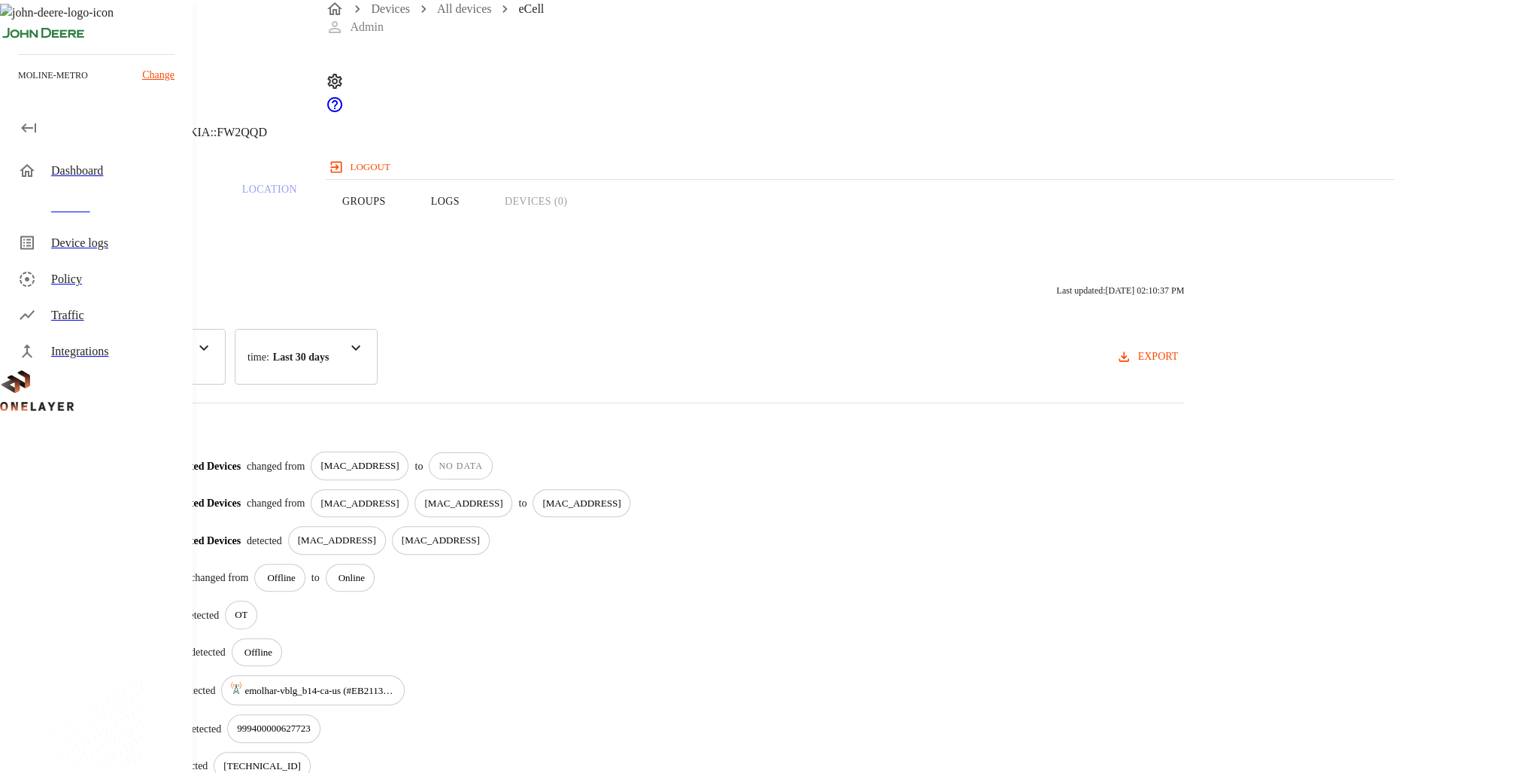
click at [399, 496] on p "[MAC_ADDRESS]" at bounding box center [359, 503] width 78 height 15
drag, startPoint x: 757, startPoint y: 488, endPoint x: 725, endPoint y: 446, distance: 52.1
click at [399, 458] on p "[MAC_ADDRESS]" at bounding box center [359, 465] width 78 height 15
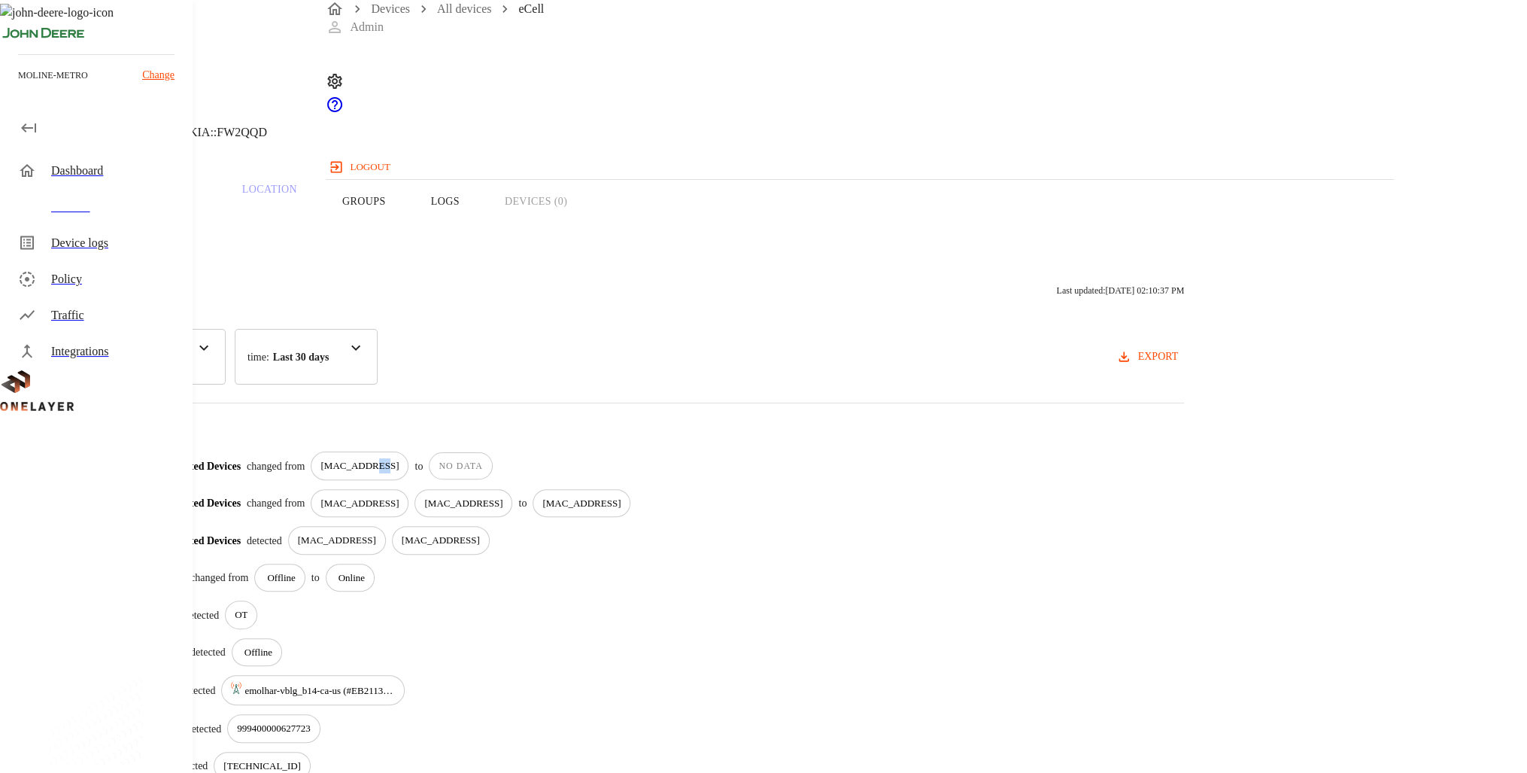
click at [399, 458] on p "[MAC_ADDRESS]" at bounding box center [359, 465] width 78 height 15
drag, startPoint x: 725, startPoint y: 446, endPoint x: 743, endPoint y: 498, distance: 55.0
click at [409, 498] on div "[MAC_ADDRESS]" at bounding box center [360, 503] width 98 height 29
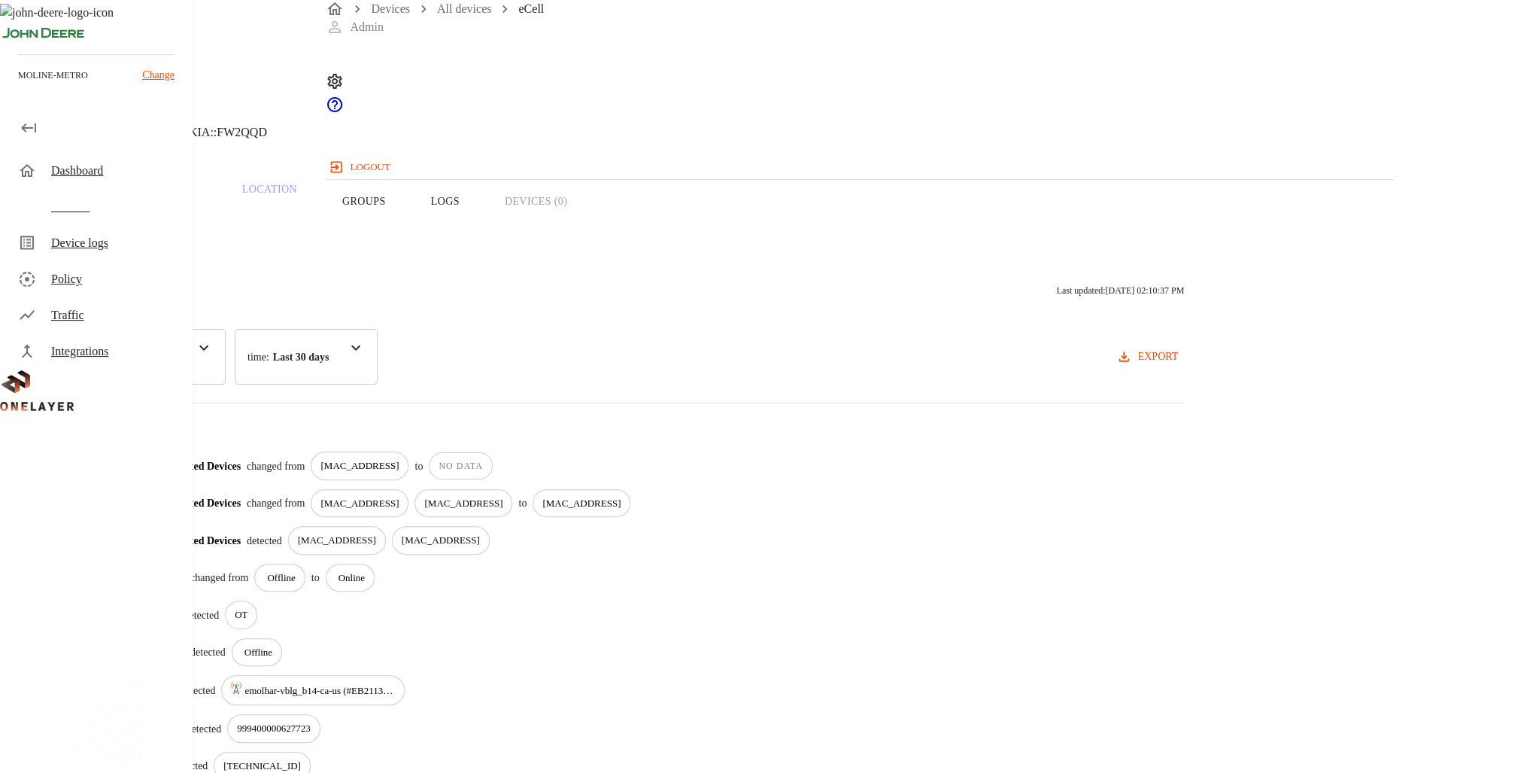
drag, startPoint x: 743, startPoint y: 498, endPoint x: 702, endPoint y: 451, distance: 62.4
click at [399, 458] on p "[MAC_ADDRESS]" at bounding box center [359, 465] width 78 height 15
drag, startPoint x: 702, startPoint y: 451, endPoint x: 727, endPoint y: 519, distance: 72.1
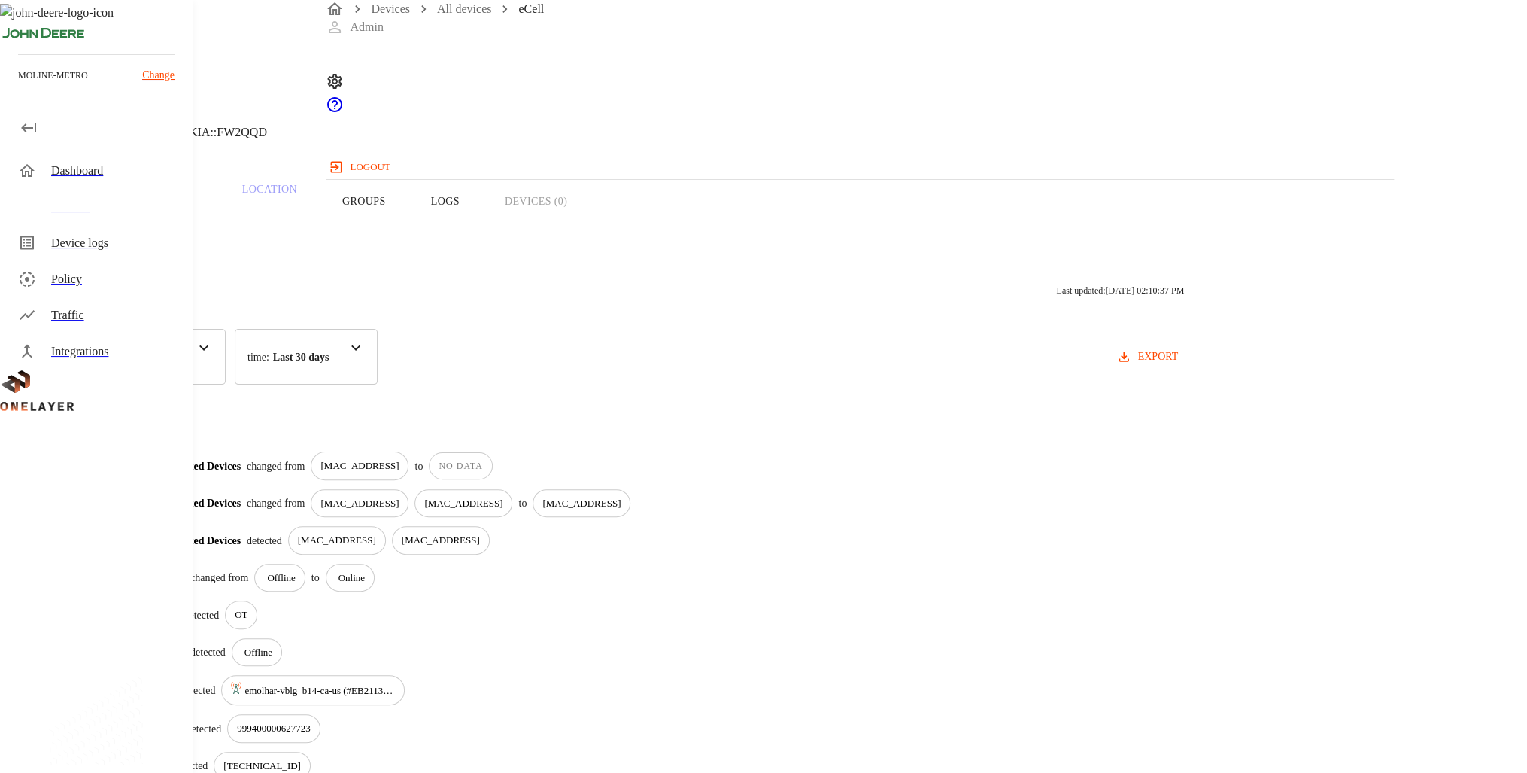
click at [376, 533] on p "[MAC_ADDRESS]" at bounding box center [337, 540] width 78 height 15
click at [818, 539] on div "[DATE] 08:46:10 AM Connected Devices changed from [MAC_ADDRESS] to NO DATA [DAT…" at bounding box center [611, 615] width 1147 height 328
click at [818, 538] on div "[DATE] 08:46:10 AM Connected Devices changed from [MAC_ADDRESS] to NO DATA [DAT…" at bounding box center [611, 615] width 1147 height 328
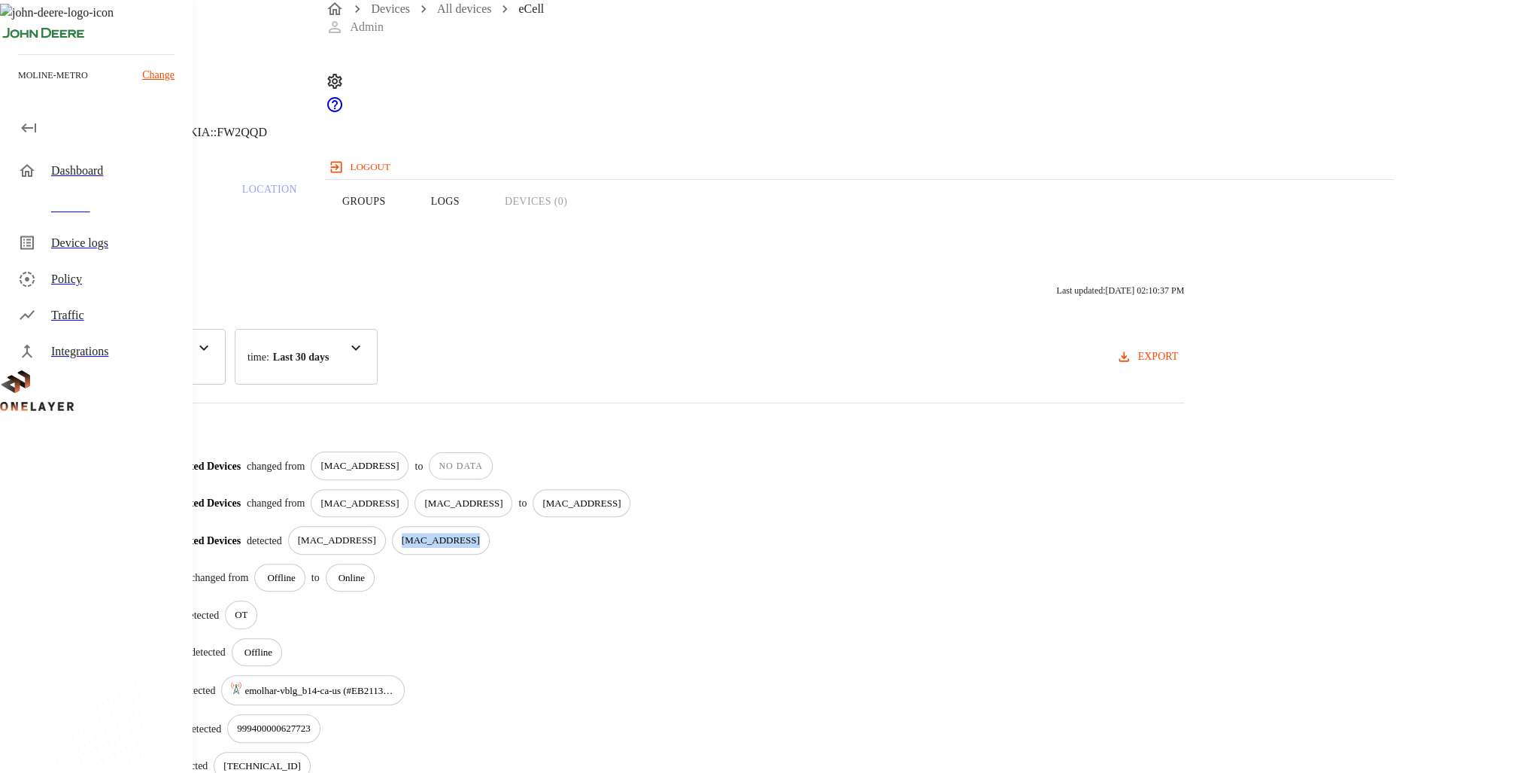
click at [490, 538] on div "[MAC_ADDRESS]" at bounding box center [441, 540] width 98 height 29
drag, startPoint x: 816, startPoint y: 538, endPoint x: 729, endPoint y: 527, distance: 88.0
click at [376, 533] on p "[MAC_ADDRESS]" at bounding box center [337, 540] width 78 height 15
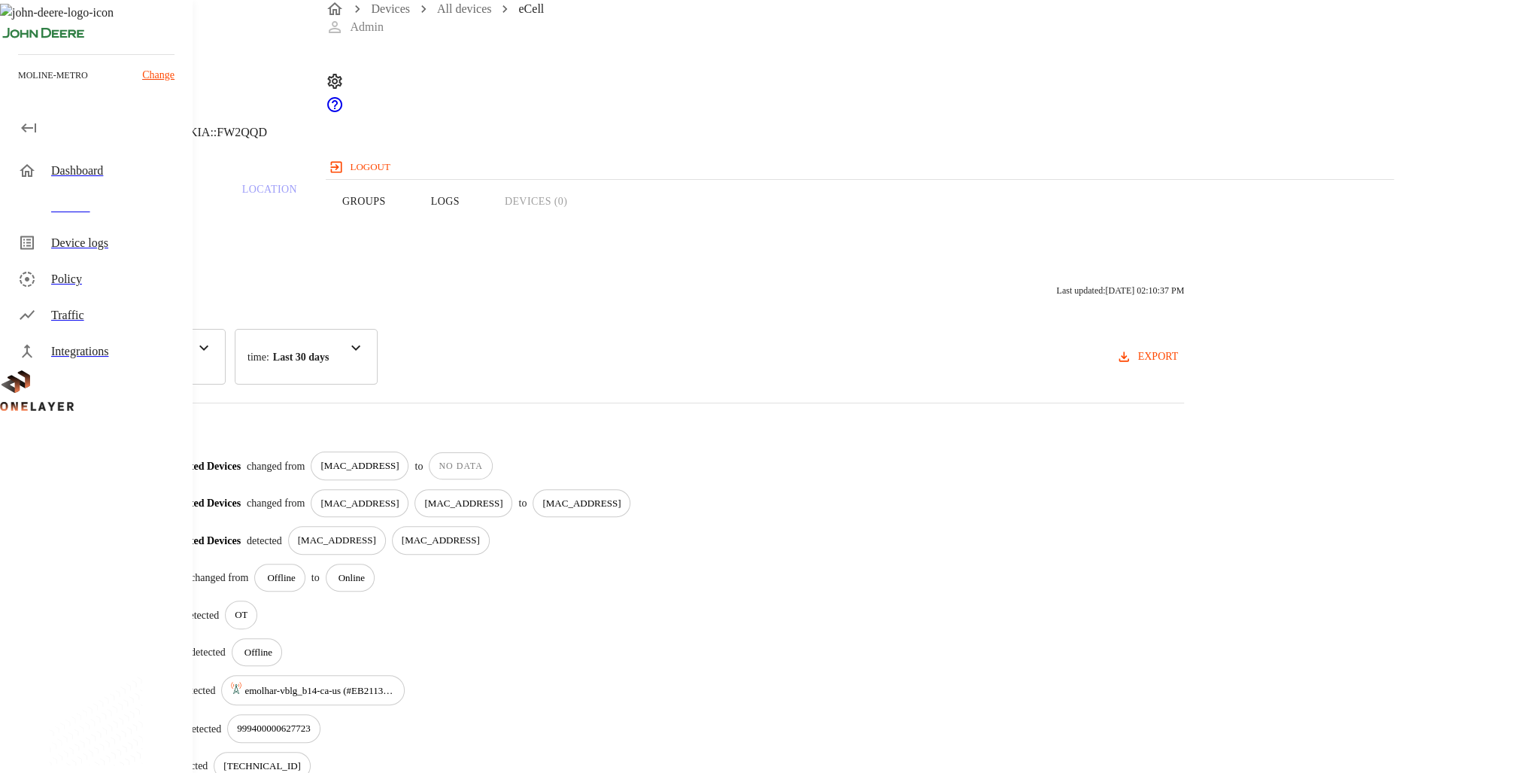
click at [376, 533] on p "[MAC_ADDRESS]" at bounding box center [337, 540] width 78 height 15
click at [630, 499] on div "[MAC_ADDRESS]" at bounding box center [582, 503] width 98 height 29
drag, startPoint x: 983, startPoint y: 499, endPoint x: 820, endPoint y: 539, distance: 168.1
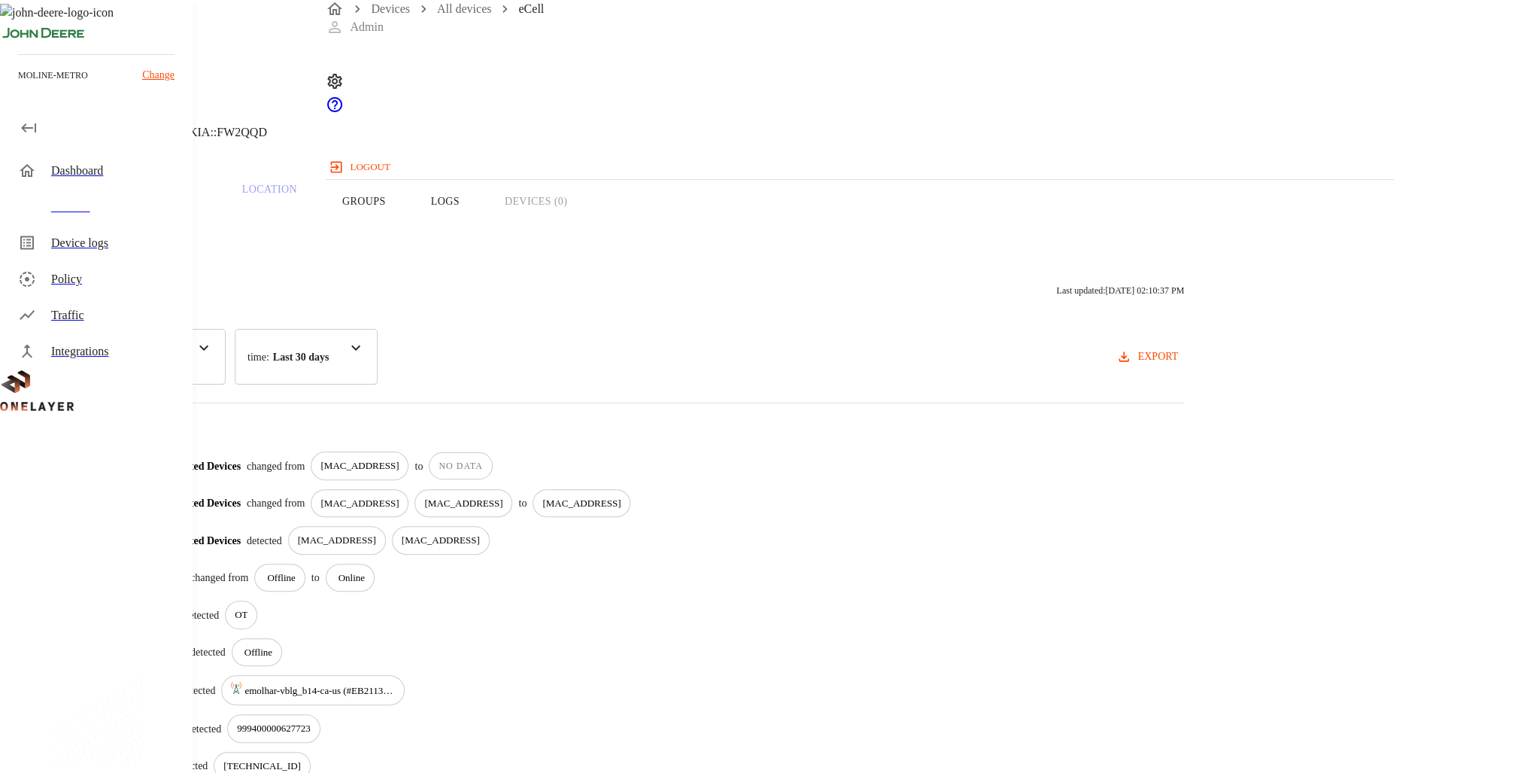
click at [820, 539] on div "[DATE] 08:46:10 AM Connected Devices changed from [MAC_ADDRESS] to NO DATA [DAT…" at bounding box center [611, 615] width 1147 height 328
click at [480, 533] on p "[MAC_ADDRESS]" at bounding box center [441, 540] width 78 height 15
drag, startPoint x: 828, startPoint y: 531, endPoint x: 761, endPoint y: 442, distance: 110.7
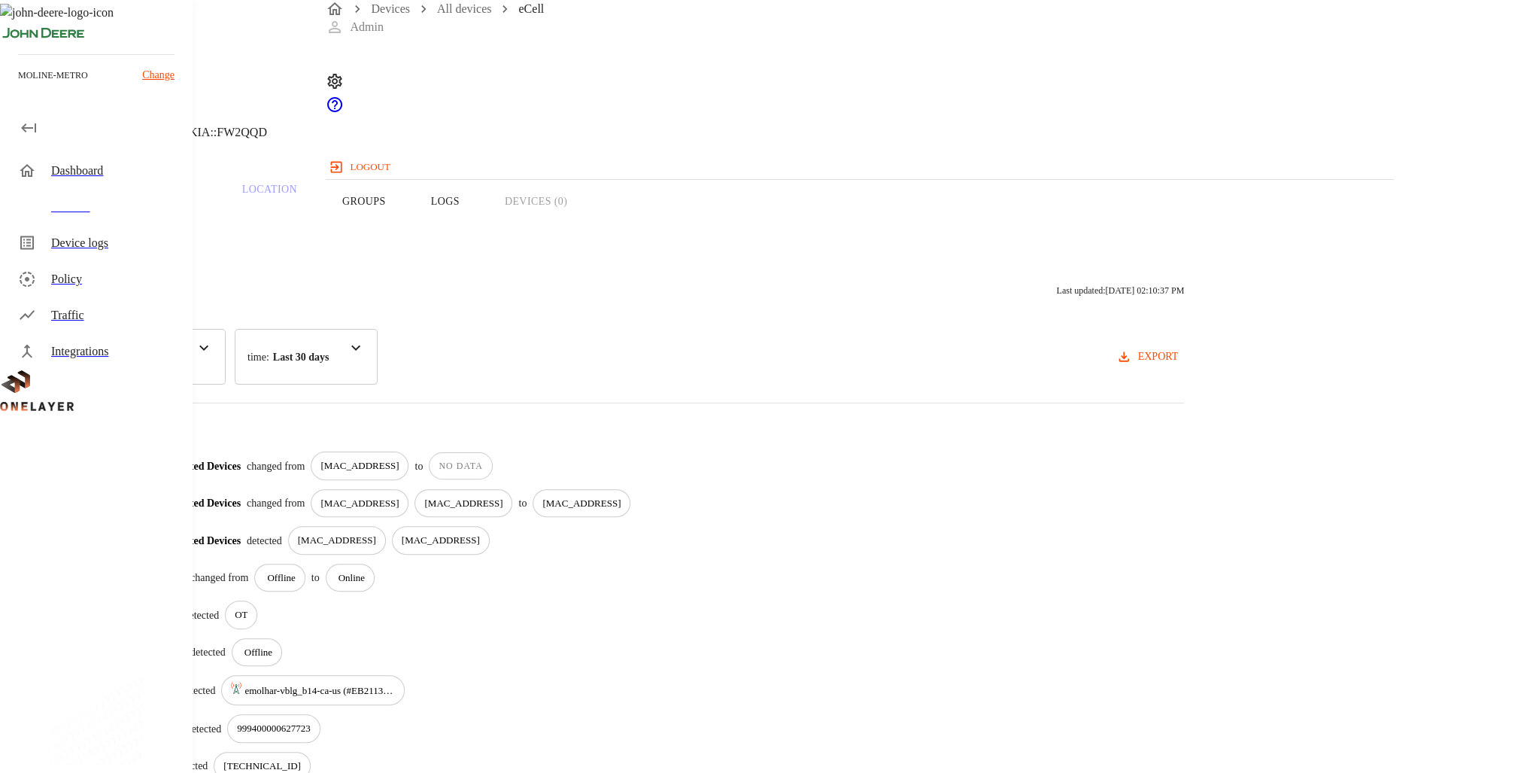
click at [399, 458] on p "[MAC_ADDRESS]" at bounding box center [359, 465] width 78 height 15
drag, startPoint x: 761, startPoint y: 442, endPoint x: 800, endPoint y: 479, distance: 53.8
click at [503, 496] on p "[MAC_ADDRESS]" at bounding box center [463, 503] width 78 height 15
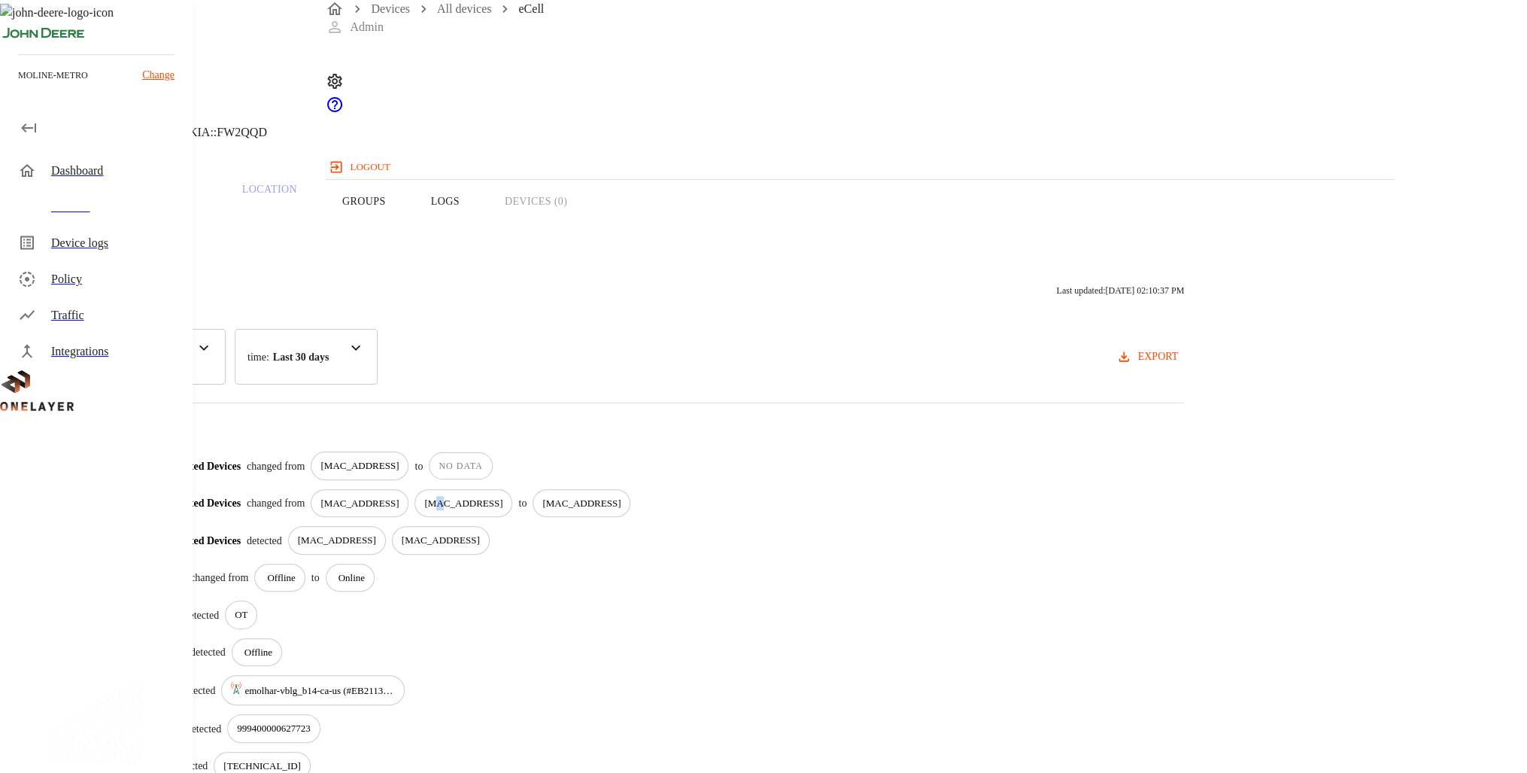
click at [503, 496] on p "[MAC_ADDRESS]" at bounding box center [463, 503] width 78 height 15
click at [409, 489] on div "[MAC_ADDRESS]" at bounding box center [360, 503] width 98 height 29
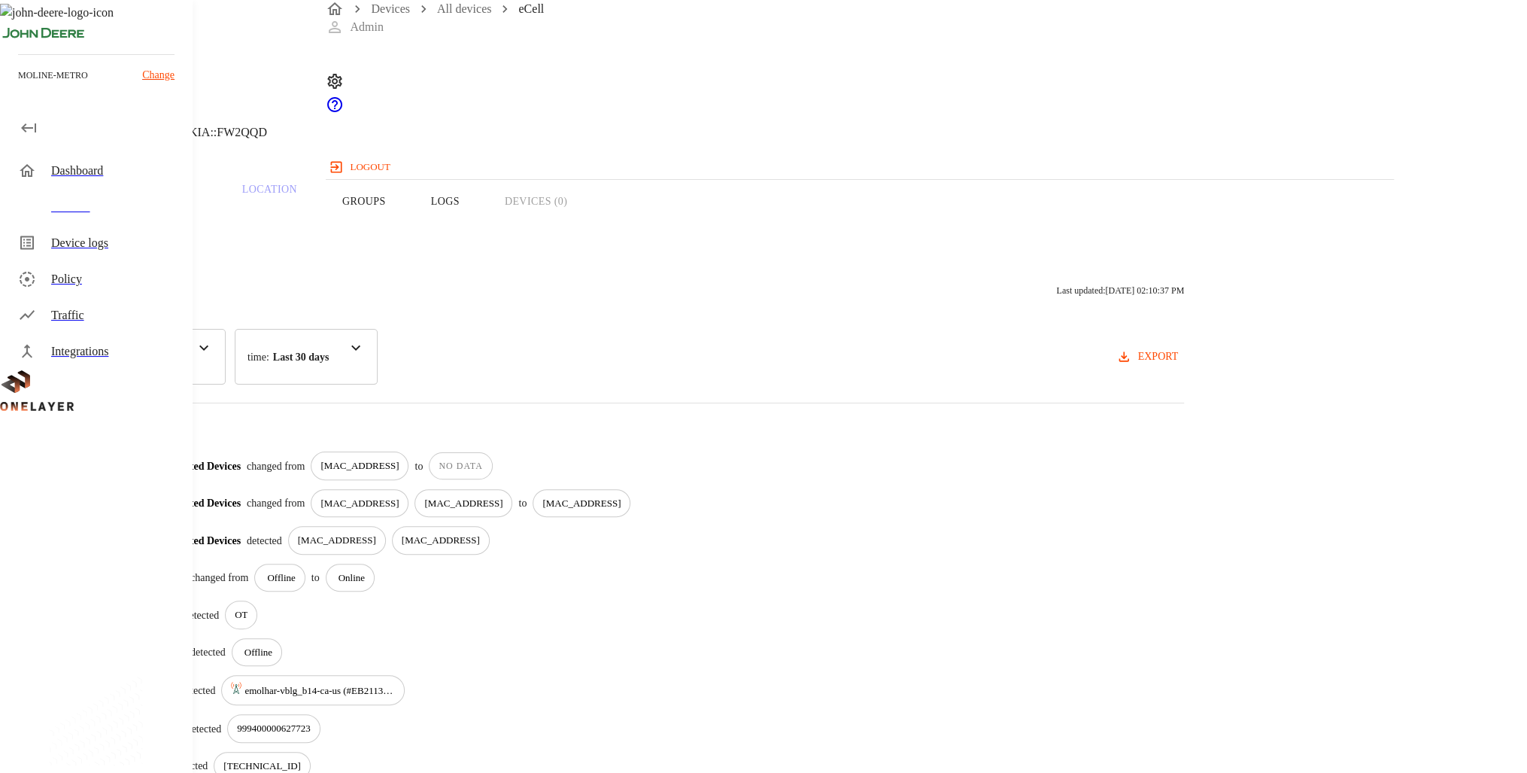
drag, startPoint x: 743, startPoint y: 478, endPoint x: 903, endPoint y: 515, distance: 164.4
click at [903, 526] on div "Connected Devices detected [MAC_ADDRESS] [MAC_ADDRESS]" at bounding box center [670, 540] width 1028 height 29
click at [480, 533] on p "[MAC_ADDRESS]" at bounding box center [441, 540] width 78 height 15
drag, startPoint x: 804, startPoint y: 523, endPoint x: 699, endPoint y: 511, distance: 106.0
click at [699, 526] on div "Connected Devices detected [MAC_ADDRESS] [MAC_ADDRESS]" at bounding box center [670, 540] width 1028 height 29
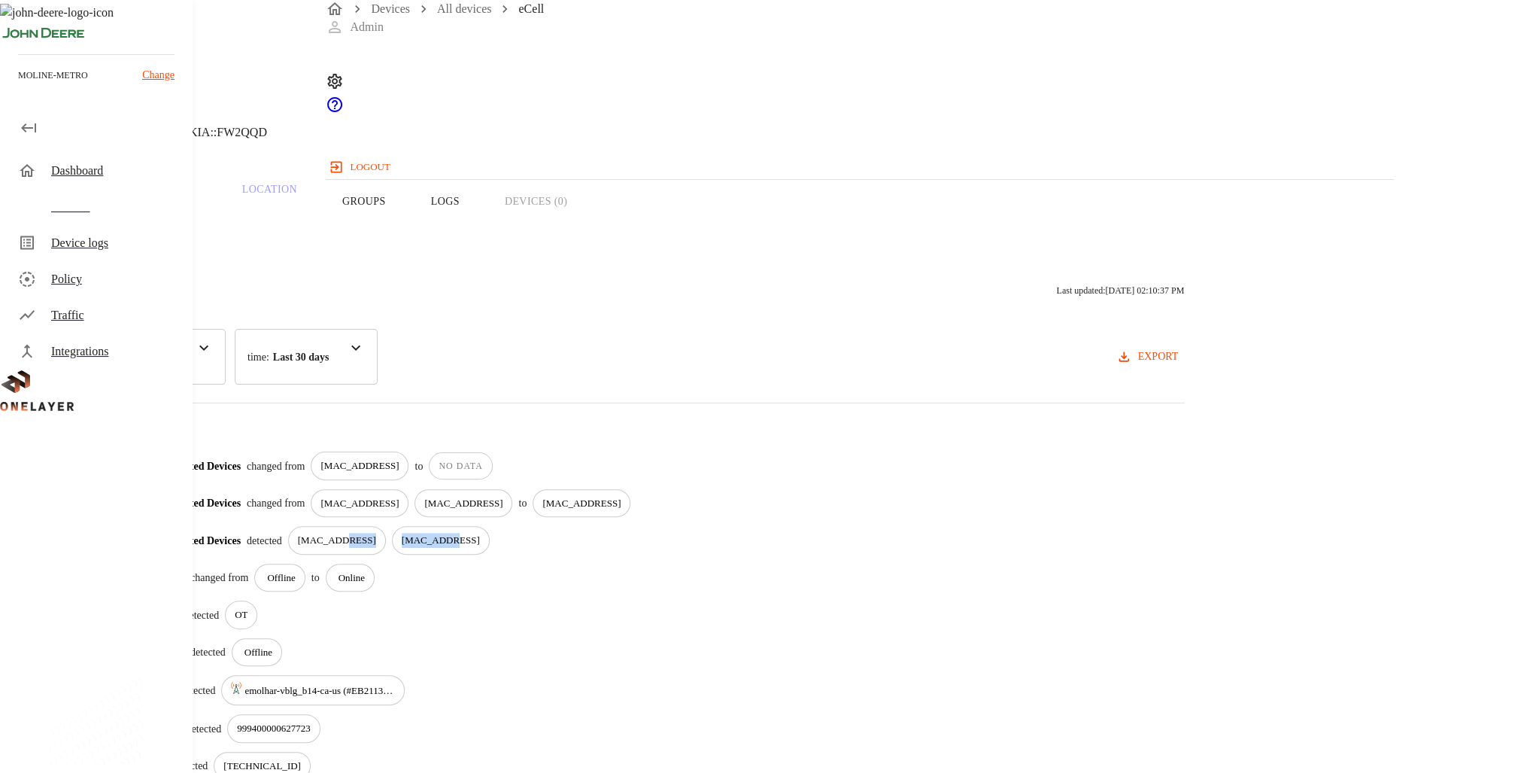
click at [386, 526] on div "[MAC_ADDRESS]" at bounding box center [337, 540] width 98 height 29
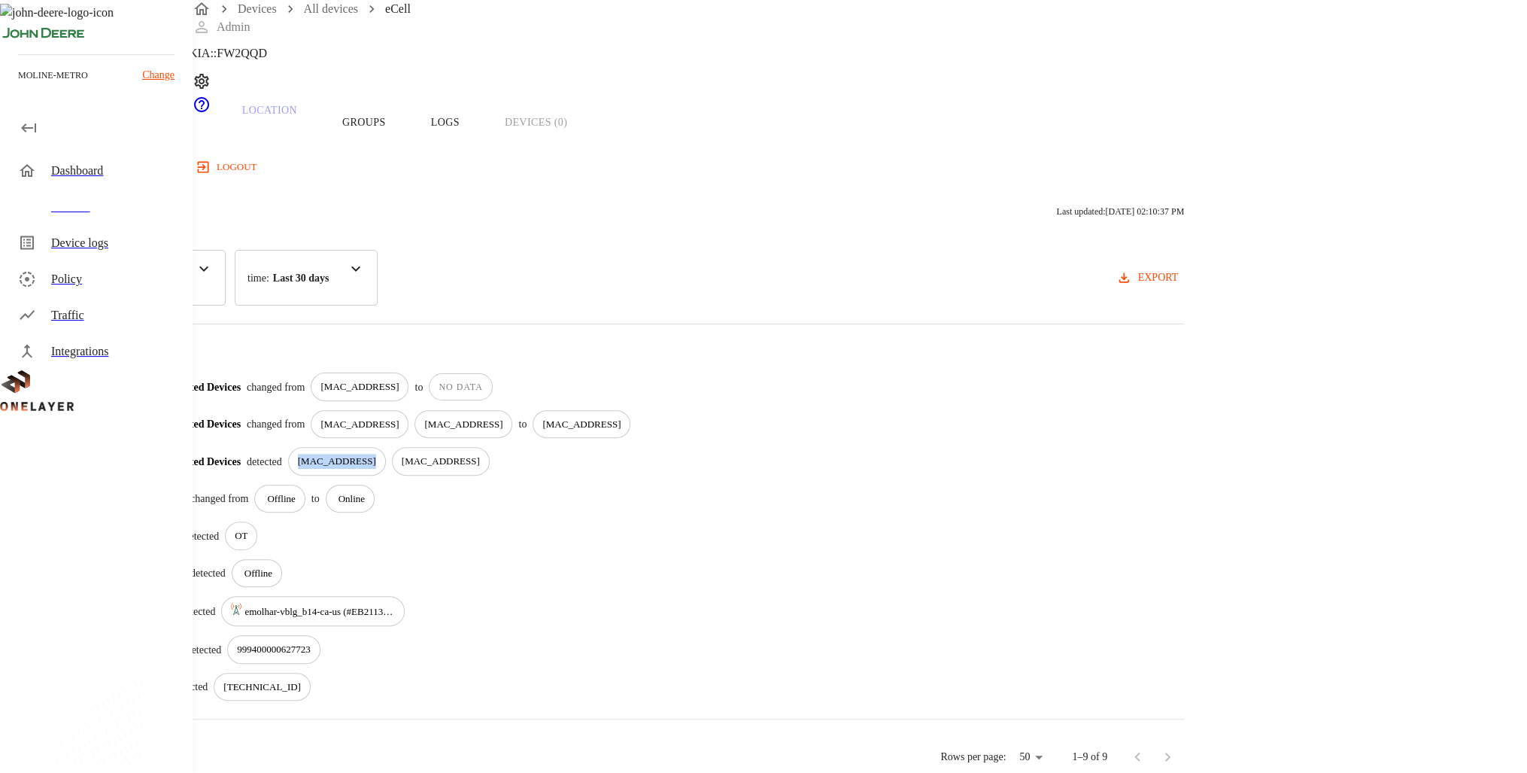
scroll to position [87, 0]
click at [409, 370] on div "[MAC_ADDRESS]" at bounding box center [360, 383] width 98 height 29
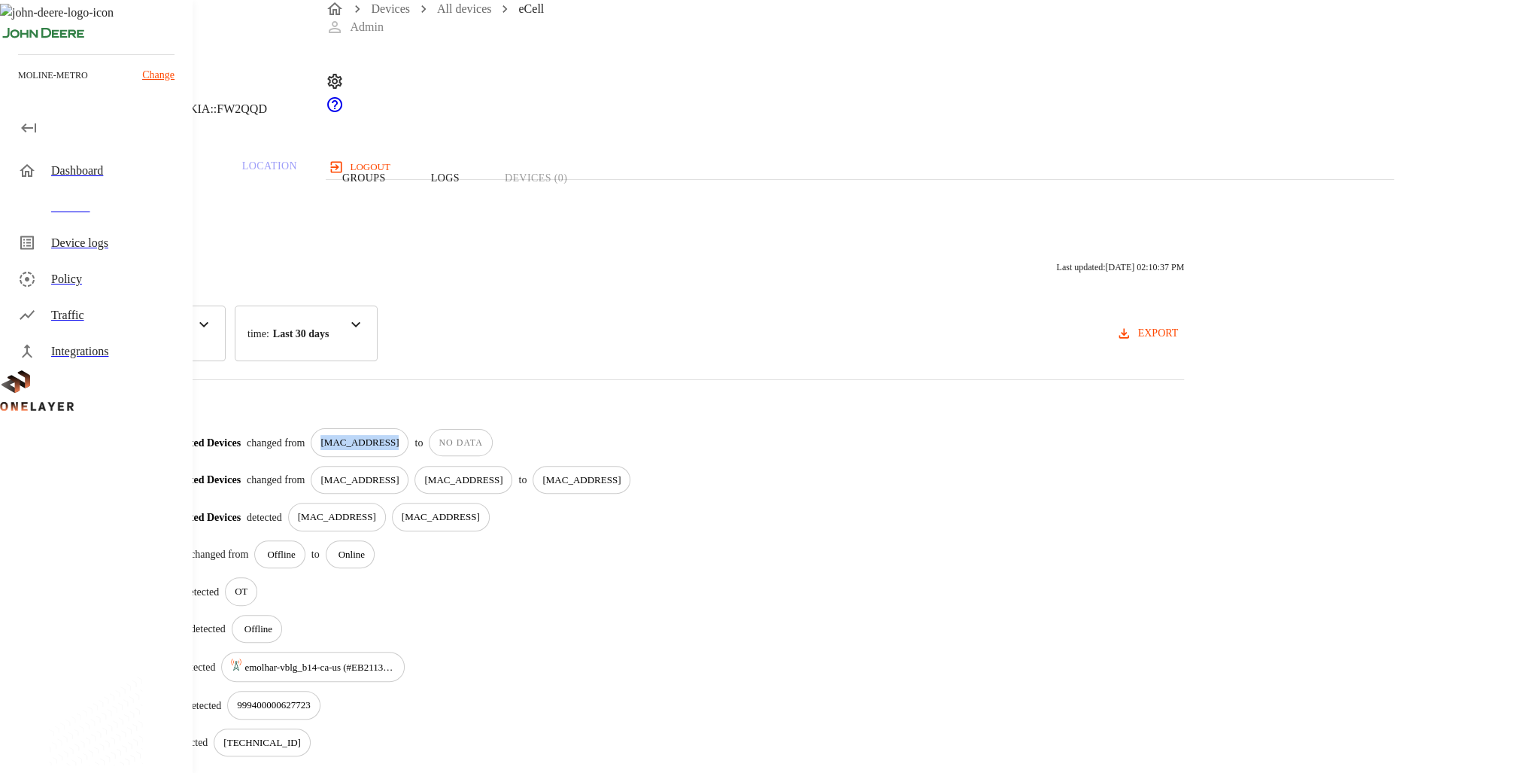
scroll to position [0, 0]
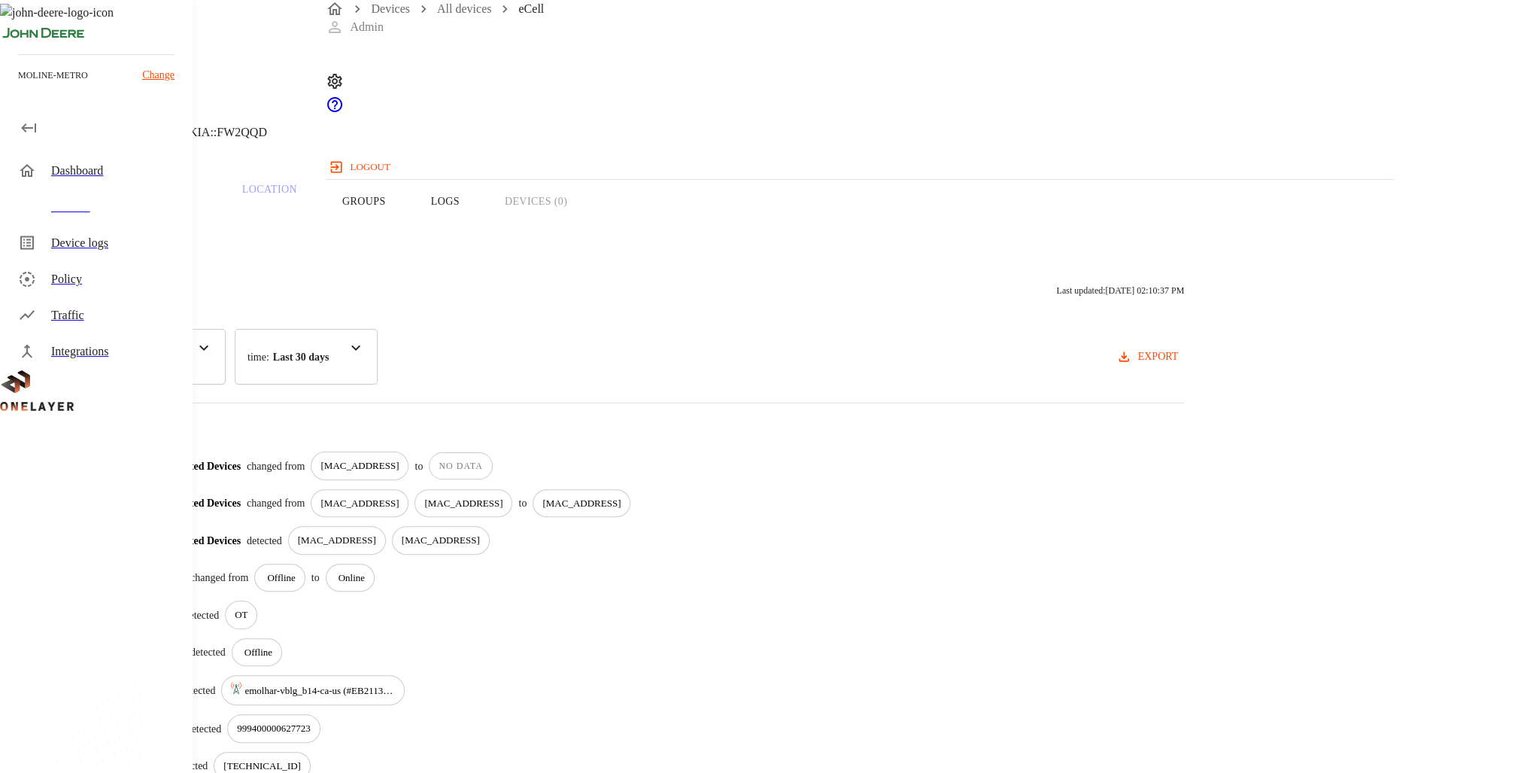
click at [482, 459] on p "NO DATA" at bounding box center [461, 466] width 44 height 14
click at [103, 227] on button "Overview" at bounding box center [51, 201] width 103 height 96
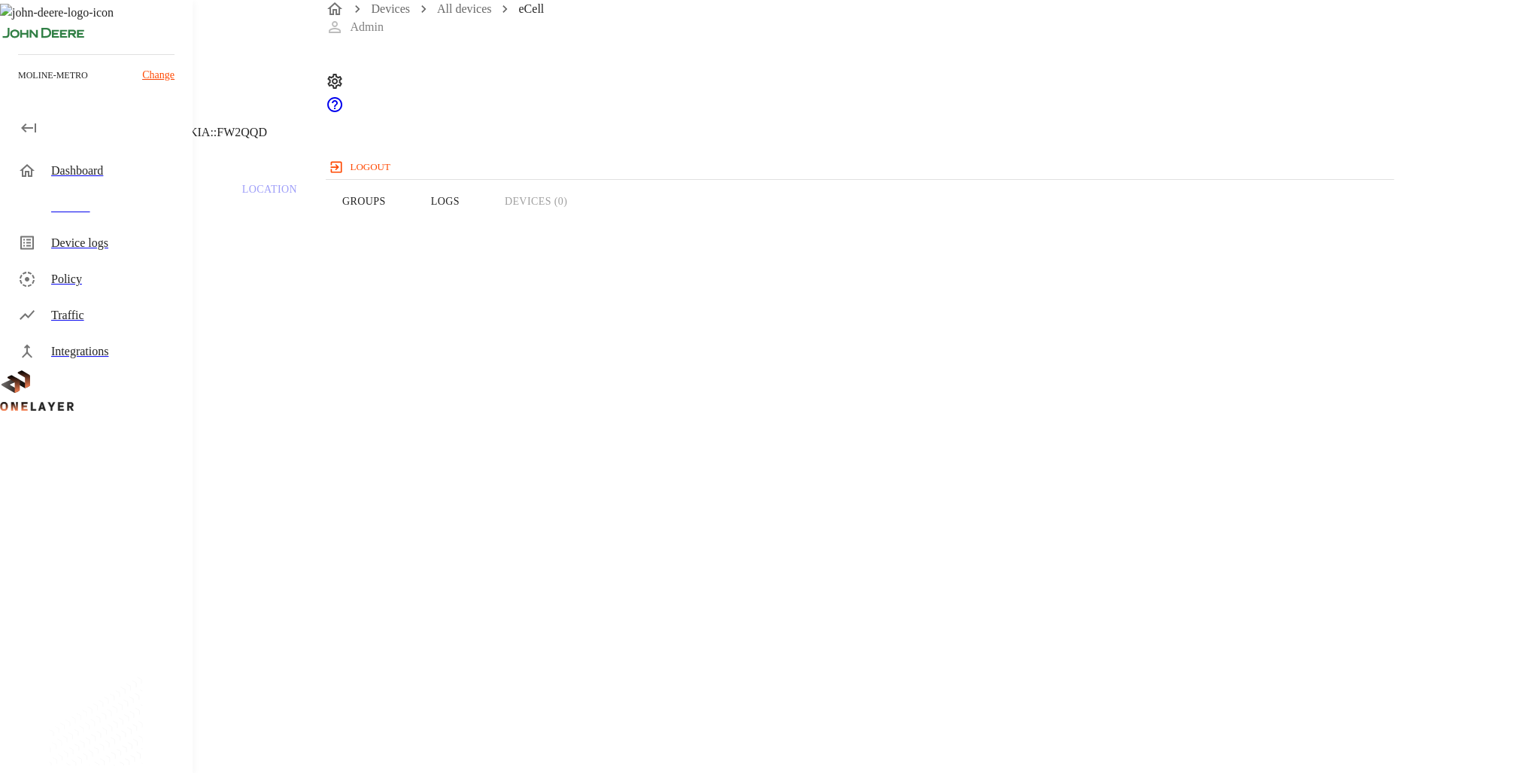
drag, startPoint x: 1153, startPoint y: 326, endPoint x: 1162, endPoint y: 320, distance: 10.5
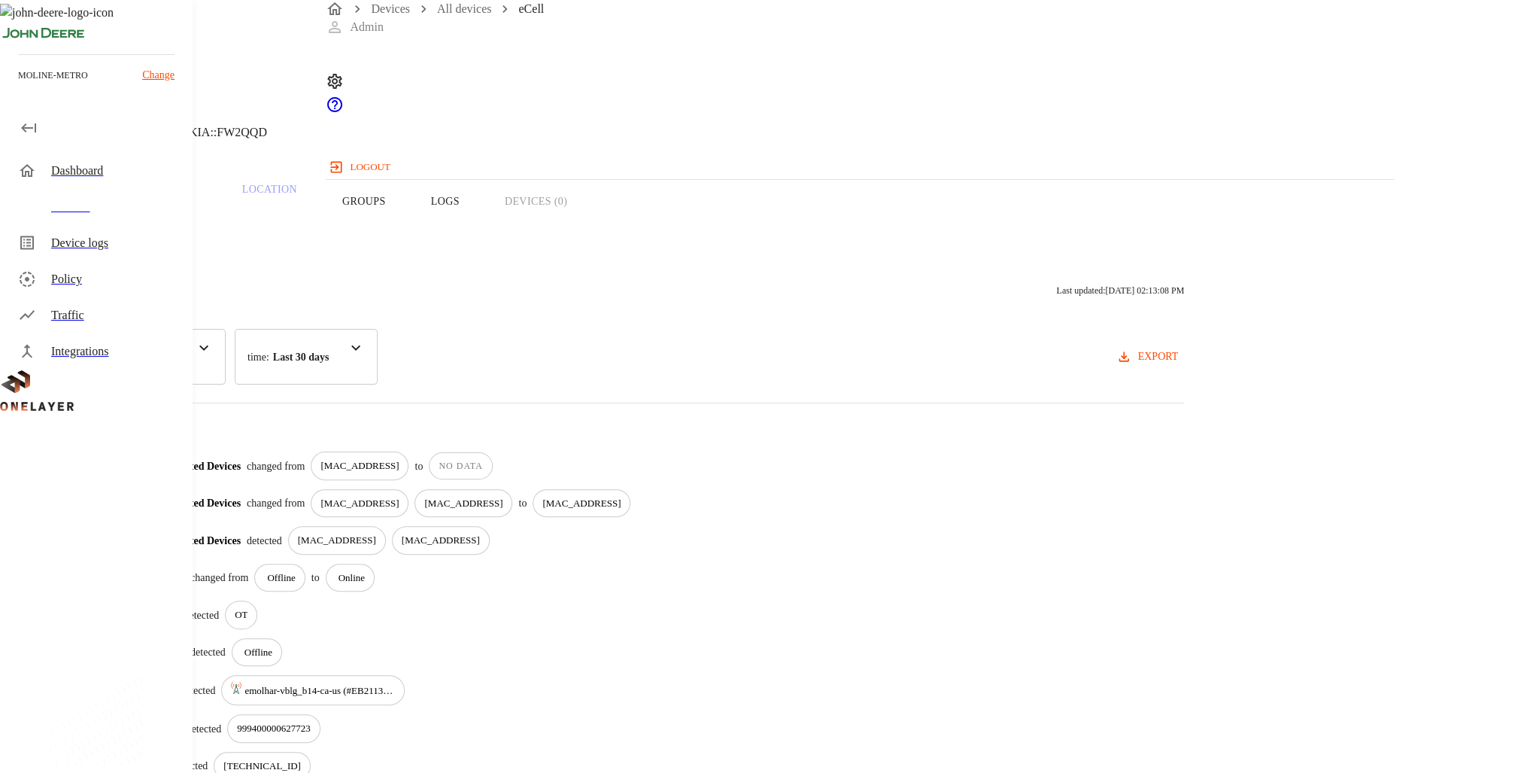
click at [690, 467] on div "[DATE] 08:46:10 AM Connected Devices changed from [MAC_ADDRESS] to NO DATA [DAT…" at bounding box center [611, 615] width 1147 height 328
click at [689, 467] on div "[DATE] 08:46:10 AM Connected Devices changed from [MAC_ADDRESS] to NO DATA [DAT…" at bounding box center [611, 615] width 1147 height 328
click at [482, 459] on p "NO DATA" at bounding box center [461, 466] width 44 height 14
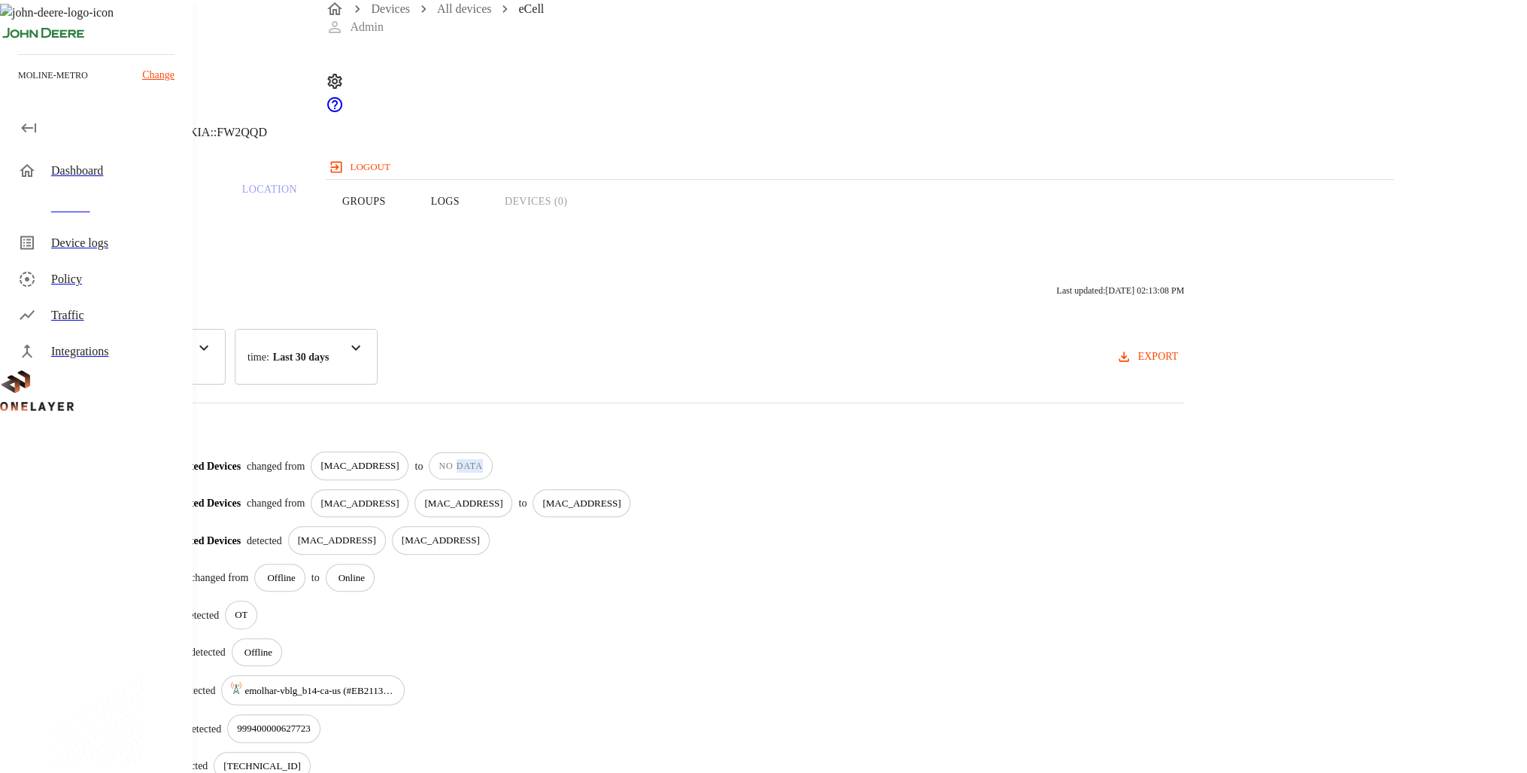
click at [482, 459] on p "NO DATA" at bounding box center [461, 466] width 44 height 14
drag, startPoint x: 833, startPoint y: 448, endPoint x: 797, endPoint y: 439, distance: 36.5
click at [492, 452] on div "NO DATA" at bounding box center [460, 465] width 63 height 27
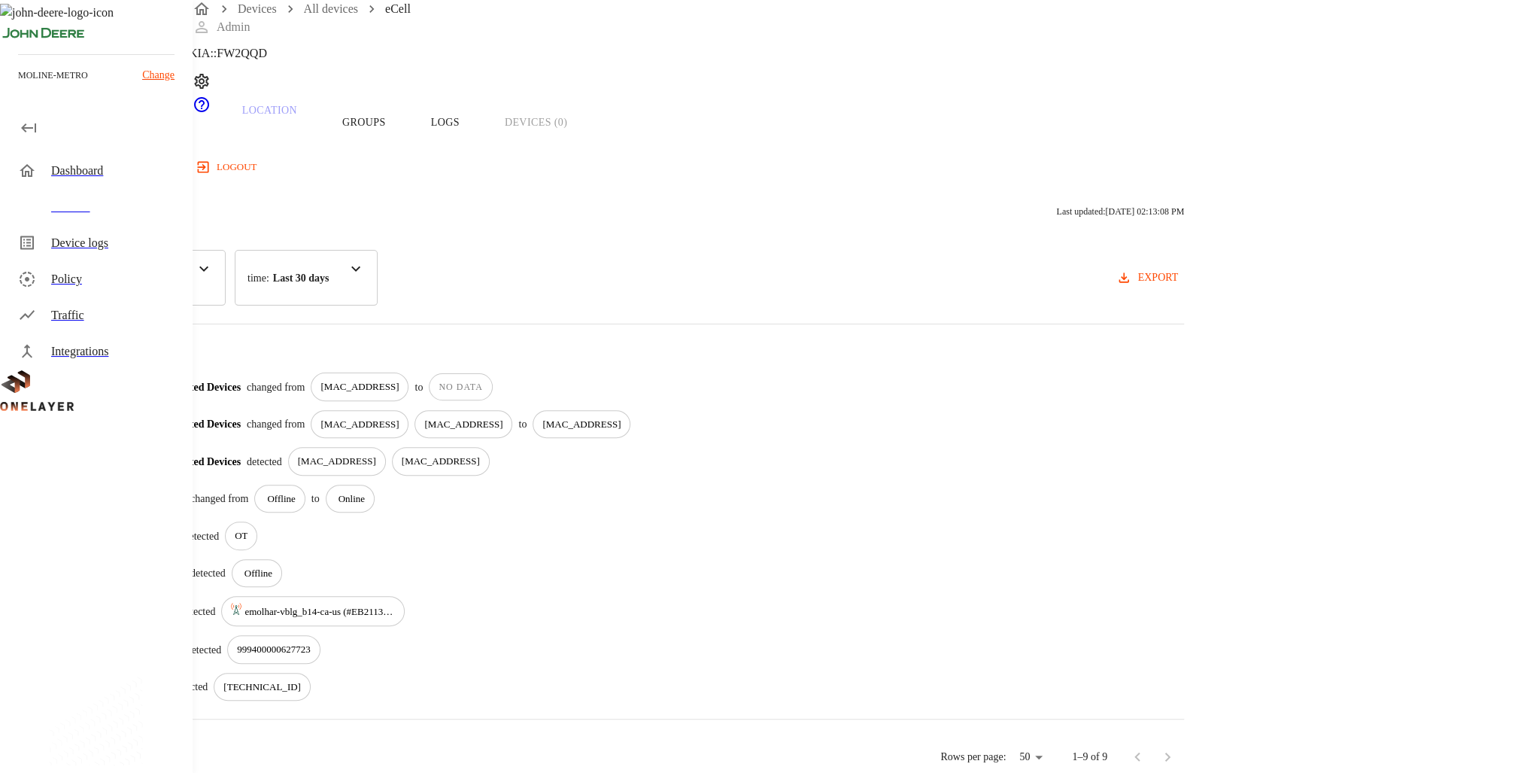
scroll to position [87, 0]
click at [399, 375] on p "[MAC_ADDRESS]" at bounding box center [359, 382] width 78 height 15
drag, startPoint x: 728, startPoint y: 365, endPoint x: 721, endPoint y: 384, distance: 20.0
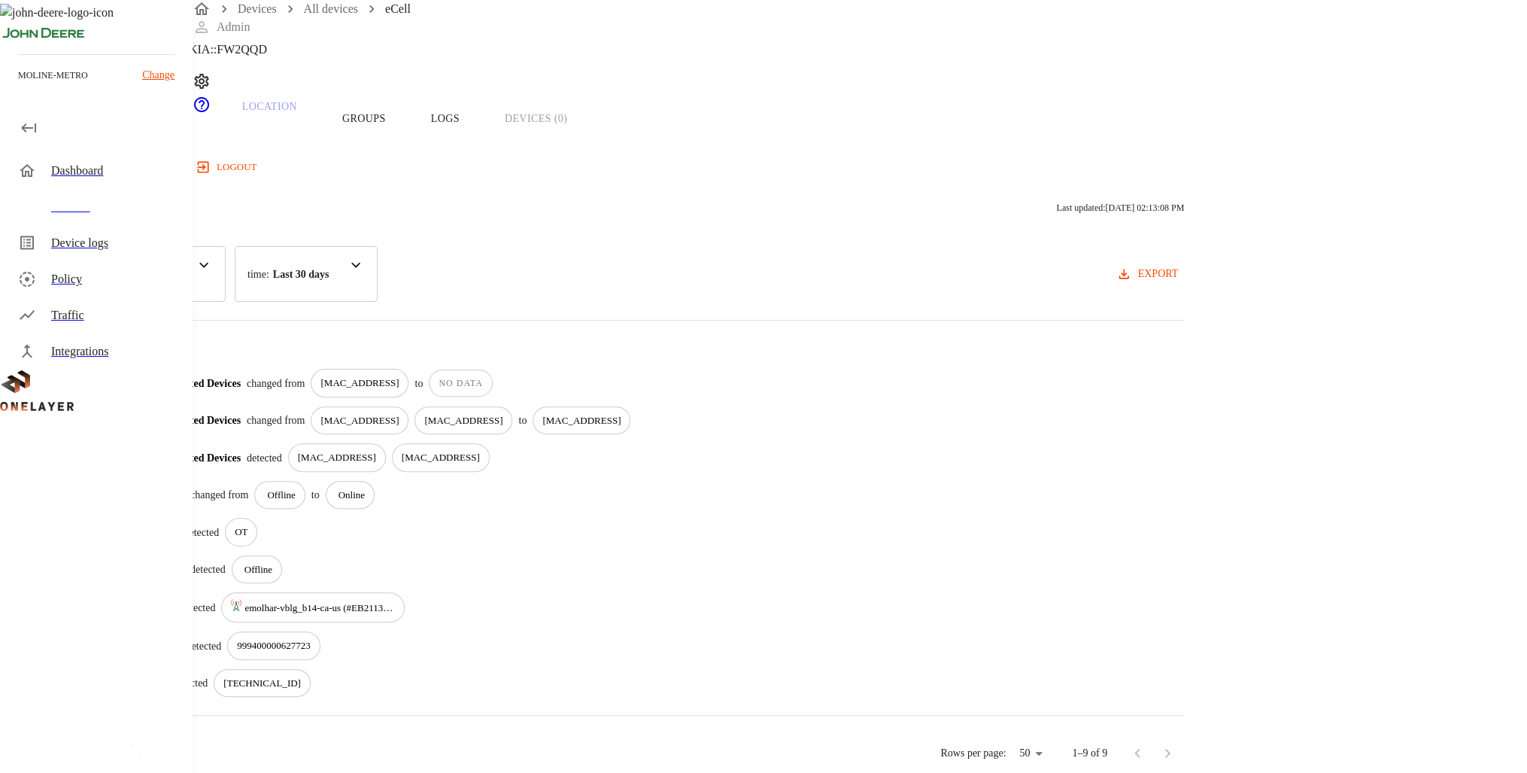
click at [721, 384] on div "[DATE] 08:46:10 AM Connected Devices changed from [MAC_ADDRESS] to NO DATA [DAT…" at bounding box center [611, 533] width 1147 height 328
drag, startPoint x: 721, startPoint y: 384, endPoint x: 709, endPoint y: 360, distance: 26.6
click at [399, 375] on p "[MAC_ADDRESS]" at bounding box center [359, 382] width 78 height 15
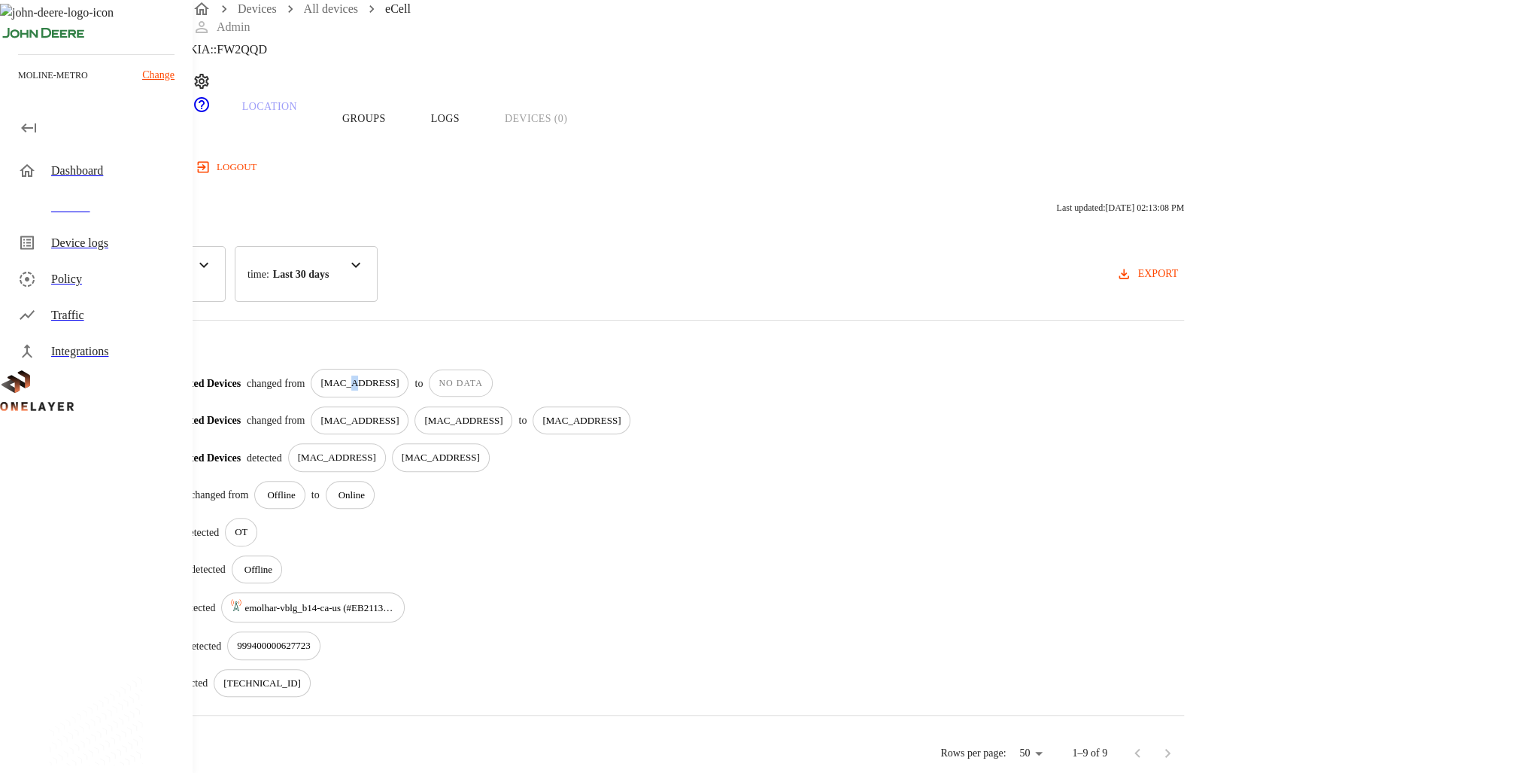
click at [399, 375] on p "[MAC_ADDRESS]" at bounding box center [359, 382] width 78 height 15
click at [869, 369] on div "Connected Devices changed from [MAC_ADDRESS] to NO DATA" at bounding box center [670, 383] width 1028 height 29
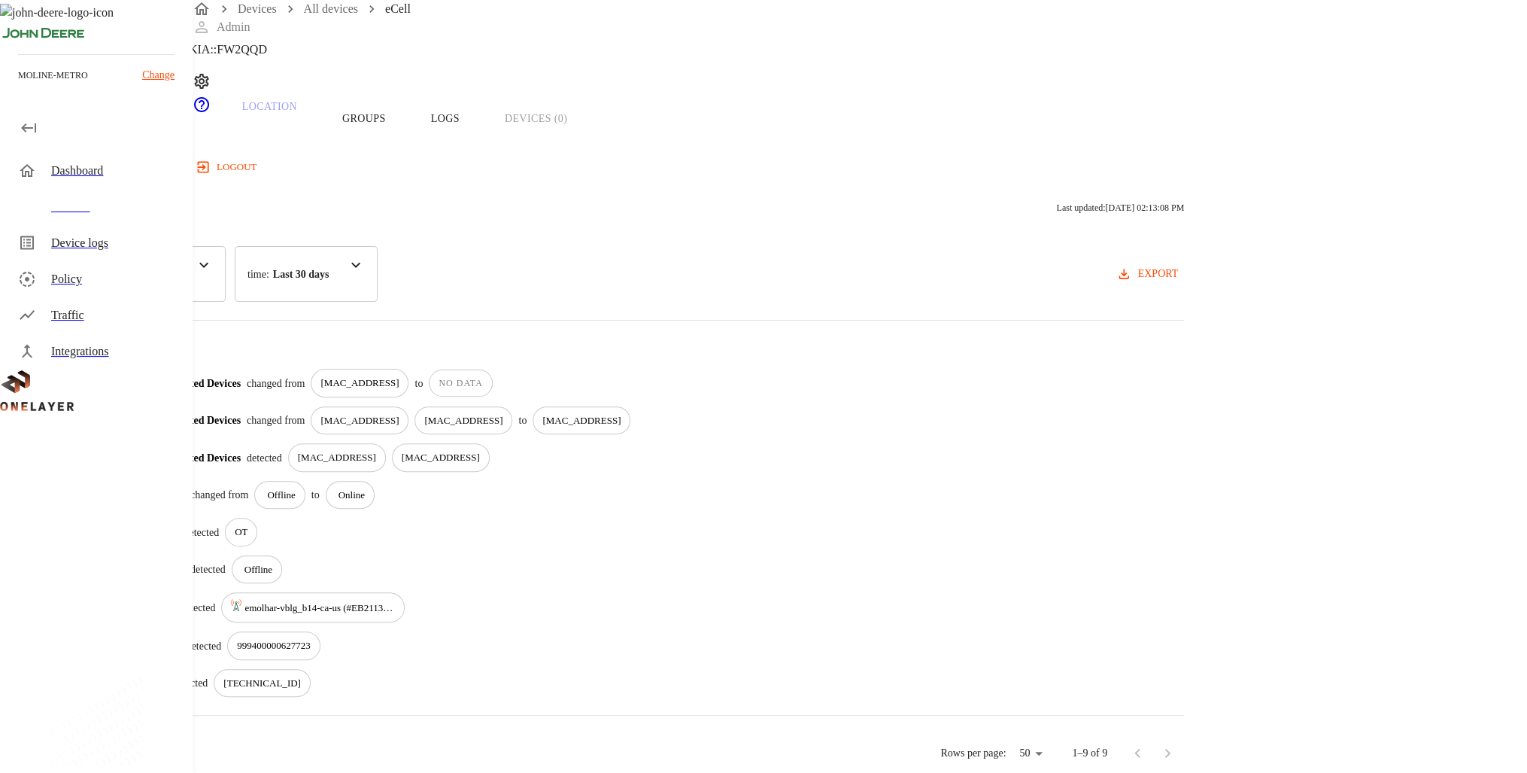
click at [399, 375] on p "[MAC_ADDRESS]" at bounding box center [359, 382] width 78 height 15
drag, startPoint x: 718, startPoint y: 364, endPoint x: 882, endPoint y: 360, distance: 164.1
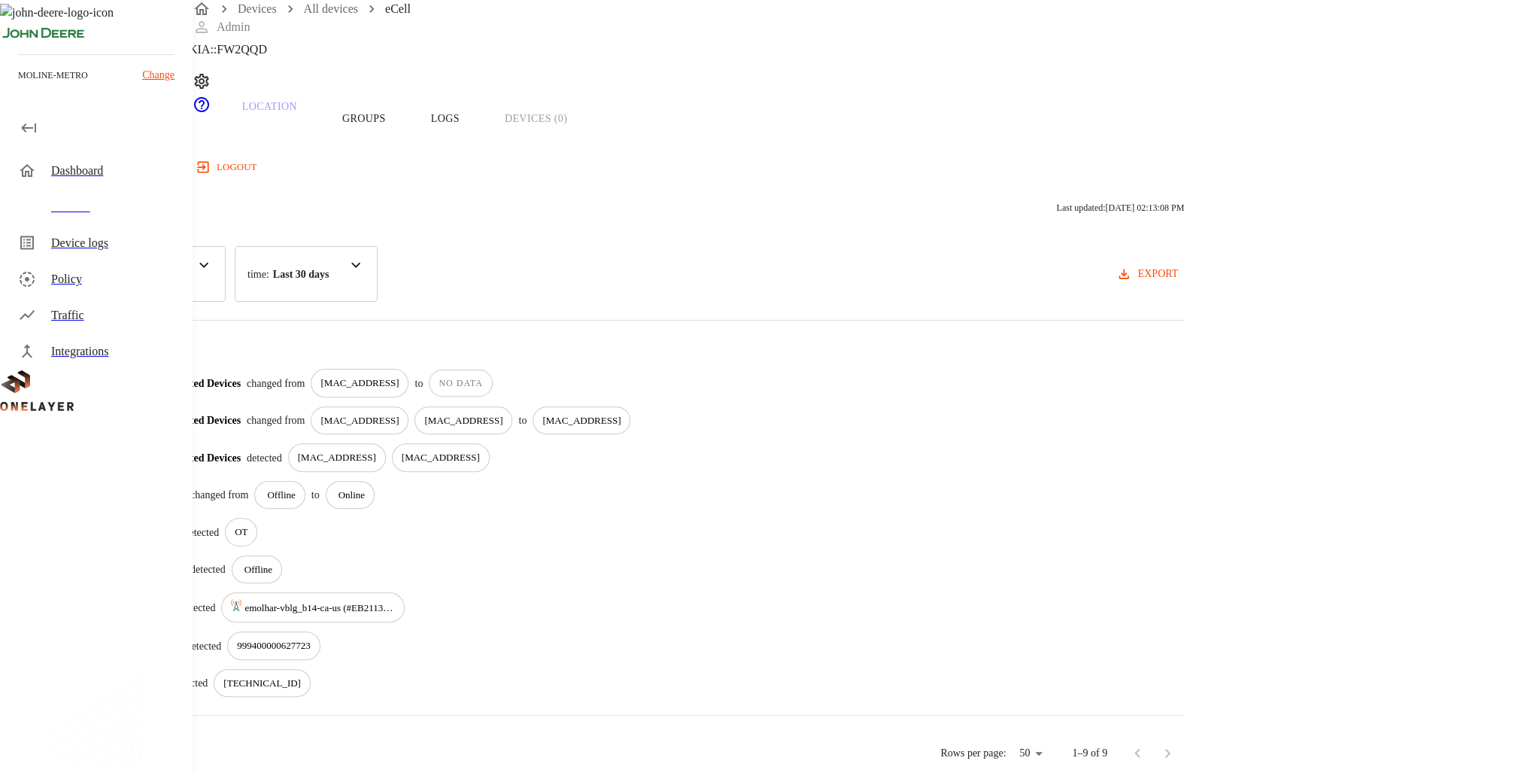
click at [882, 369] on div "Connected Devices changed from [MAC_ADDRESS] to NO DATA" at bounding box center [670, 383] width 1028 height 29
click at [492, 375] on div "NO DATA" at bounding box center [460, 382] width 63 height 27
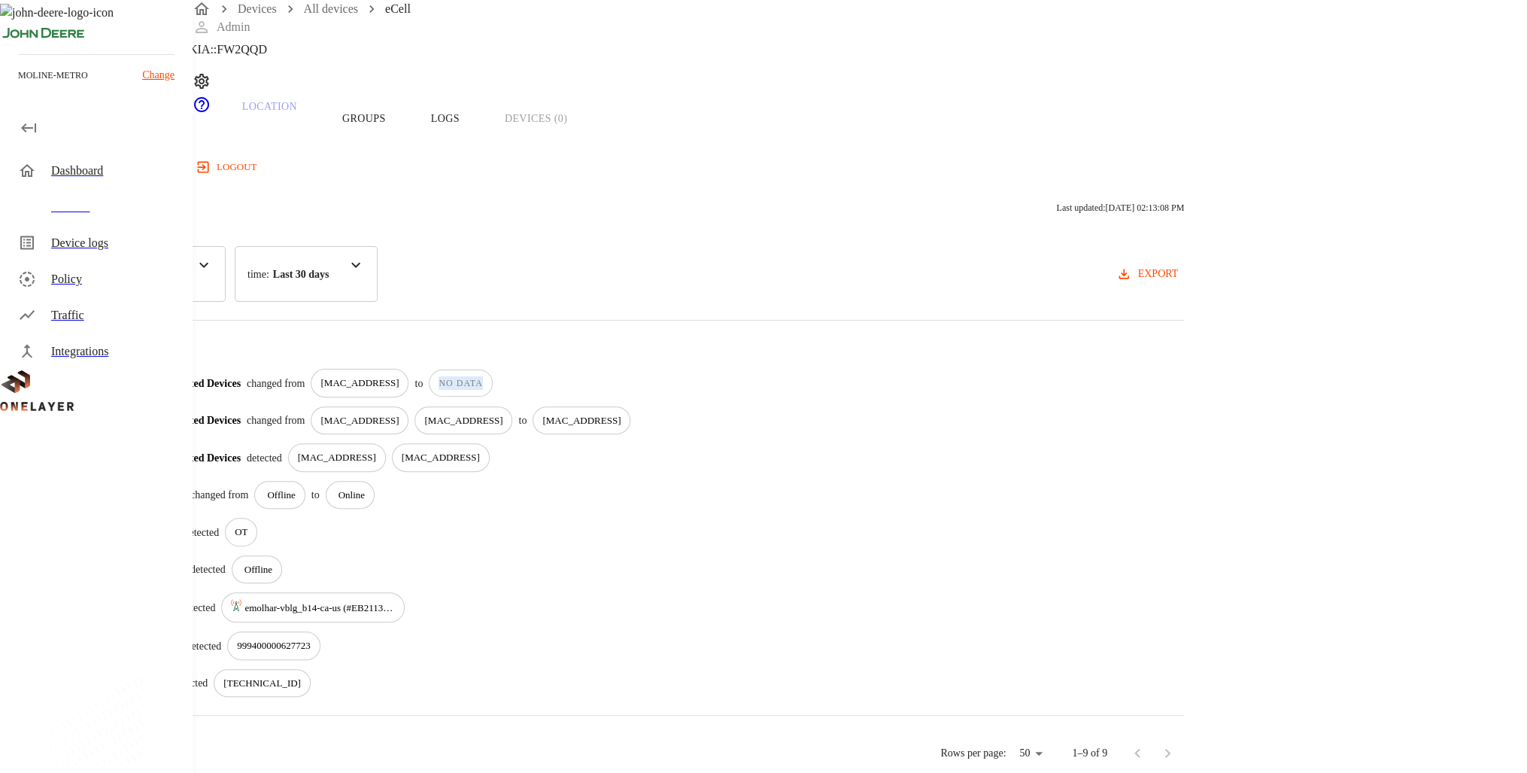
click at [492, 375] on div "NO DATA" at bounding box center [460, 382] width 63 height 27
drag, startPoint x: 797, startPoint y: 375, endPoint x: 743, endPoint y: 374, distance: 54.2
click at [409, 374] on div "[MAC_ADDRESS]" at bounding box center [360, 383] width 98 height 29
drag, startPoint x: 743, startPoint y: 374, endPoint x: 713, endPoint y: 377, distance: 29.5
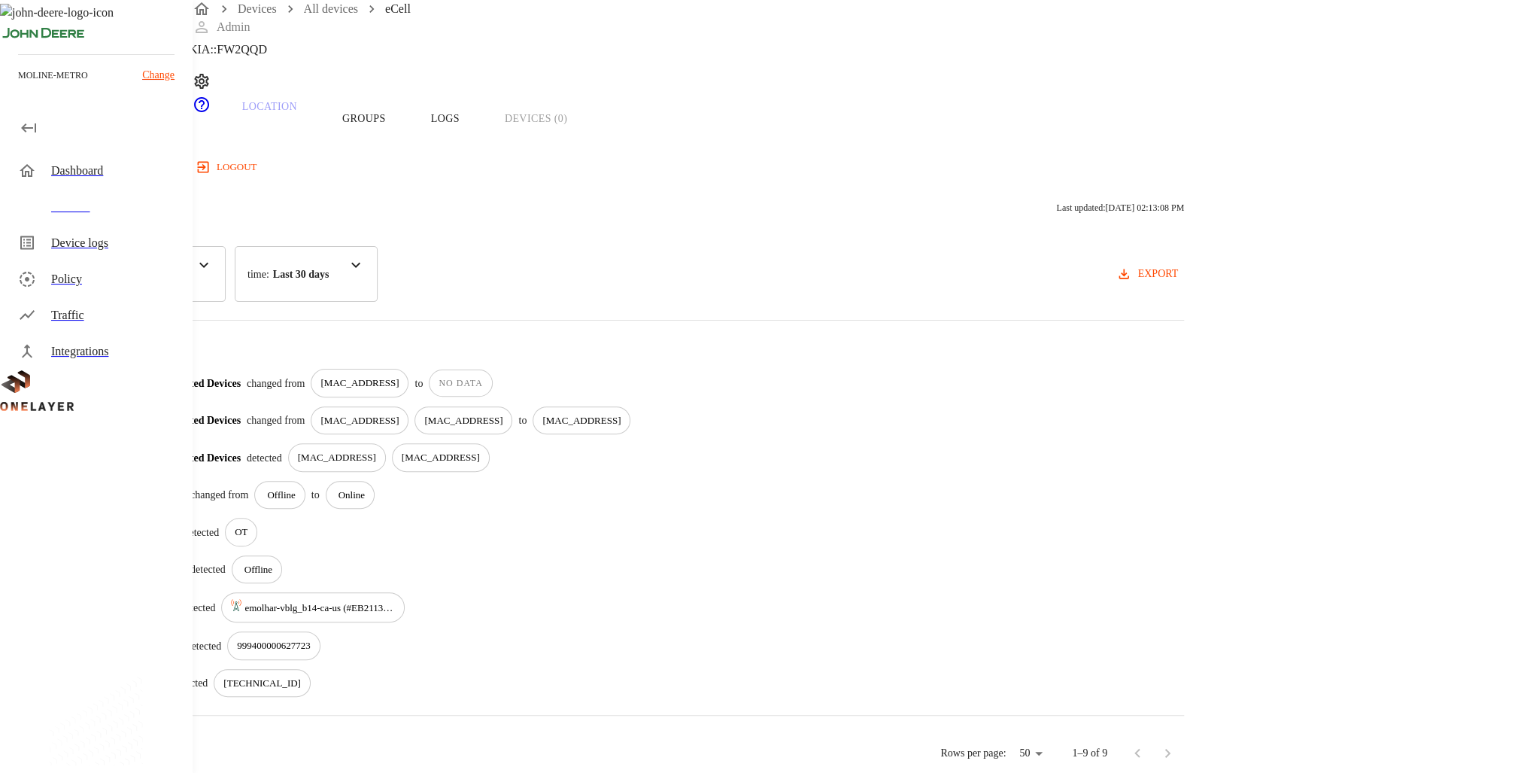
click at [713, 377] on div "[DATE] 08:46:10 AM Connected Devices changed from [MAC_ADDRESS] to NO DATA [DAT…" at bounding box center [611, 533] width 1147 height 328
drag, startPoint x: 713, startPoint y: 377, endPoint x: 689, endPoint y: 378, distance: 24.1
click at [689, 378] on div "[DATE] 08:46:10 AM Connected Devices changed from [MAC_ADDRESS] to NO DATA [DAT…" at bounding box center [611, 533] width 1147 height 328
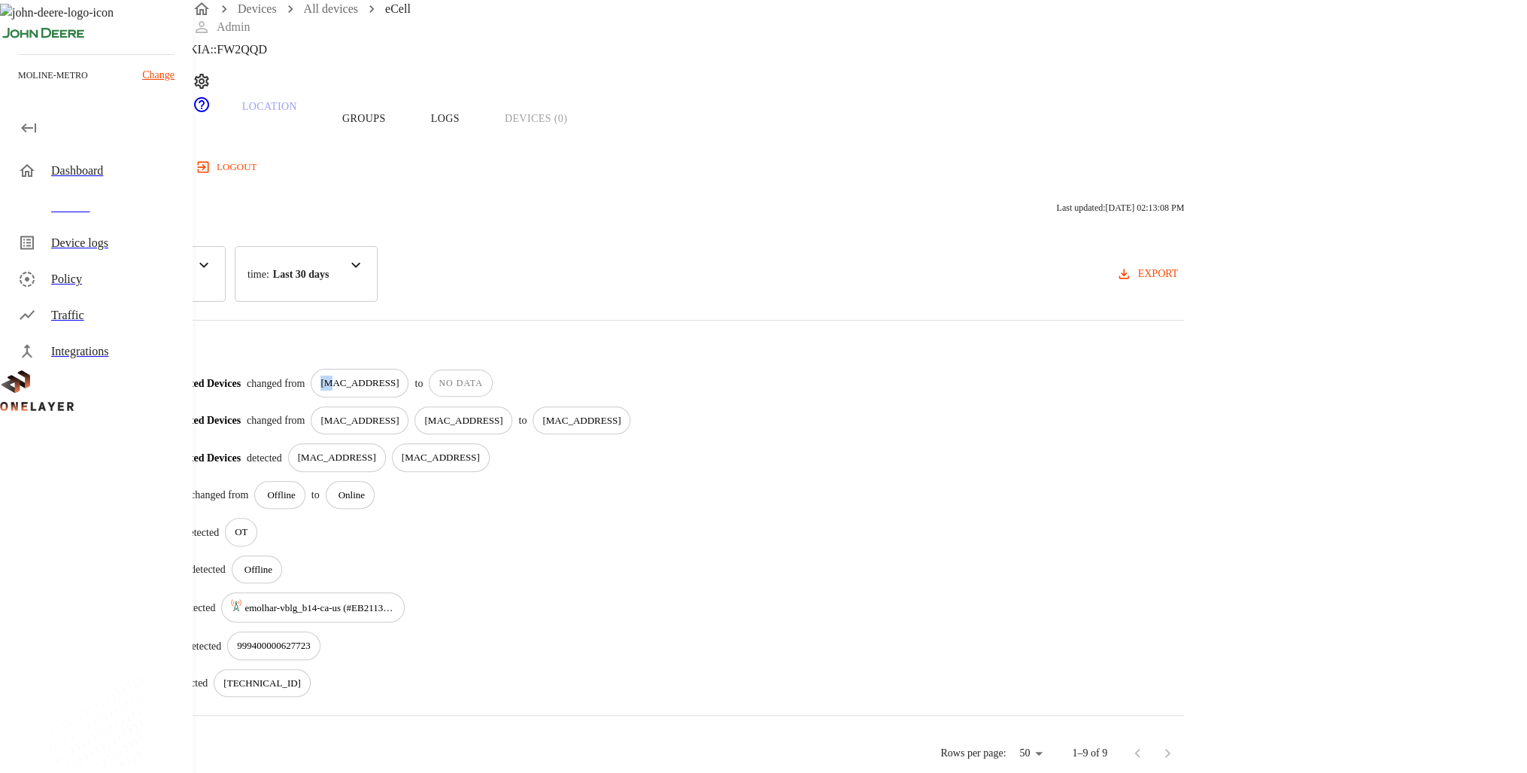
click at [689, 378] on div "[DATE] 08:46:10 AM Connected Devices changed from [MAC_ADDRESS] to NO DATA [DAT…" at bounding box center [611, 533] width 1147 height 328
click at [399, 413] on p "[MAC_ADDRESS]" at bounding box center [359, 420] width 78 height 15
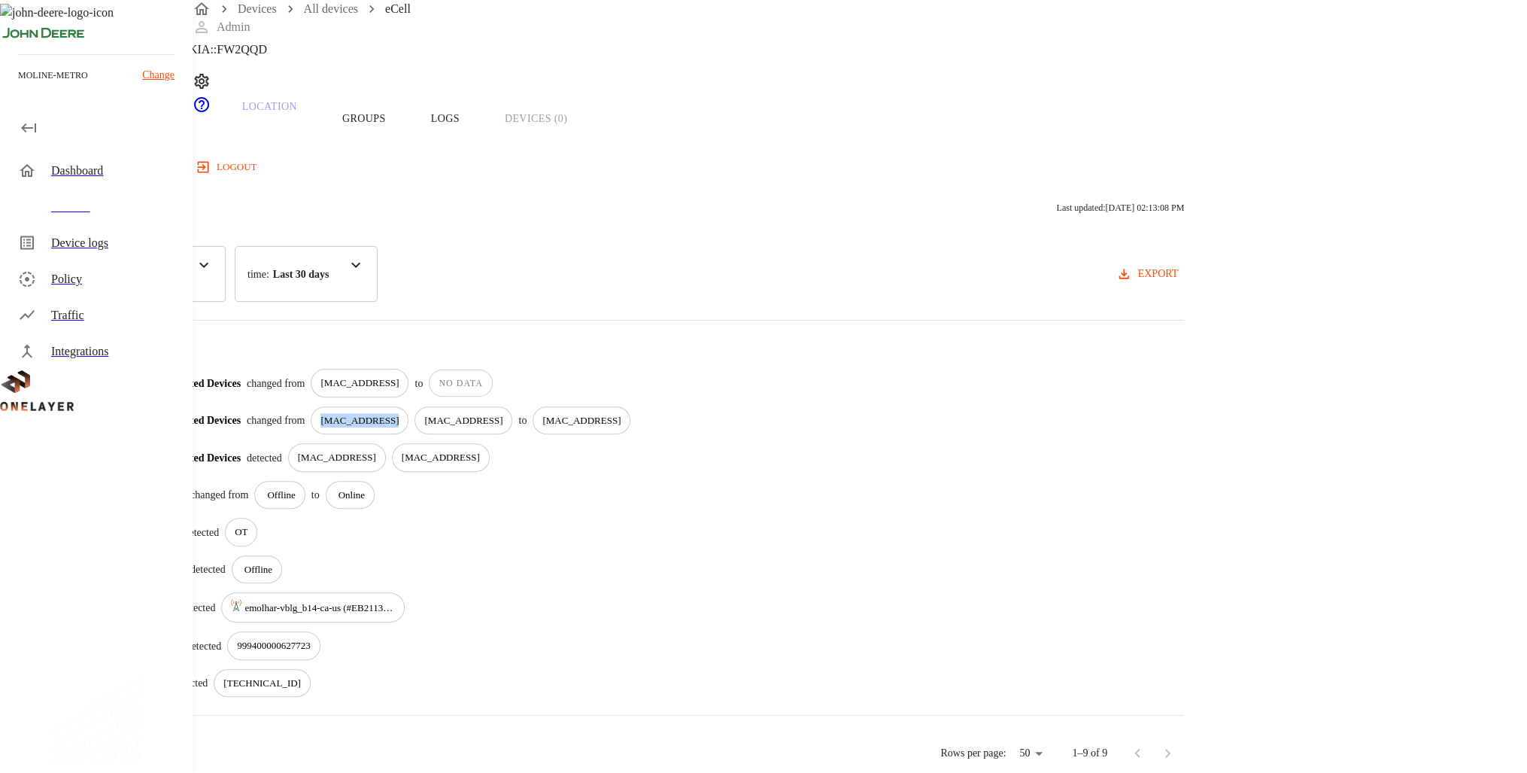
click at [399, 413] on p "[MAC_ADDRESS]" at bounding box center [359, 420] width 78 height 15
drag, startPoint x: 740, startPoint y: 393, endPoint x: 843, endPoint y: 403, distance: 103.5
click at [503, 413] on p "[MAC_ADDRESS]" at bounding box center [463, 420] width 78 height 15
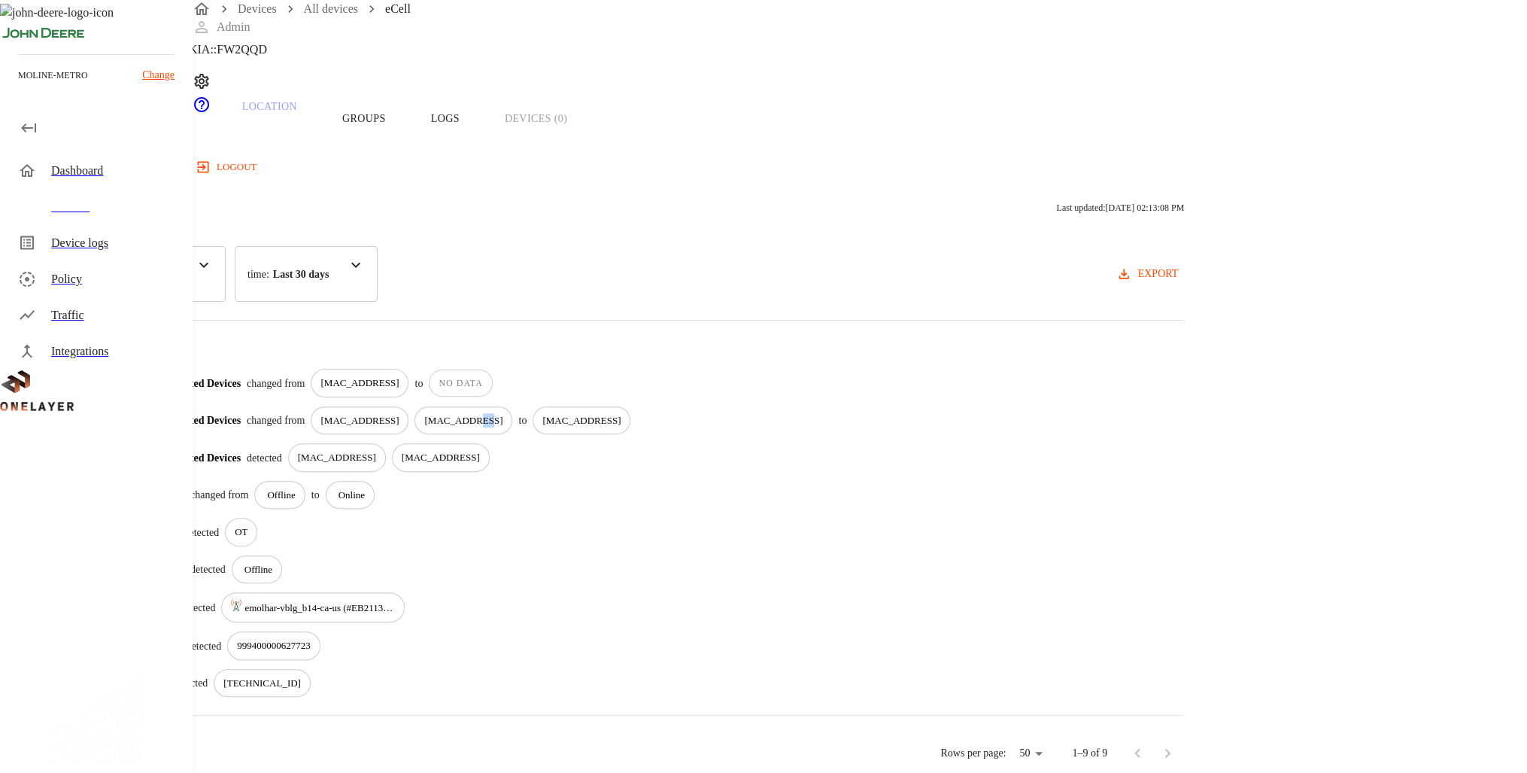
click at [503, 413] on p "[MAC_ADDRESS]" at bounding box center [463, 420] width 78 height 15
drag, startPoint x: 837, startPoint y: 403, endPoint x: 749, endPoint y: 387, distance: 88.7
click at [749, 406] on div "Connected Devices changed from [MAC_ADDRESS] [MAC_ADDRESS] to [MAC_ADDRESS]" at bounding box center [670, 420] width 1028 height 29
drag, startPoint x: 749, startPoint y: 387, endPoint x: 670, endPoint y: 433, distance: 91.4
click at [376, 450] on p "[MAC_ADDRESS]" at bounding box center [337, 457] width 78 height 15
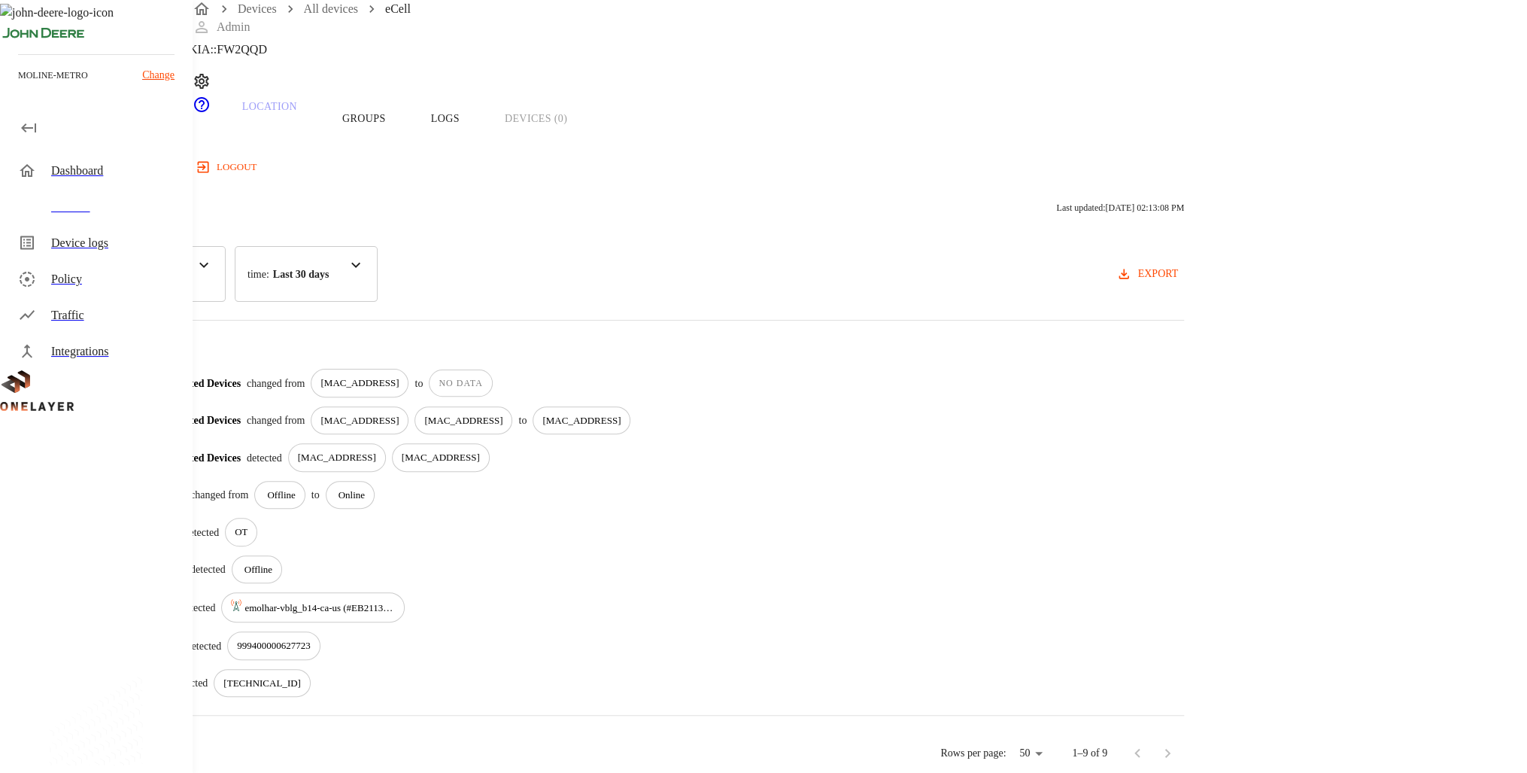
drag, startPoint x: 734, startPoint y: 390, endPoint x: 1017, endPoint y: 393, distance: 283.6
click at [1017, 406] on div "Connected Devices changed from [MAC_ADDRESS] [MAC_ADDRESS] to [MAC_ADDRESS]" at bounding box center [670, 420] width 1028 height 29
click at [1019, 406] on div "Connected Devices changed from [MAC_ADDRESS] [MAC_ADDRESS] to [MAC_ADDRESS]" at bounding box center [670, 420] width 1028 height 29
click at [1001, 406] on div "Connected Devices changed from [MAC_ADDRESS] [MAC_ADDRESS] to [MAC_ADDRESS]" at bounding box center [670, 420] width 1028 height 29
drag, startPoint x: 974, startPoint y: 401, endPoint x: 673, endPoint y: 400, distance: 300.2
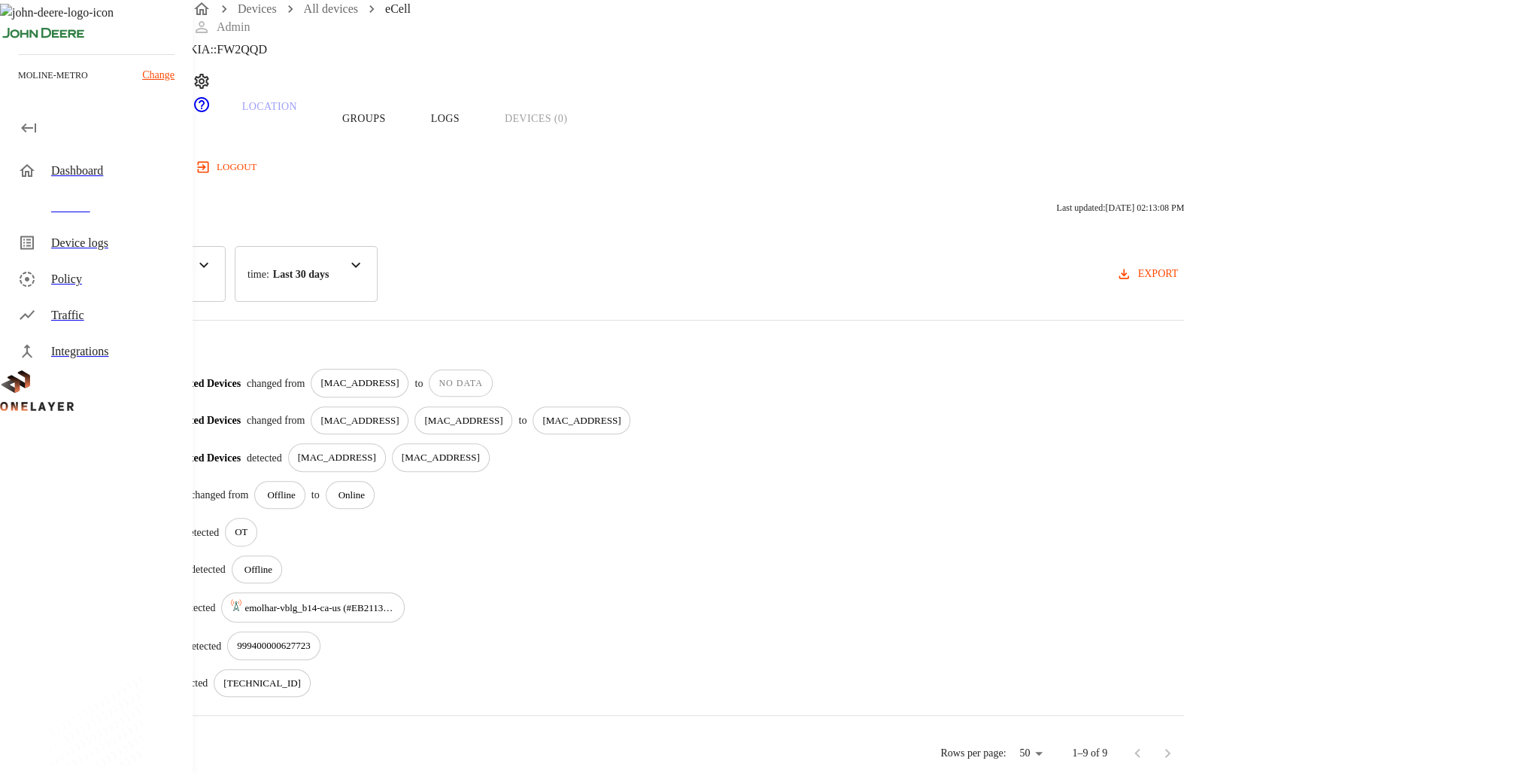
click at [673, 406] on div "Connected Devices changed from [MAC_ADDRESS] [MAC_ADDRESS] to [MAC_ADDRESS]" at bounding box center [670, 420] width 1028 height 29
drag, startPoint x: 688, startPoint y: 397, endPoint x: 1098, endPoint y: 407, distance: 410.1
click at [1098, 407] on div "Connected Devices changed from [MAC_ADDRESS] [MAC_ADDRESS] to [MAC_ADDRESS]" at bounding box center [670, 420] width 1028 height 29
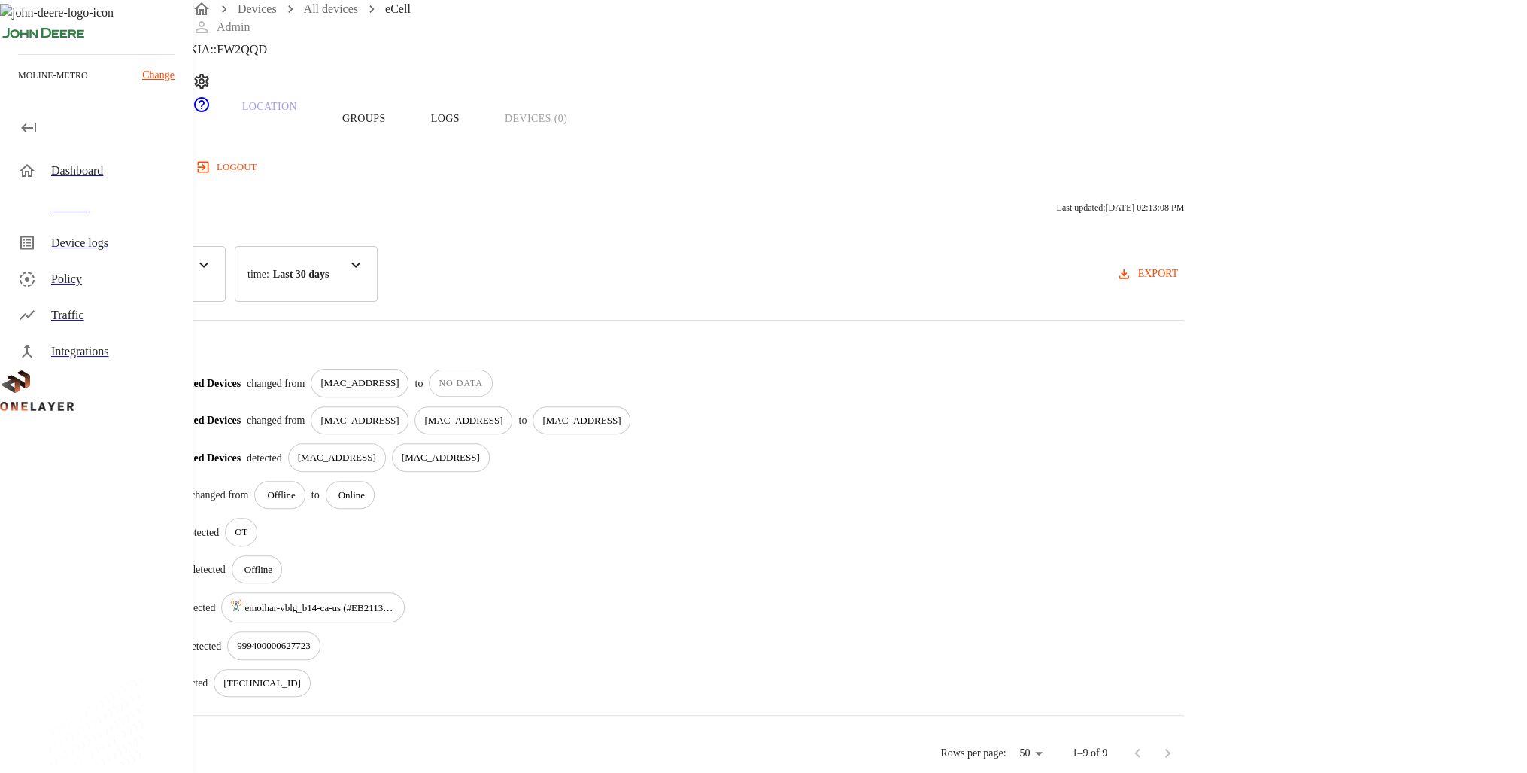
drag, startPoint x: 1007, startPoint y: 405, endPoint x: 677, endPoint y: 406, distance: 330.3
click at [677, 406] on div "Connected Devices changed from [MAC_ADDRESS] [MAC_ADDRESS] to [MAC_ADDRESS]" at bounding box center [670, 420] width 1028 height 29
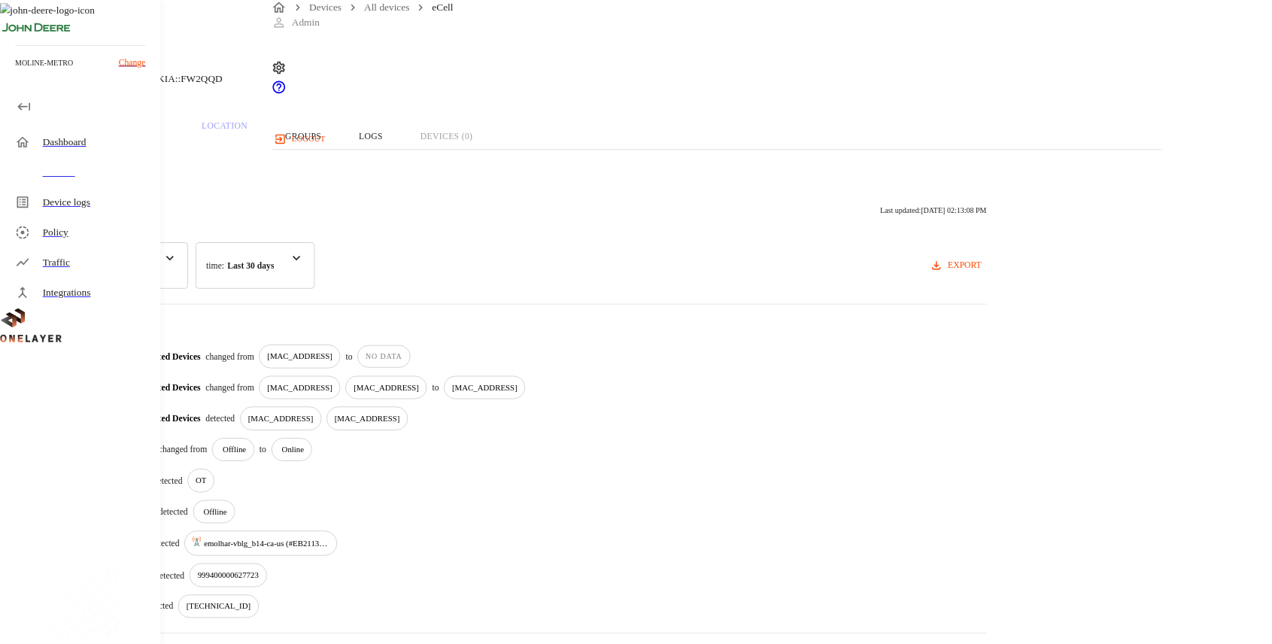
scroll to position [0, 0]
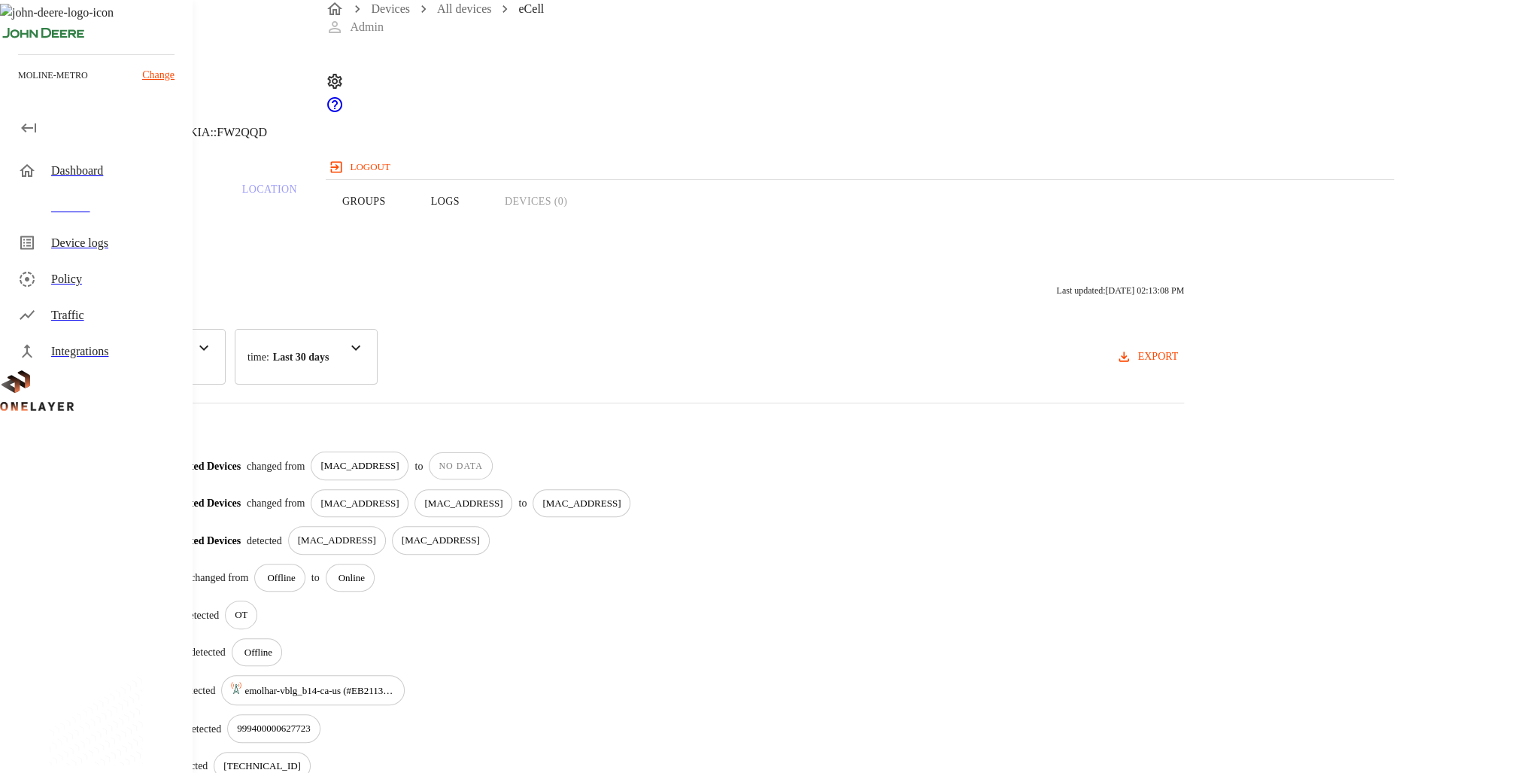
click at [103, 226] on button "Overview" at bounding box center [51, 201] width 103 height 96
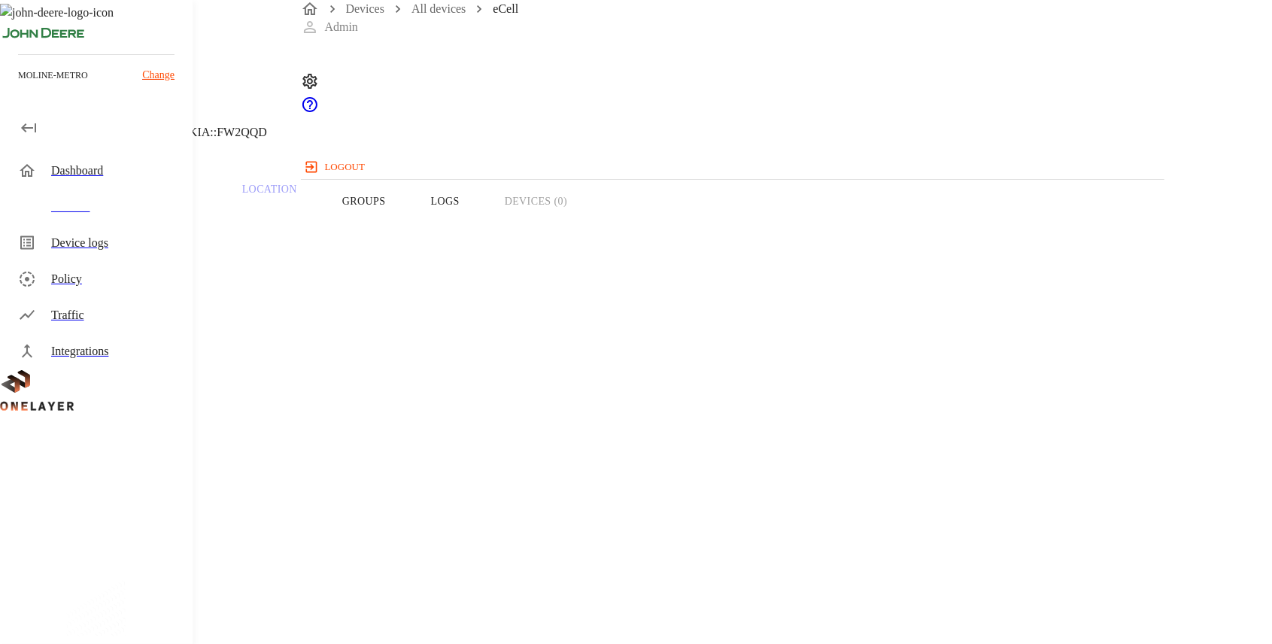
click at [482, 233] on button "Logs" at bounding box center [446, 201] width 74 height 96
